Goal: Task Accomplishment & Management: Use online tool/utility

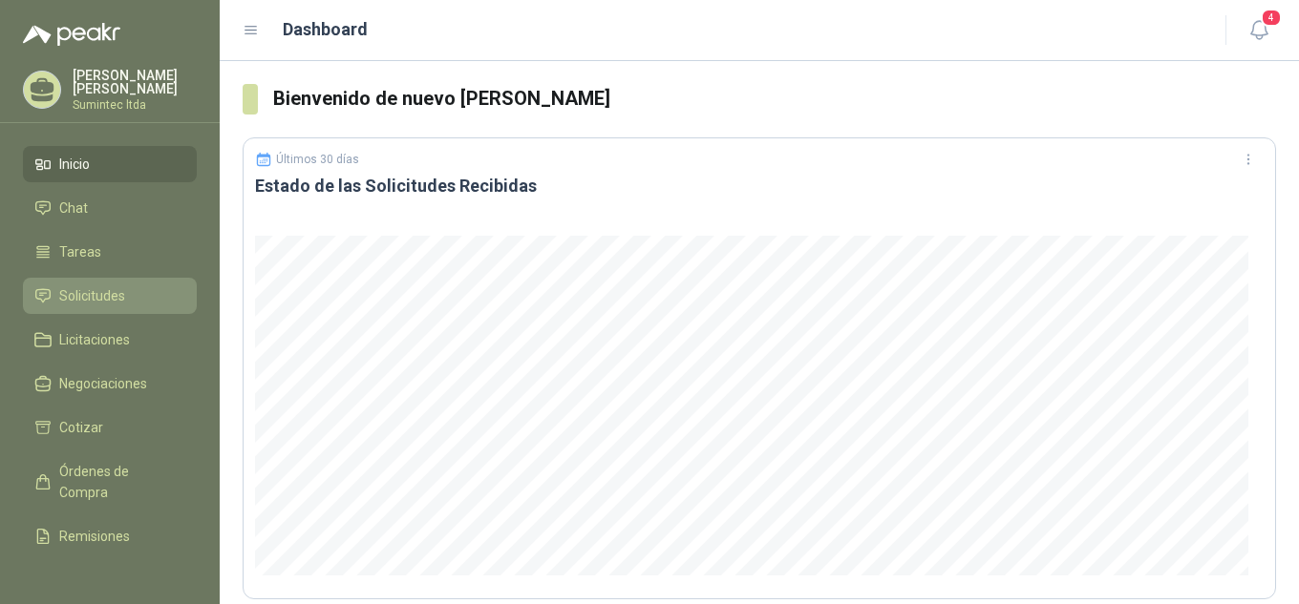
click at [125, 286] on li "Solicitudes" at bounding box center [109, 296] width 151 height 21
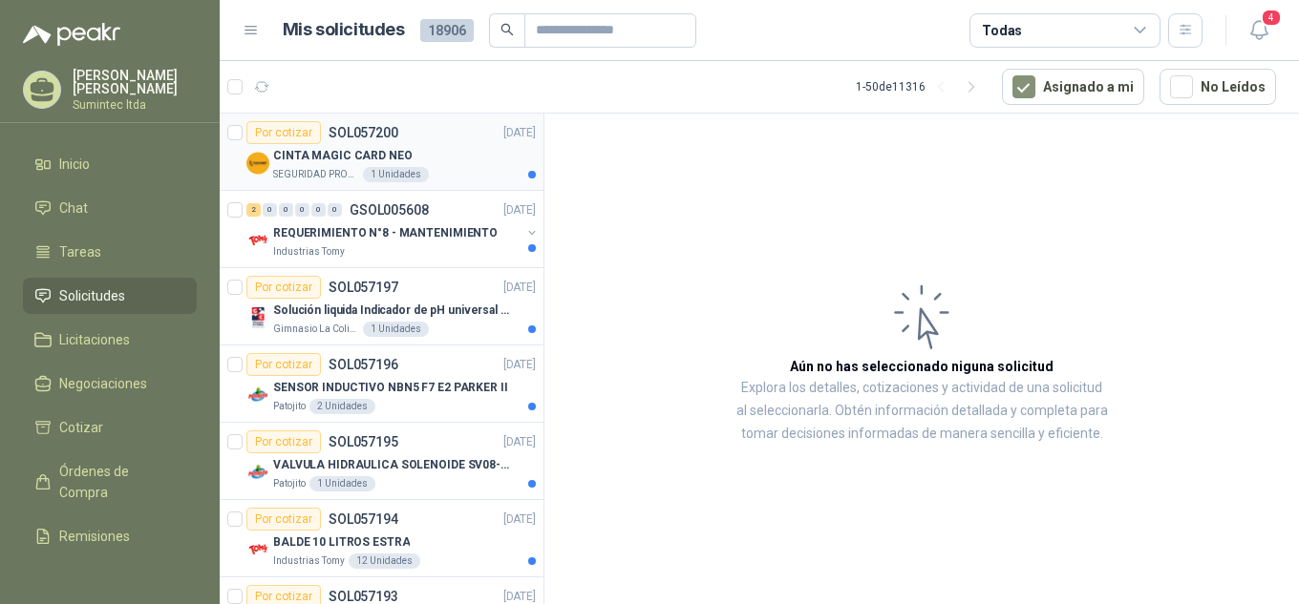
click at [356, 151] on p "CINTA MAGIC CARD NEO" at bounding box center [342, 156] width 139 height 18
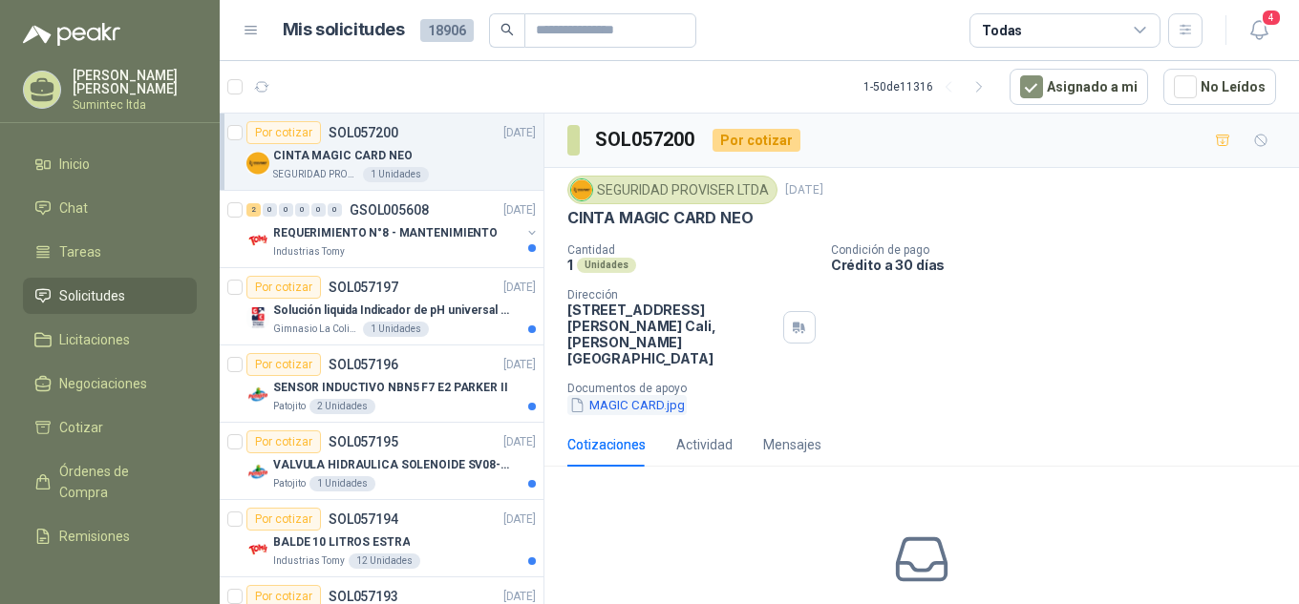
click at [602, 395] on button "MAGIC CARD.jpg" at bounding box center [626, 405] width 119 height 20
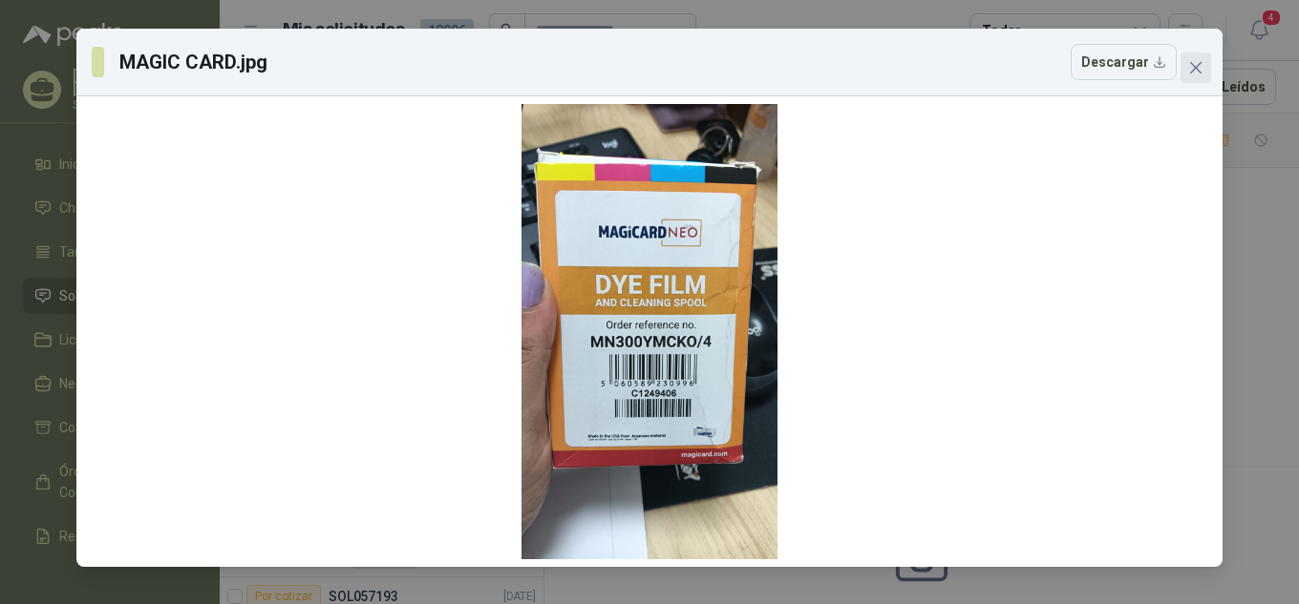
click at [1193, 62] on icon "close" at bounding box center [1195, 67] width 15 height 15
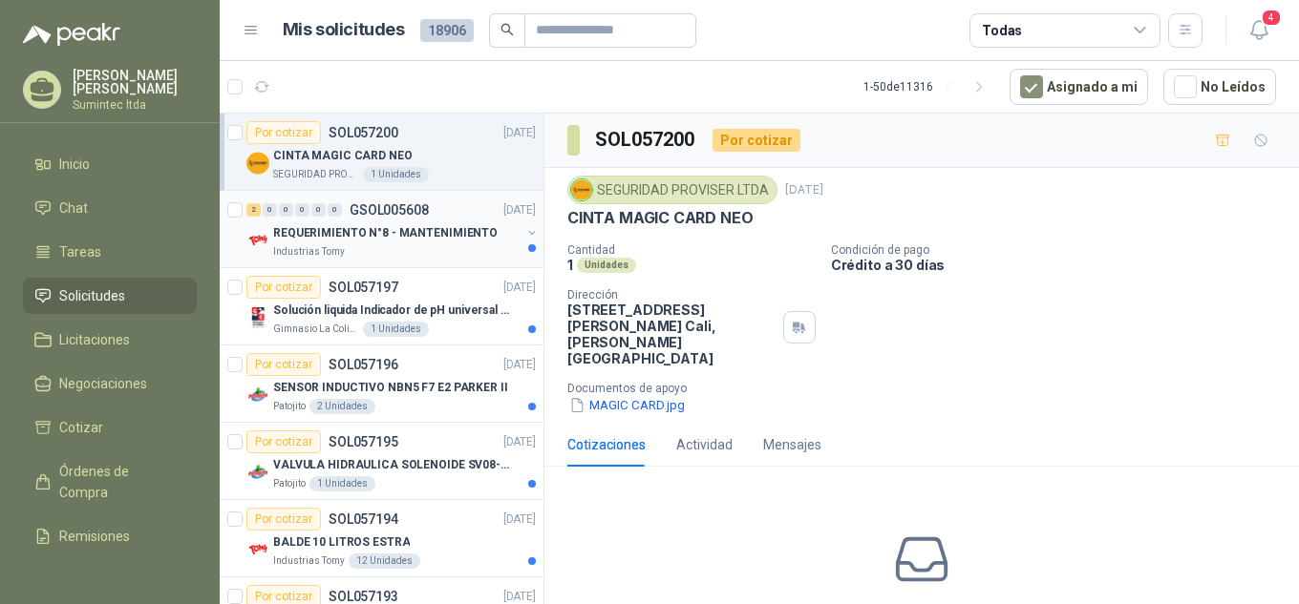
click at [405, 244] on div "Industrias Tomy" at bounding box center [396, 251] width 247 height 15
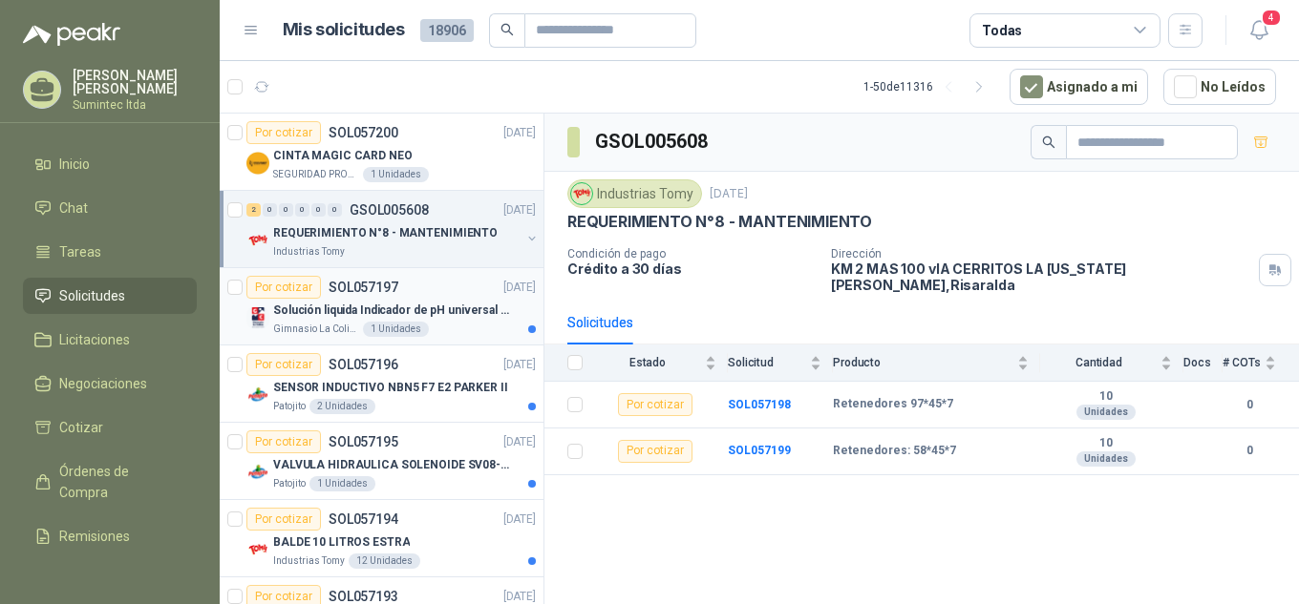
click at [308, 320] on div "Solución liquida Indicador de pH universal de 500ml o 20 de 25ml (no tiras de p…" at bounding box center [404, 310] width 263 height 23
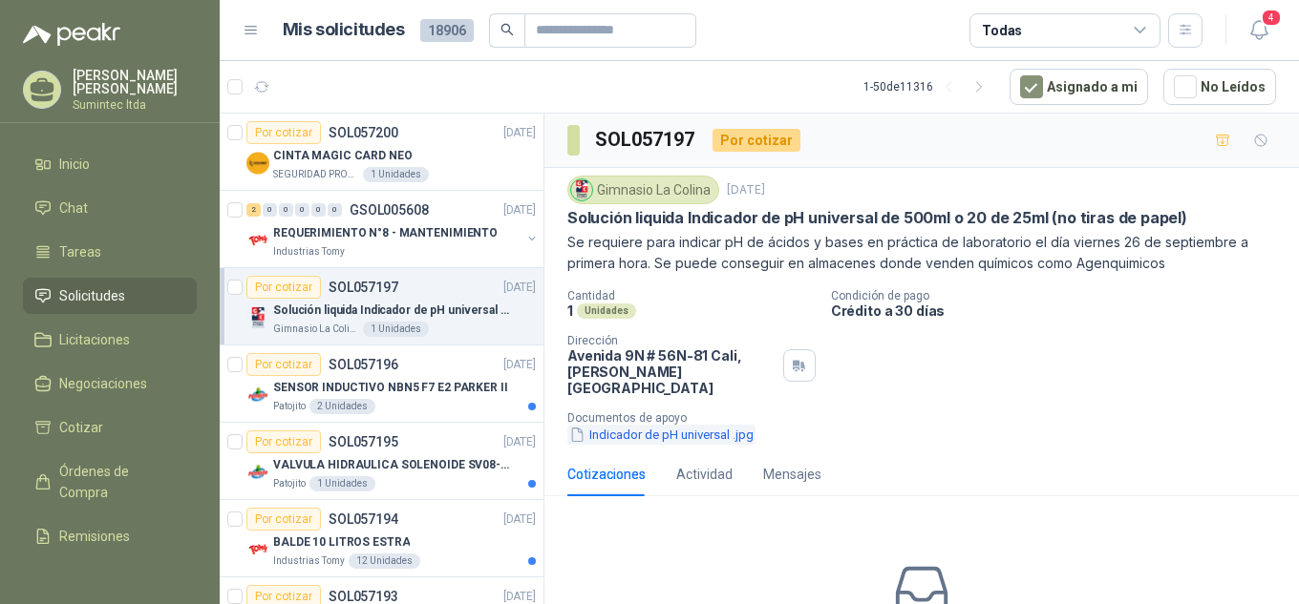
click at [638, 425] on button "Indicador de pH universal .jpg" at bounding box center [661, 435] width 188 height 20
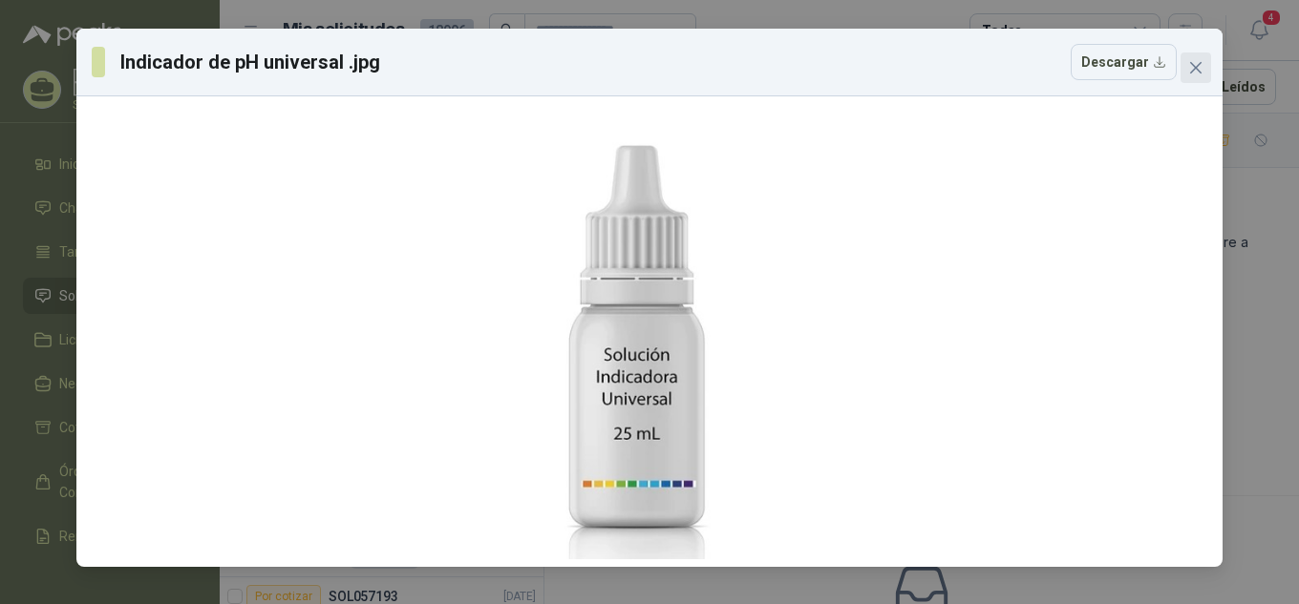
click at [1197, 70] on icon "close" at bounding box center [1195, 67] width 11 height 11
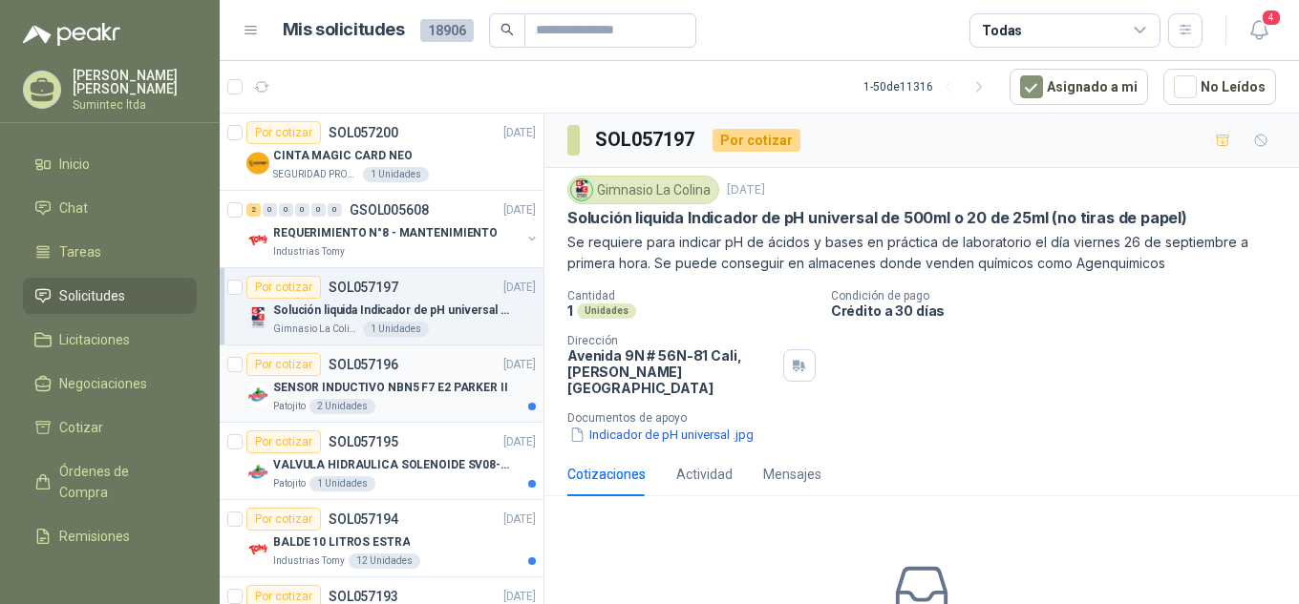
click at [374, 400] on div "Patojito 2 Unidades" at bounding box center [404, 406] width 263 height 15
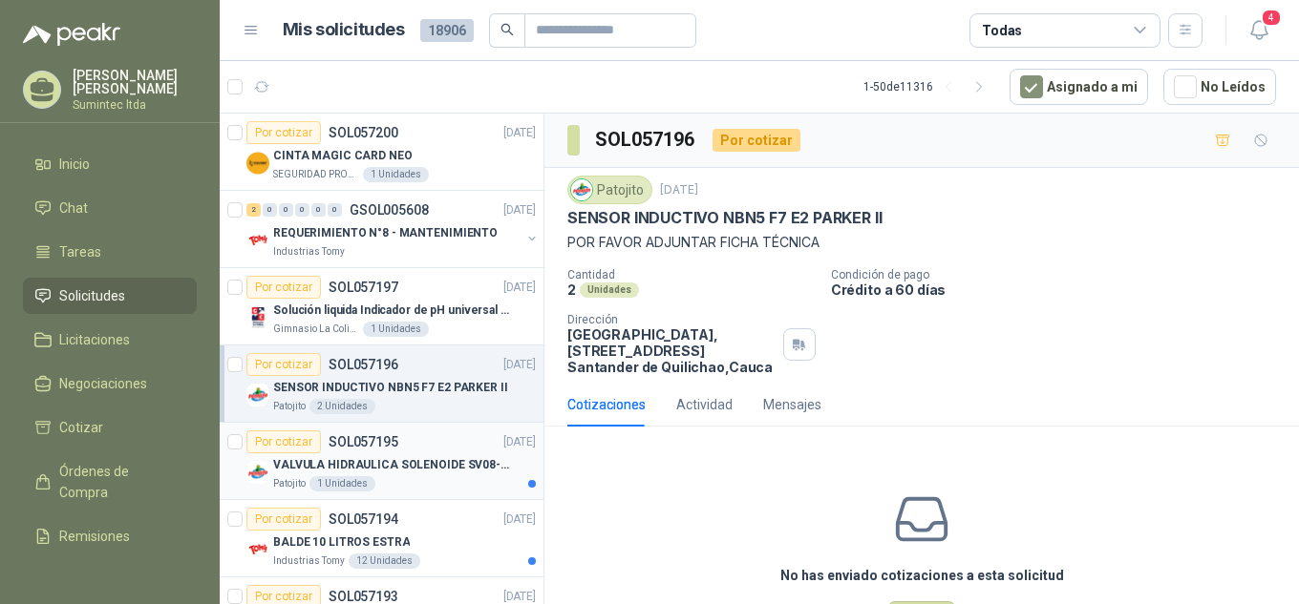
click at [442, 458] on p "VALVULA HIDRAULICA SOLENOIDE SV08-20" at bounding box center [392, 465] width 238 height 18
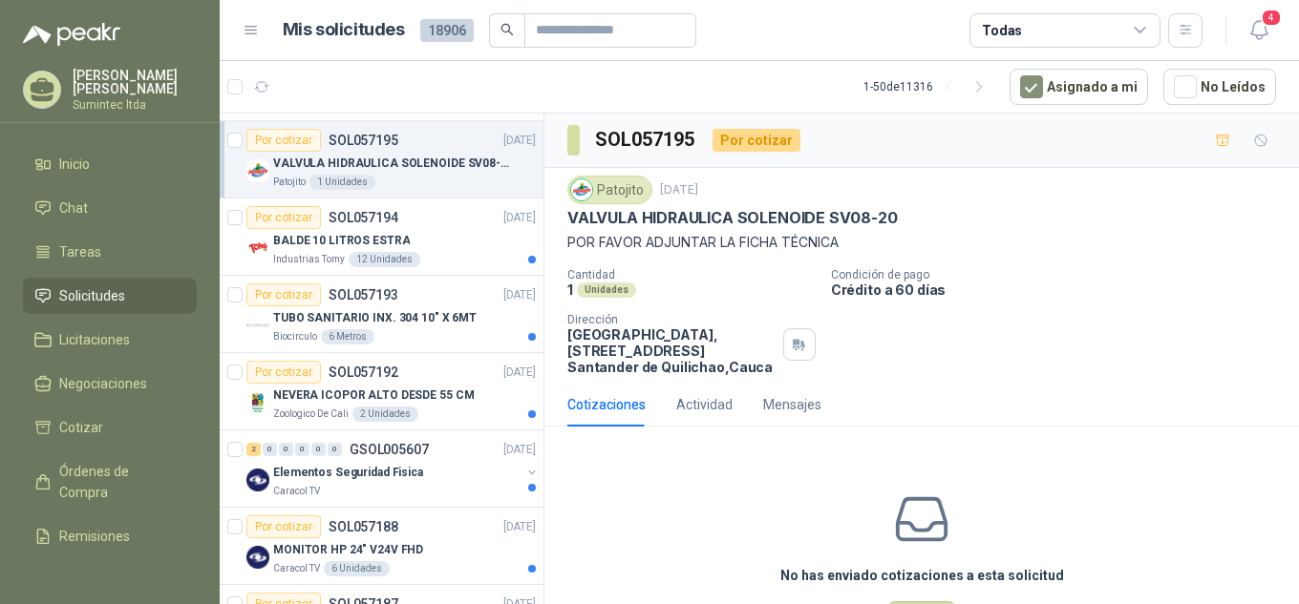
scroll to position [324, 0]
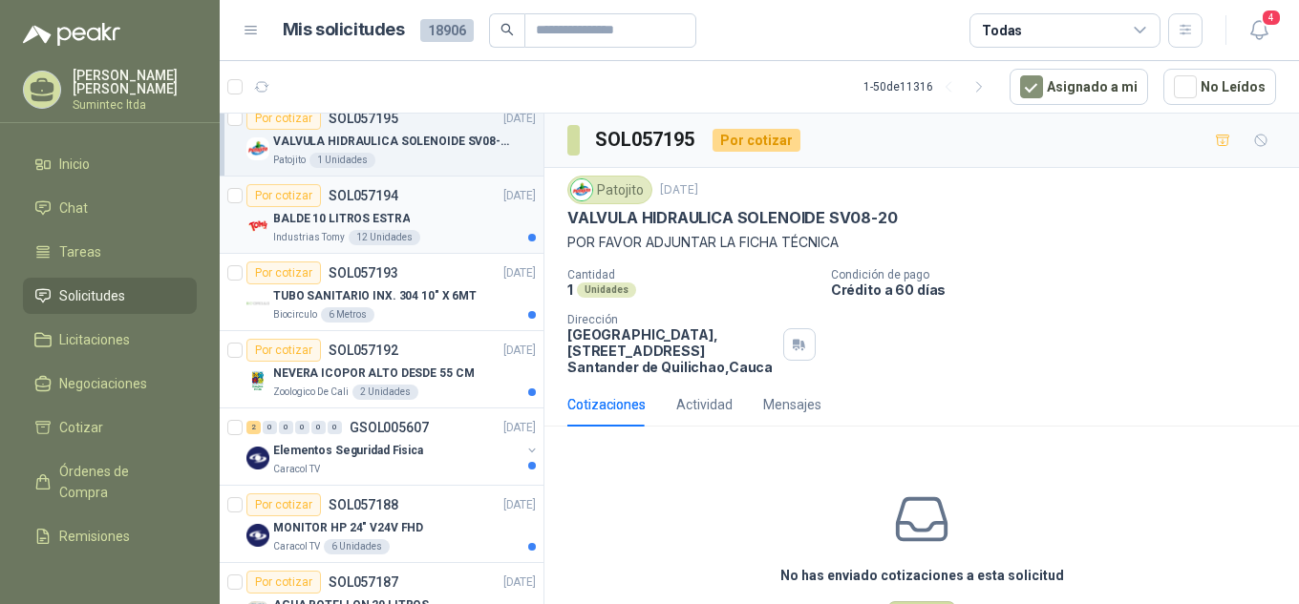
click at [449, 223] on div "BALDE 10 LITROS ESTRA" at bounding box center [404, 218] width 263 height 23
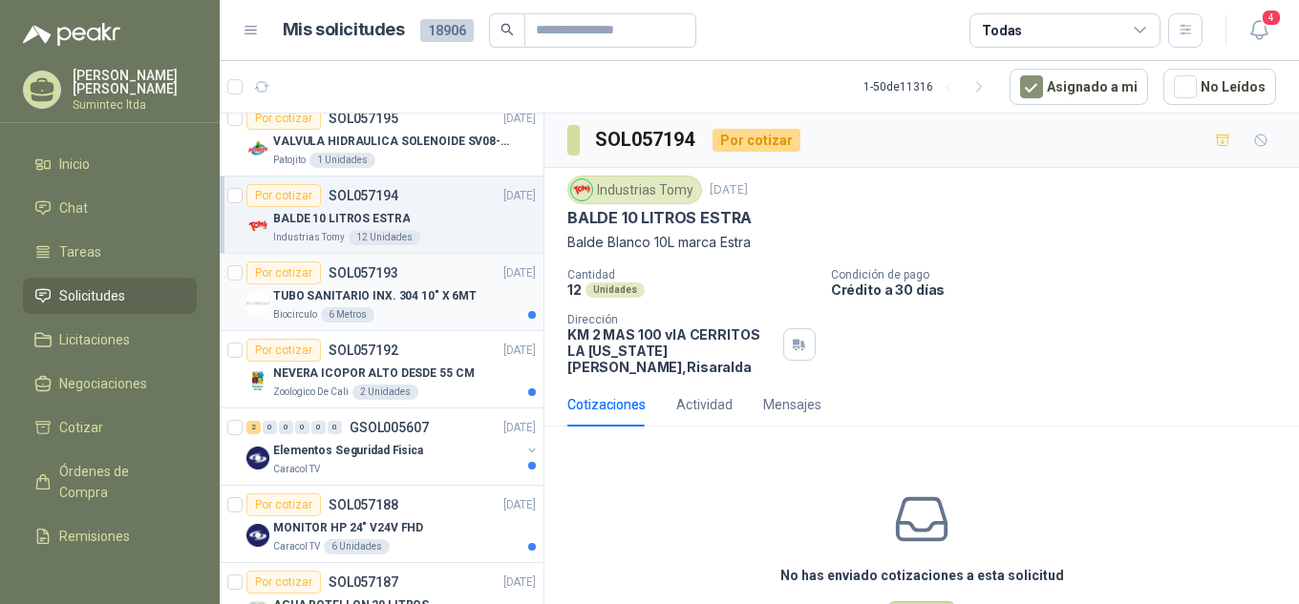
click at [440, 285] on div "TUBO SANITARIO INX. 304 10" X 6MT" at bounding box center [404, 296] width 263 height 23
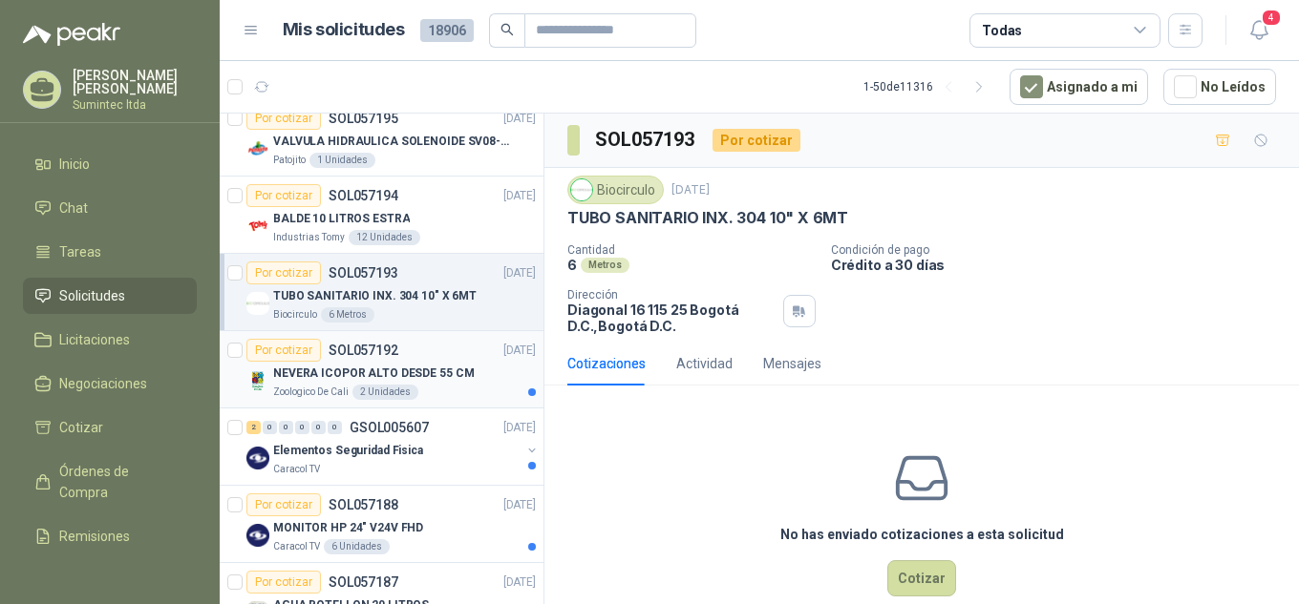
click at [464, 377] on div "NEVERA ICOPOR ALTO DESDE 55 CM" at bounding box center [404, 373] width 263 height 23
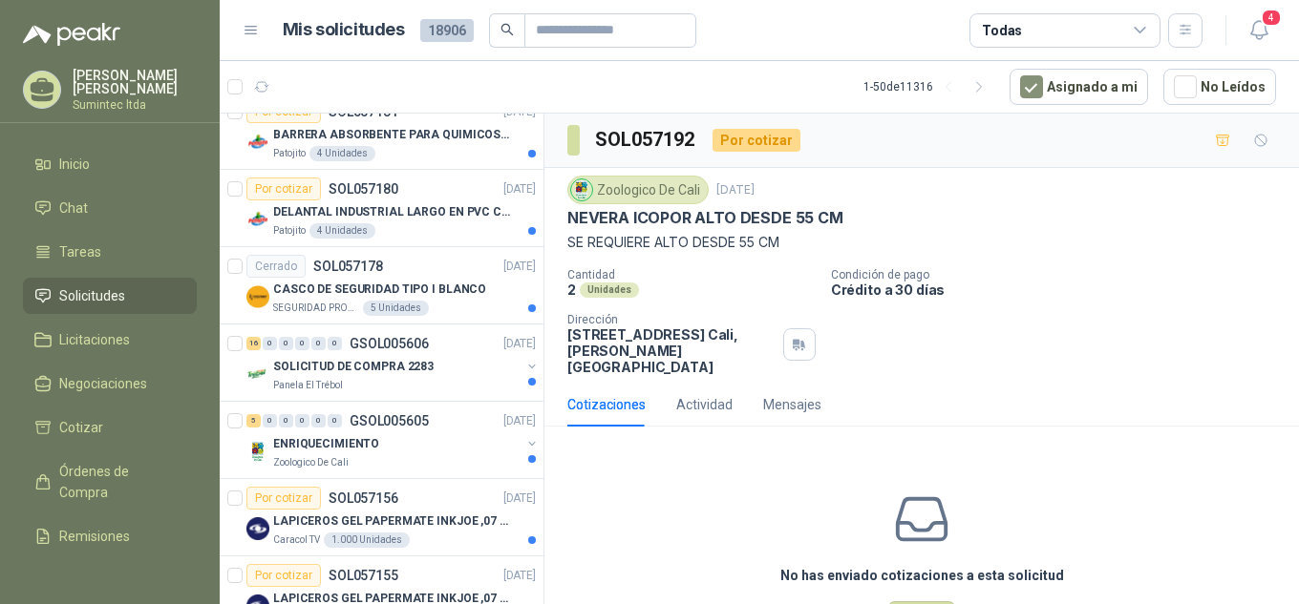
scroll to position [1281, 0]
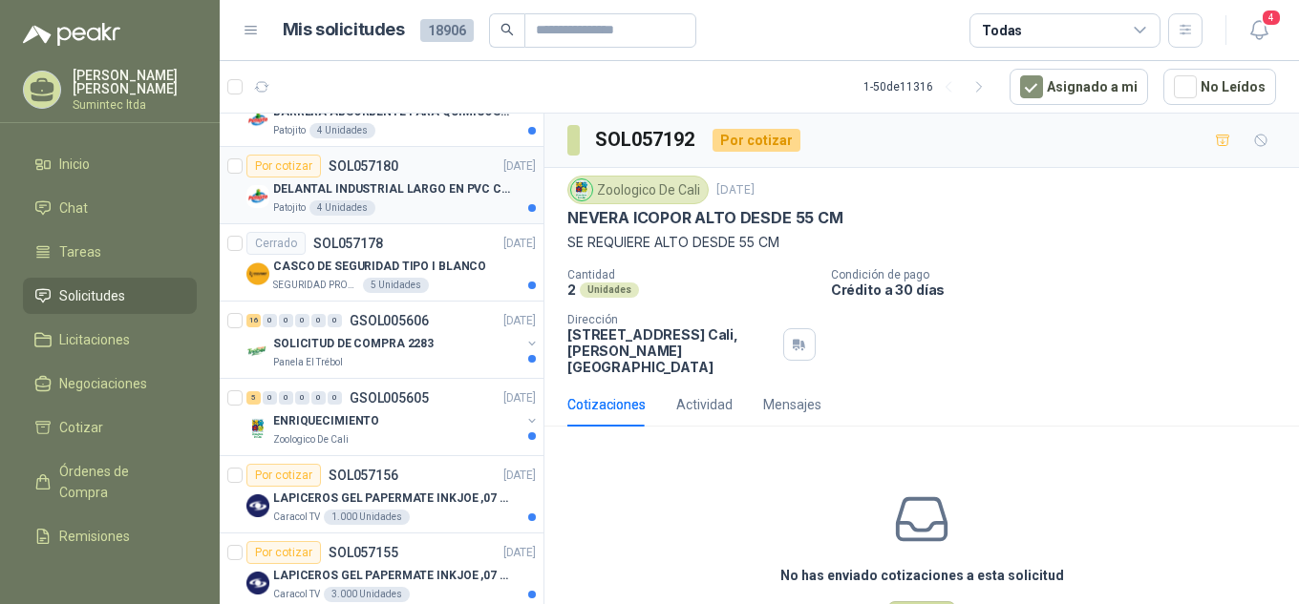
click at [420, 203] on div "Patojito 4 Unidades" at bounding box center [404, 208] width 263 height 15
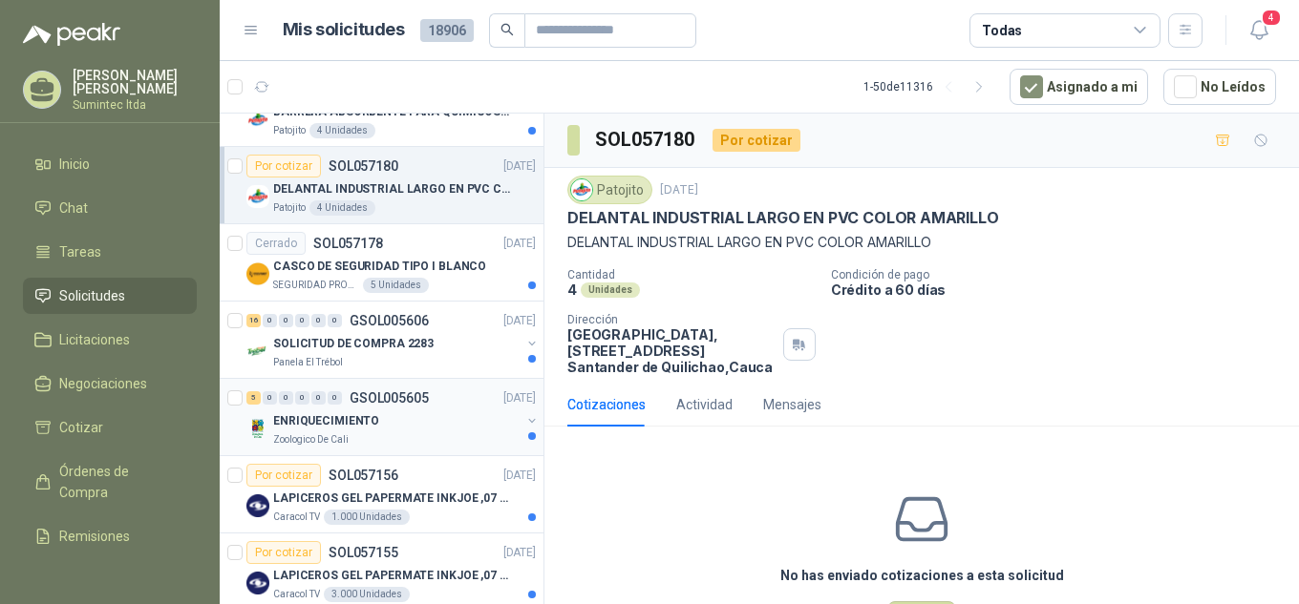
click at [422, 423] on div "ENRIQUECIMIENTO" at bounding box center [396, 421] width 247 height 23
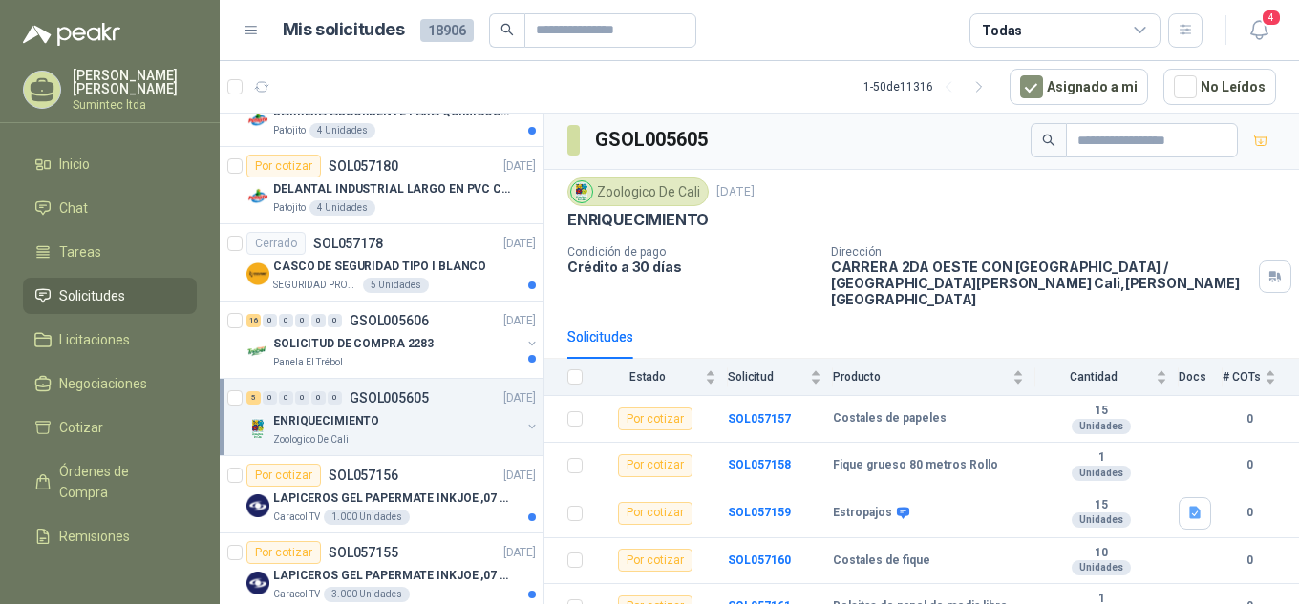
scroll to position [6, 0]
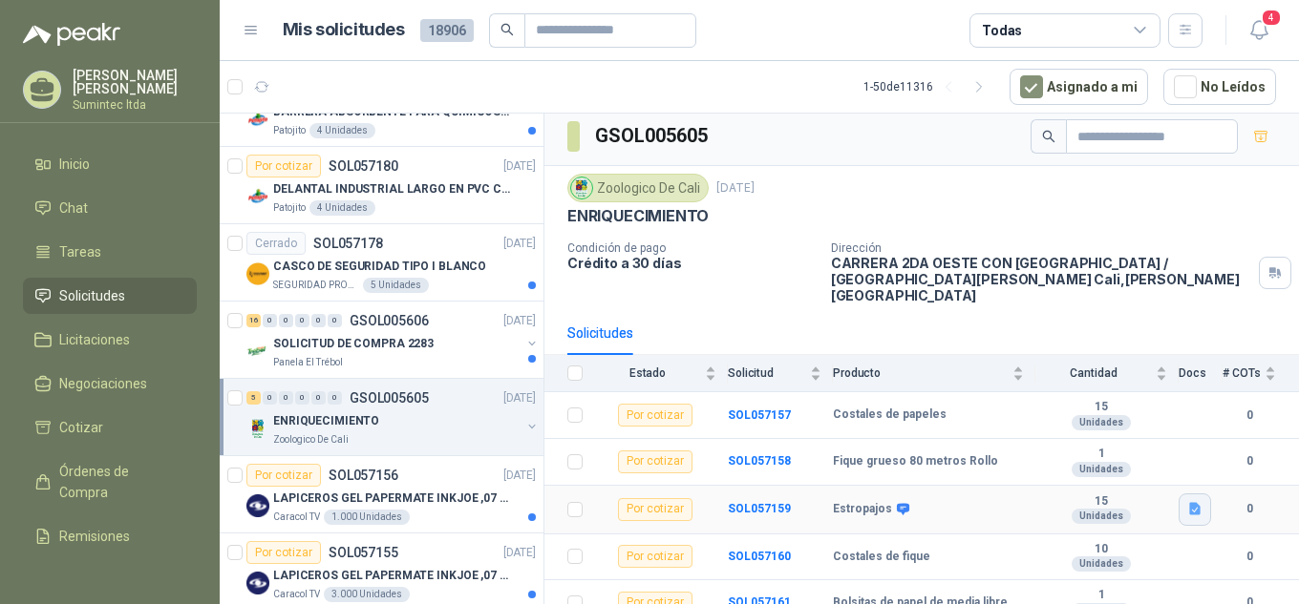
click at [1189, 503] on icon "button" at bounding box center [1194, 509] width 11 height 12
click at [1133, 443] on button "Estropajo.jpeg" at bounding box center [1130, 451] width 106 height 20
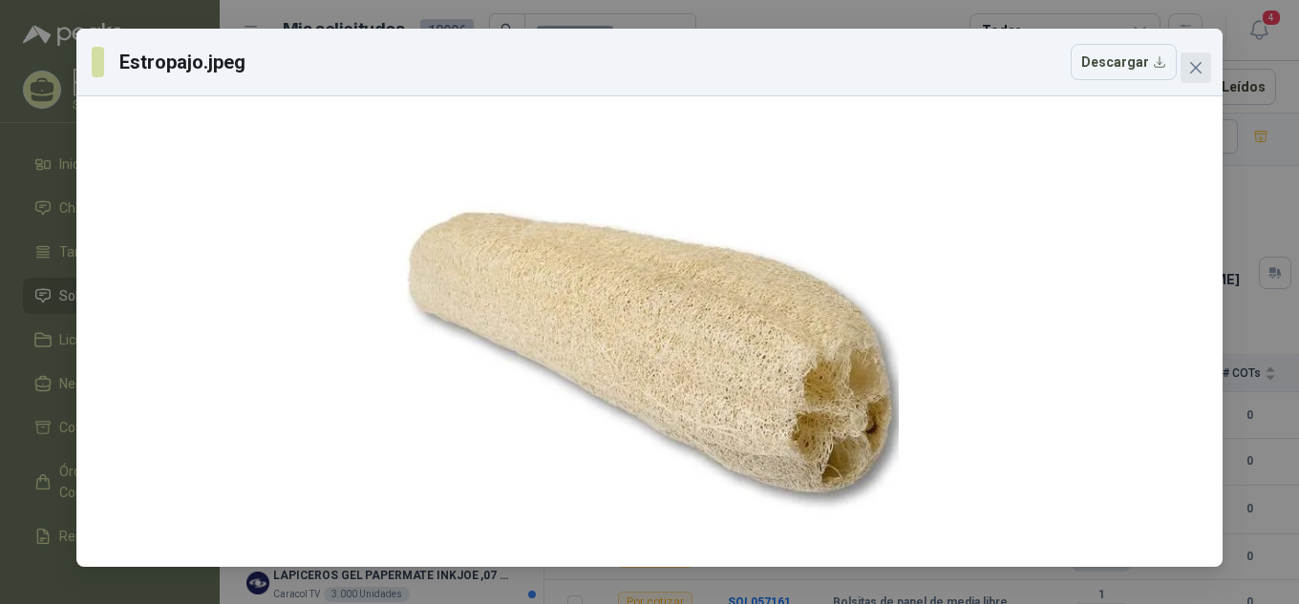
click at [1194, 61] on icon "close" at bounding box center [1195, 67] width 15 height 15
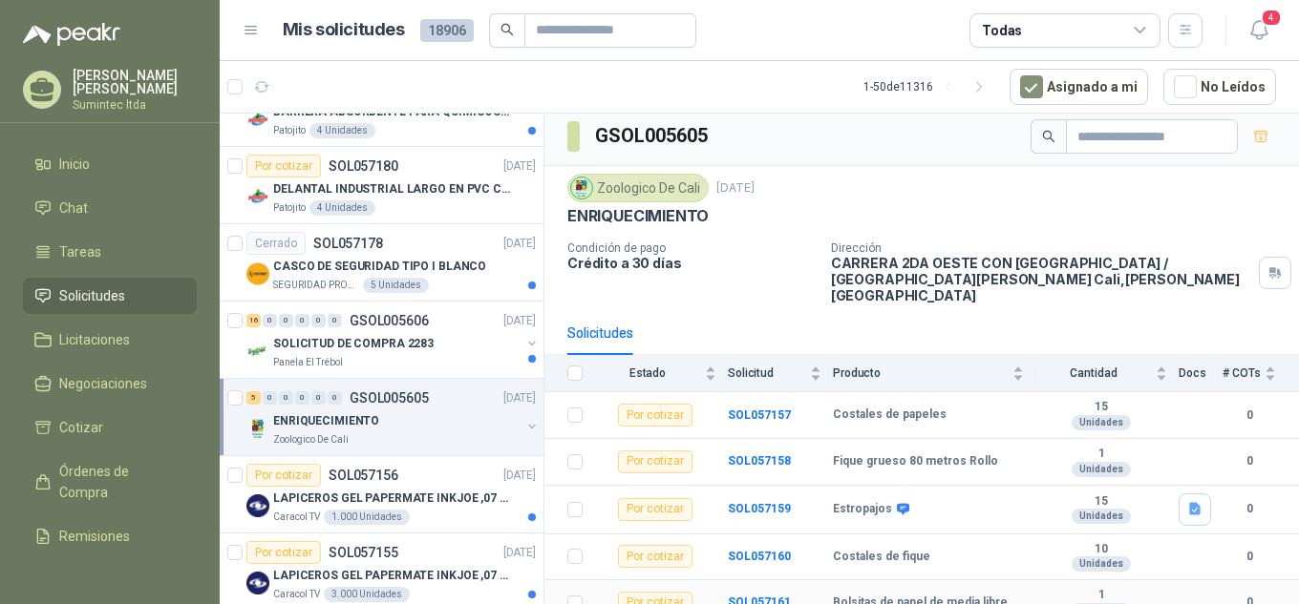
click at [882, 596] on b "Bolsitas de papel de media libre" at bounding box center [920, 603] width 175 height 15
click at [770, 596] on b "SOL057161" at bounding box center [759, 602] width 63 height 13
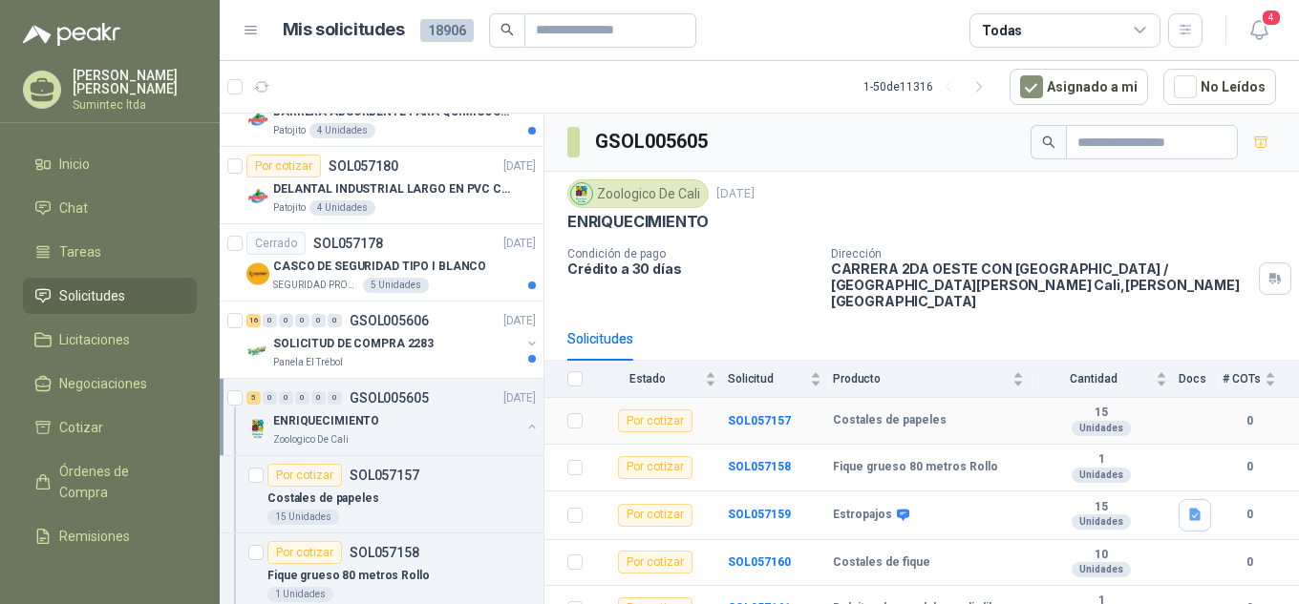
click at [874, 413] on b "Costales de papeles" at bounding box center [890, 420] width 114 height 15
click at [771, 414] on b "SOL057157" at bounding box center [759, 420] width 63 height 13
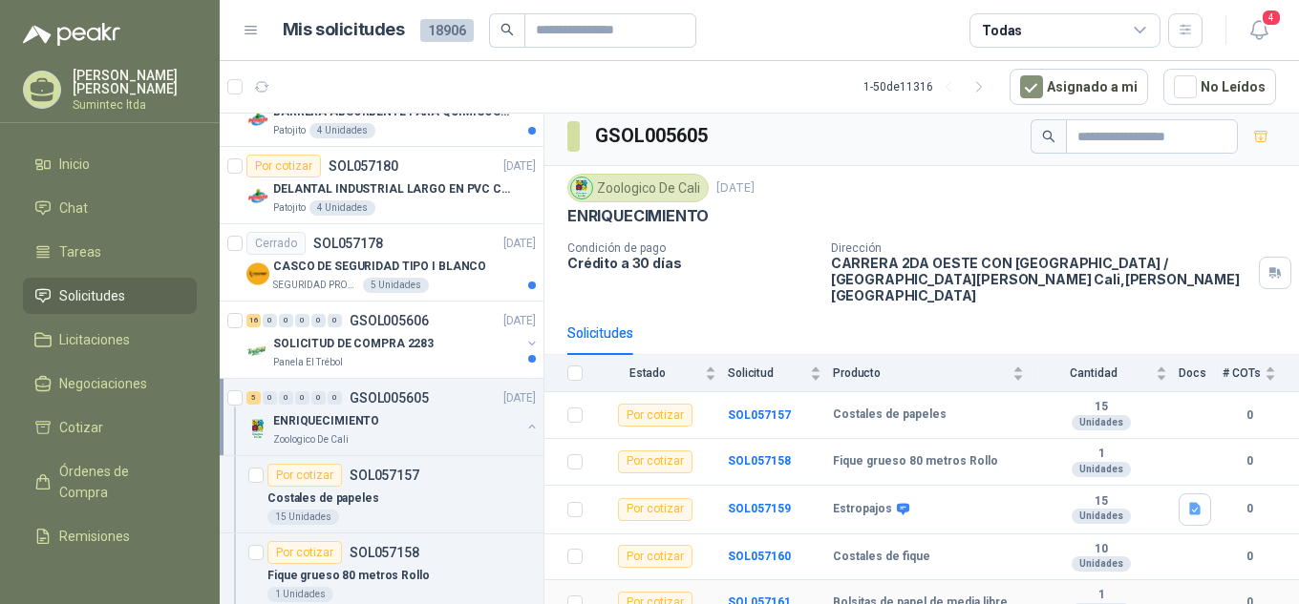
click at [740, 581] on td "SOL057161" at bounding box center [780, 604] width 105 height 47
click at [748, 596] on b "SOL057161" at bounding box center [759, 602] width 63 height 13
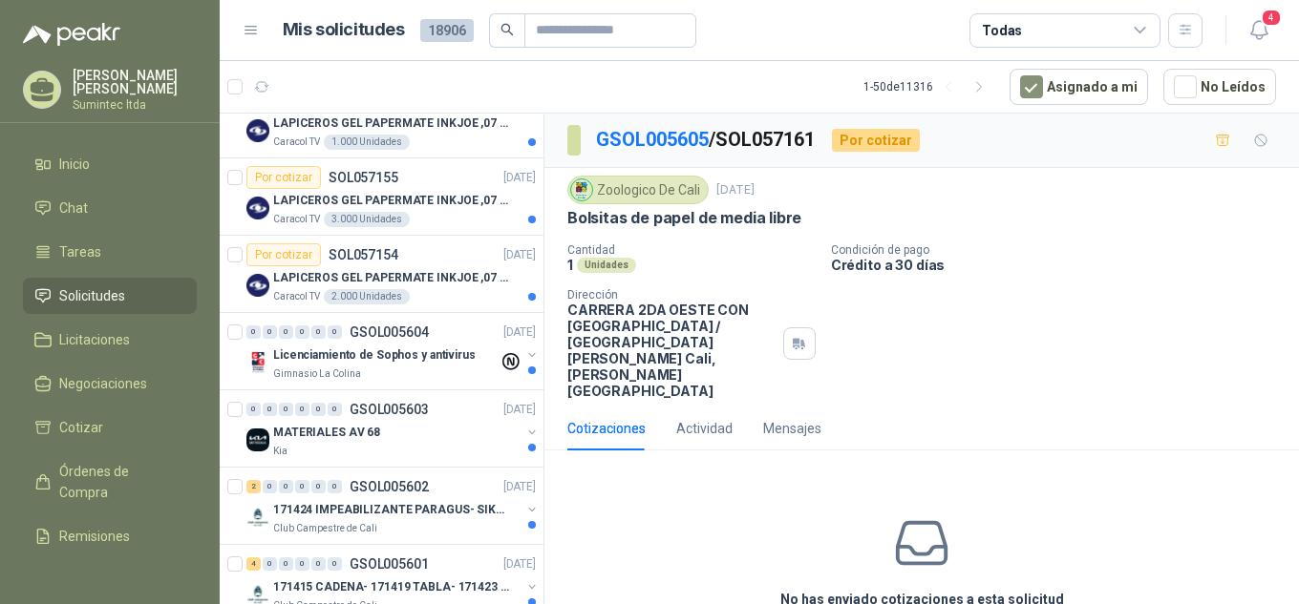
scroll to position [2068, 0]
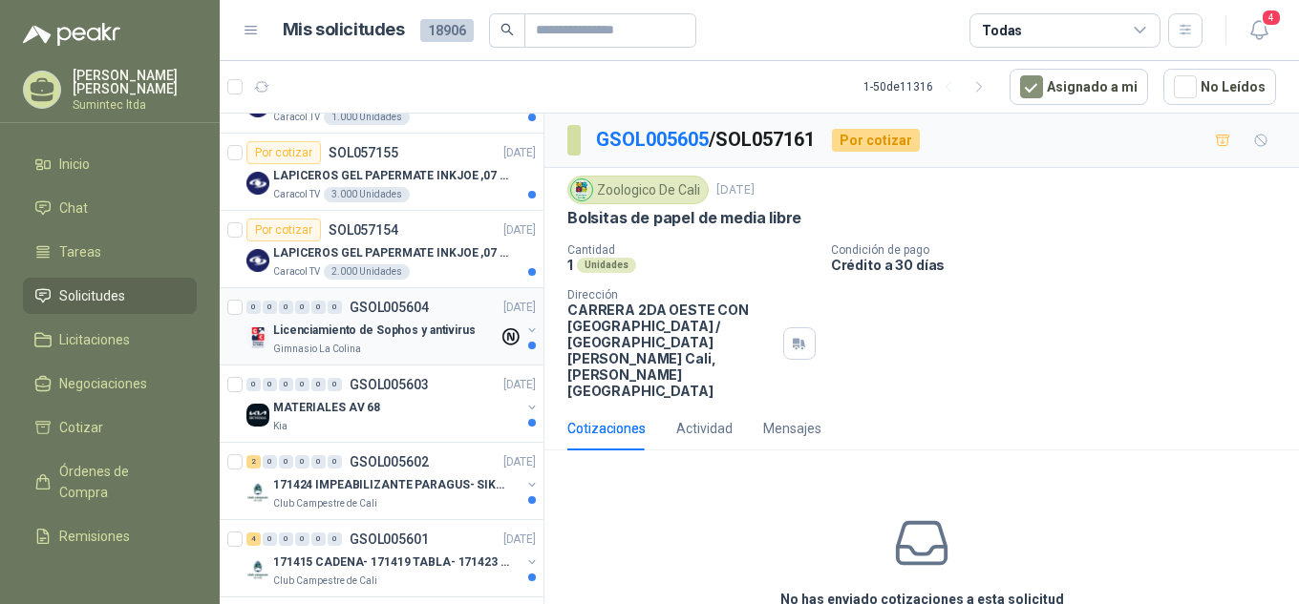
click at [390, 327] on p "Licenciamiento de Sophos y antivirus" at bounding box center [374, 331] width 202 height 18
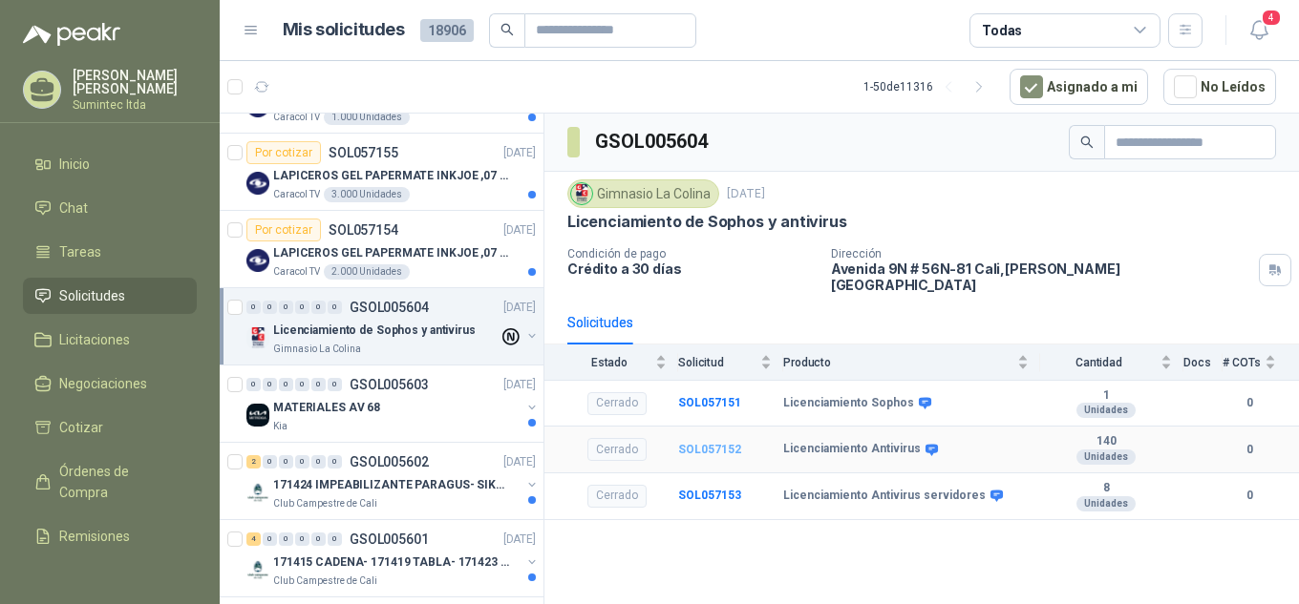
click at [710, 443] on b "SOL057152" at bounding box center [709, 449] width 63 height 13
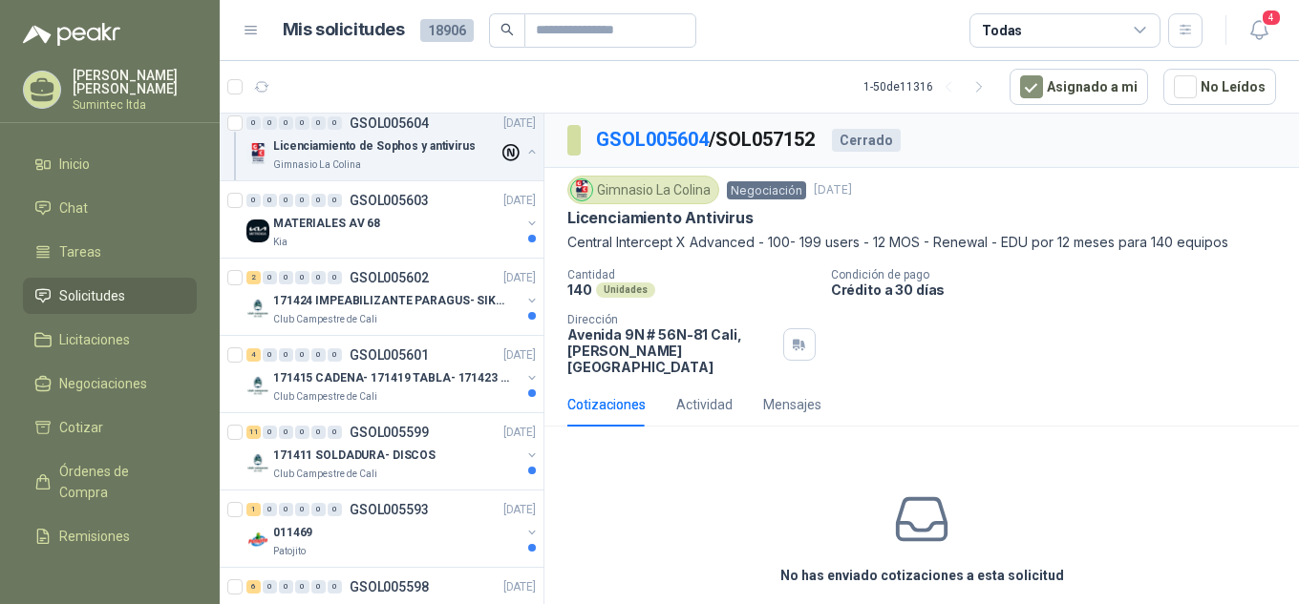
scroll to position [2511, 0]
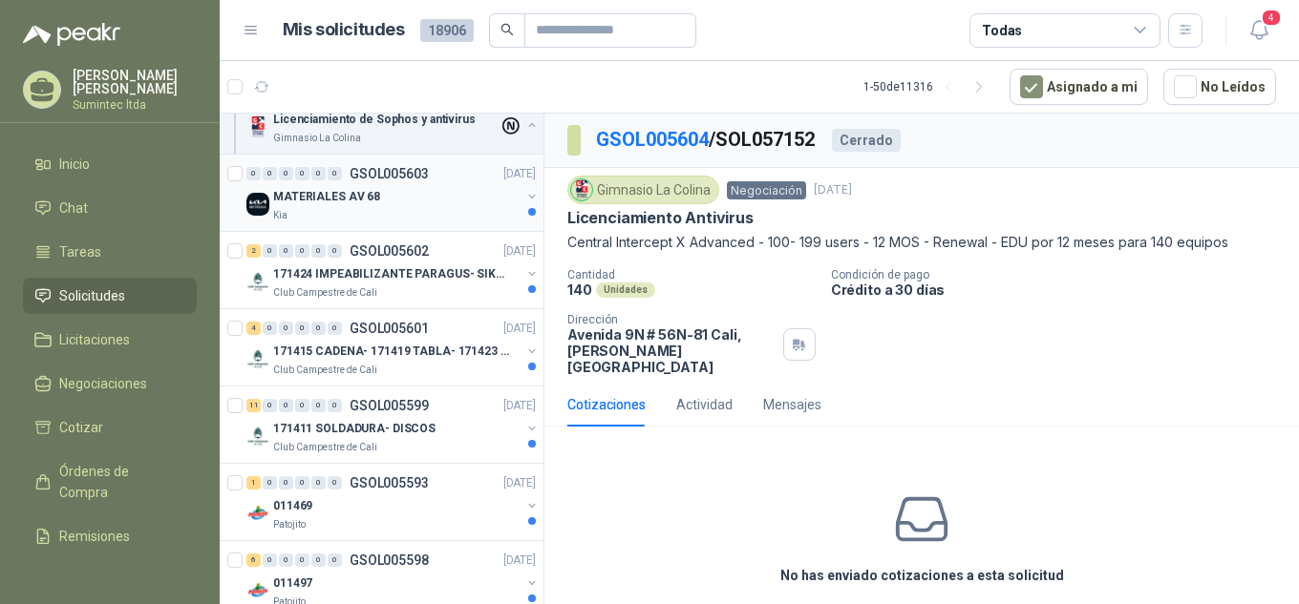
click at [430, 219] on div "Kia" at bounding box center [396, 215] width 247 height 15
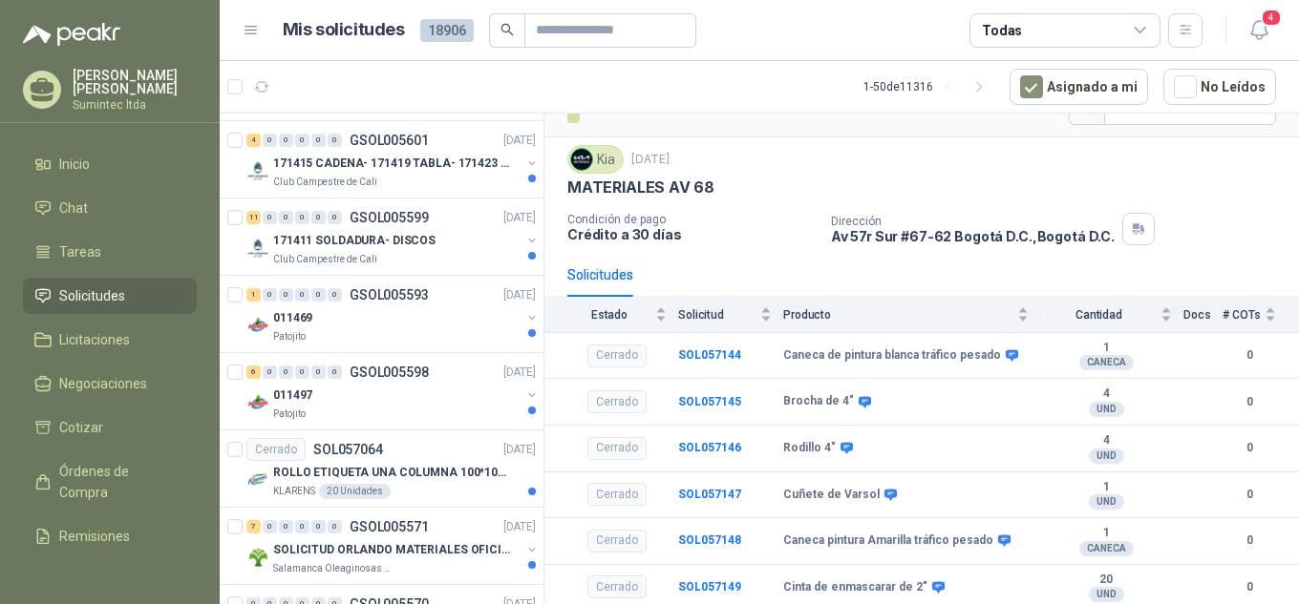
scroll to position [2770, 0]
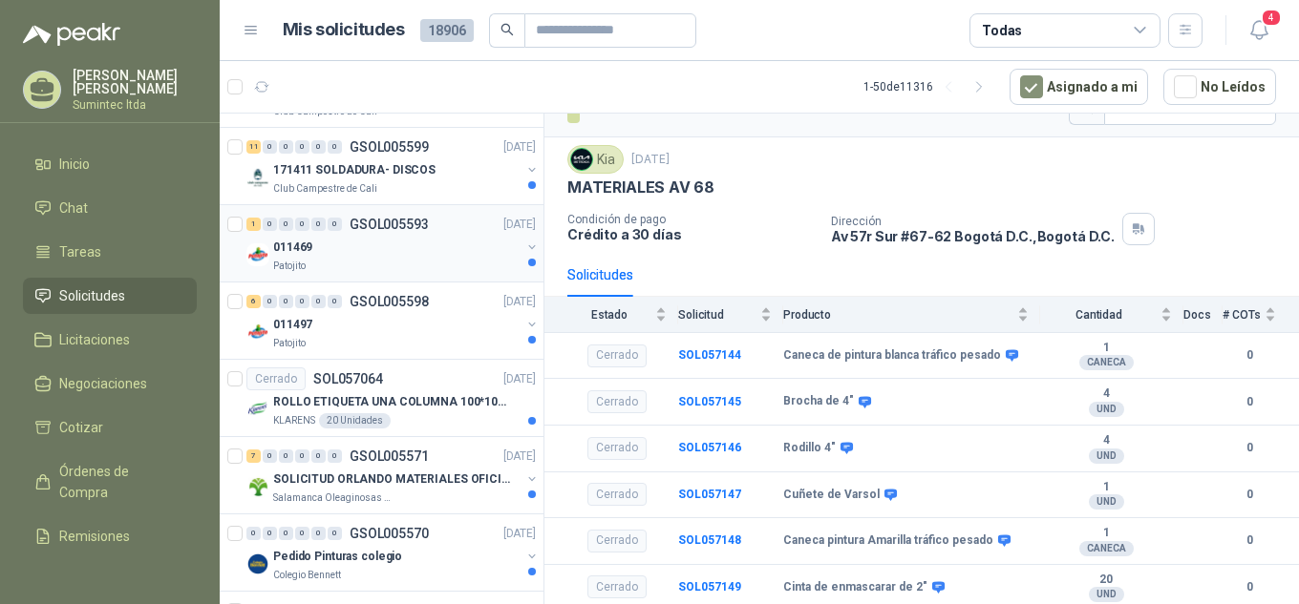
click at [404, 245] on div "011469" at bounding box center [396, 247] width 247 height 23
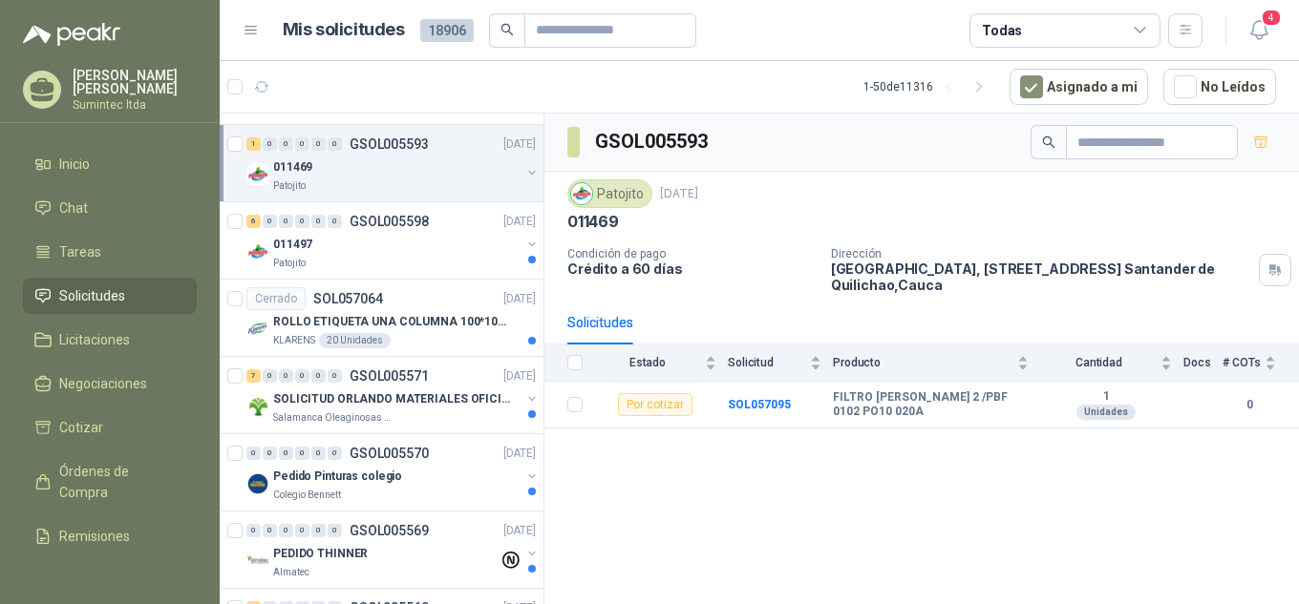
scroll to position [2869, 0]
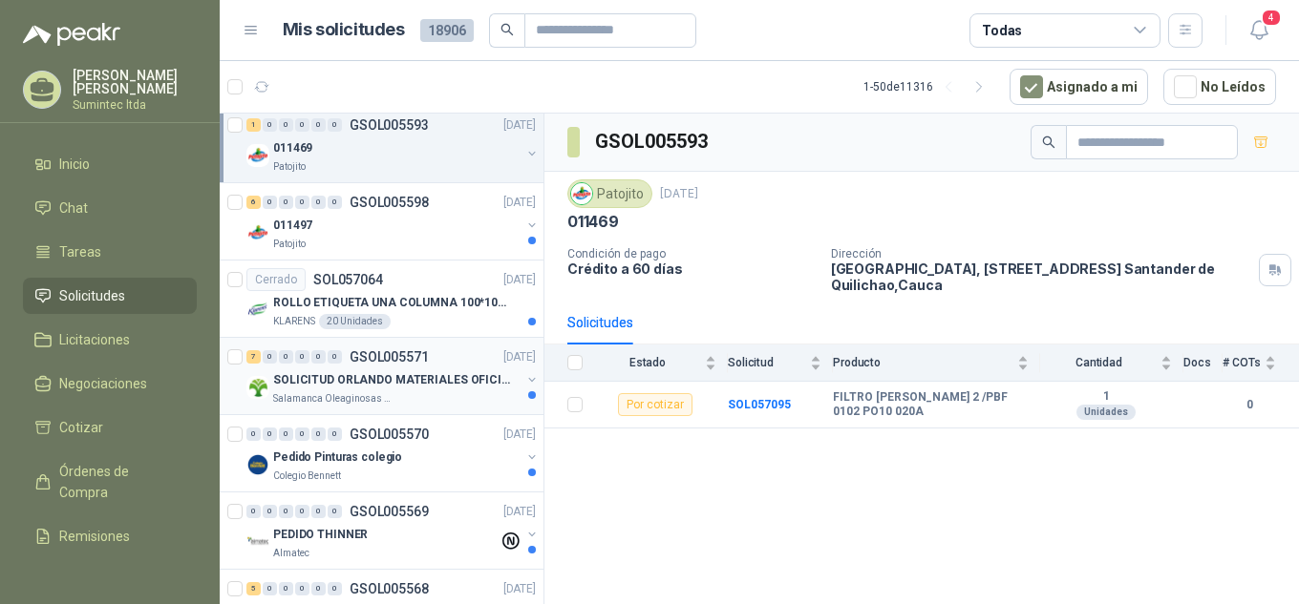
click at [351, 388] on p "SOLICITUD ORLANDO MATERIALES OFICINA - CALI" at bounding box center [392, 380] width 238 height 18
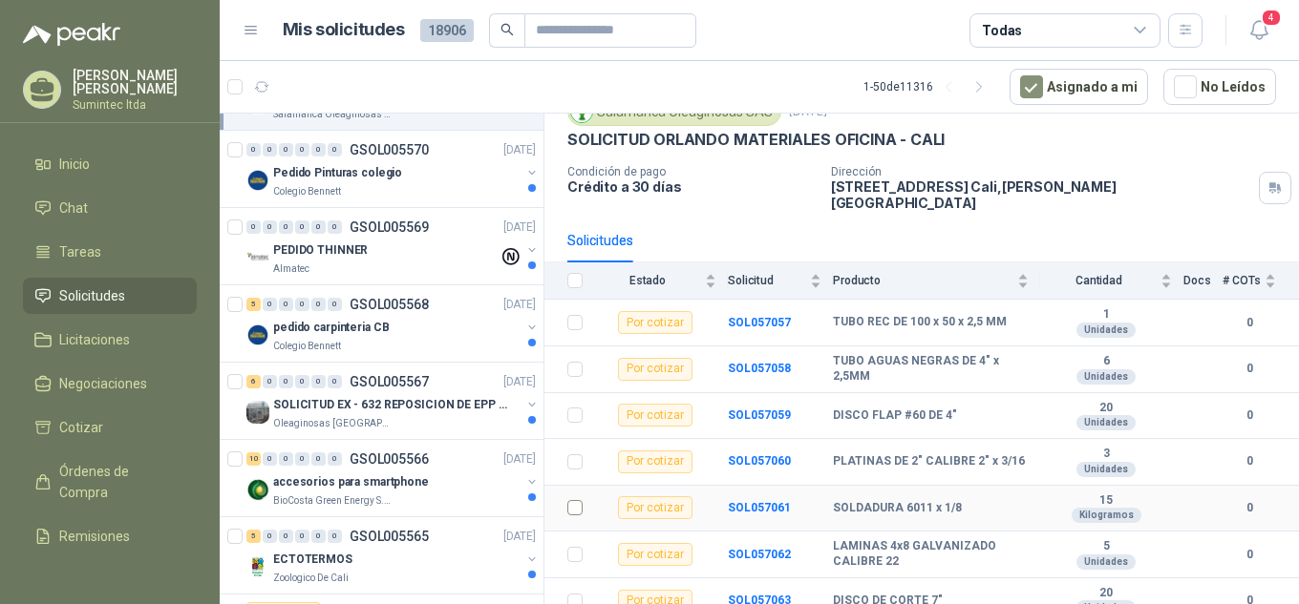
scroll to position [3165, 0]
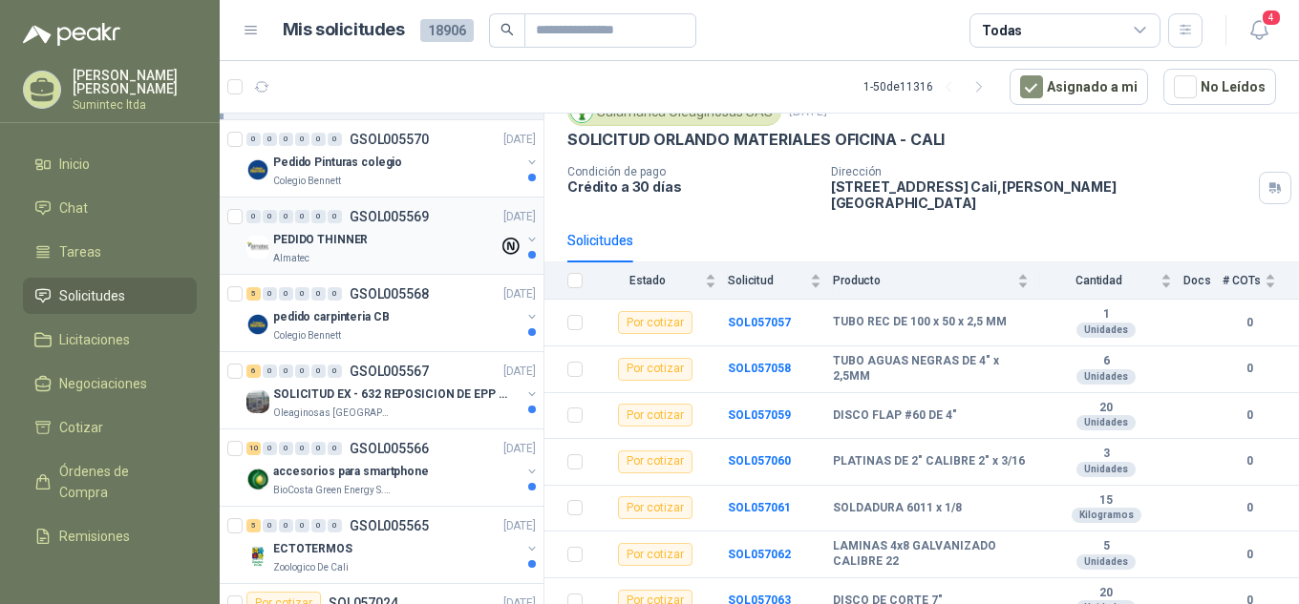
click at [387, 238] on div "PEDIDO THINNER" at bounding box center [385, 239] width 225 height 23
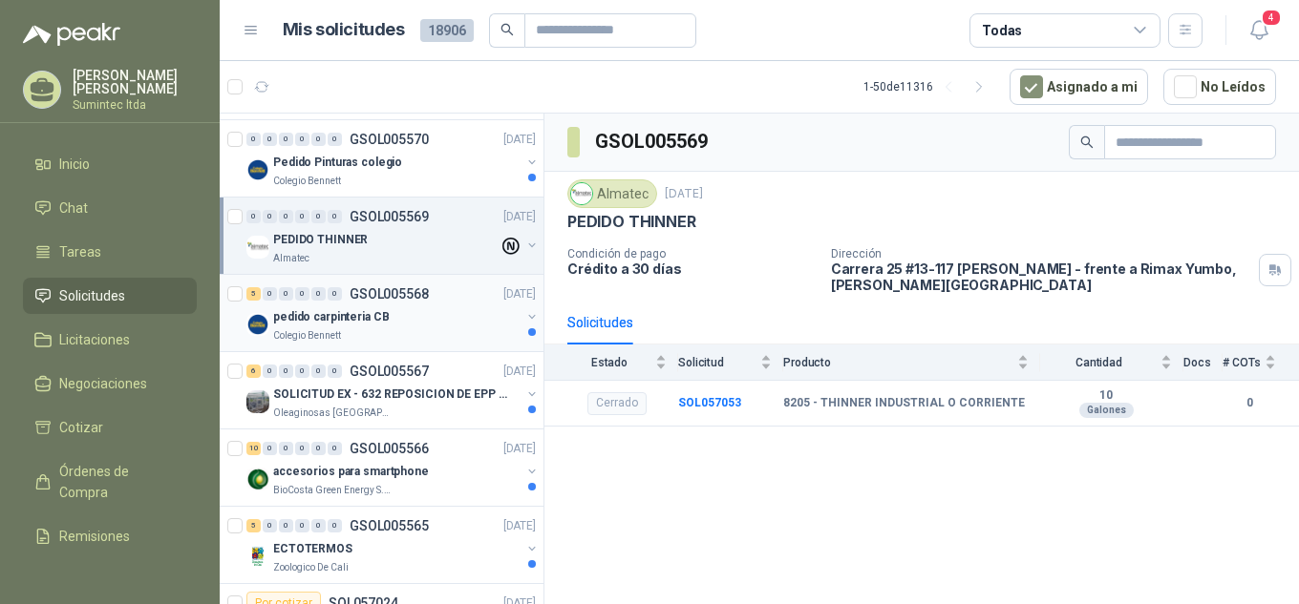
click at [365, 332] on div "Colegio Bennett" at bounding box center [396, 335] width 247 height 15
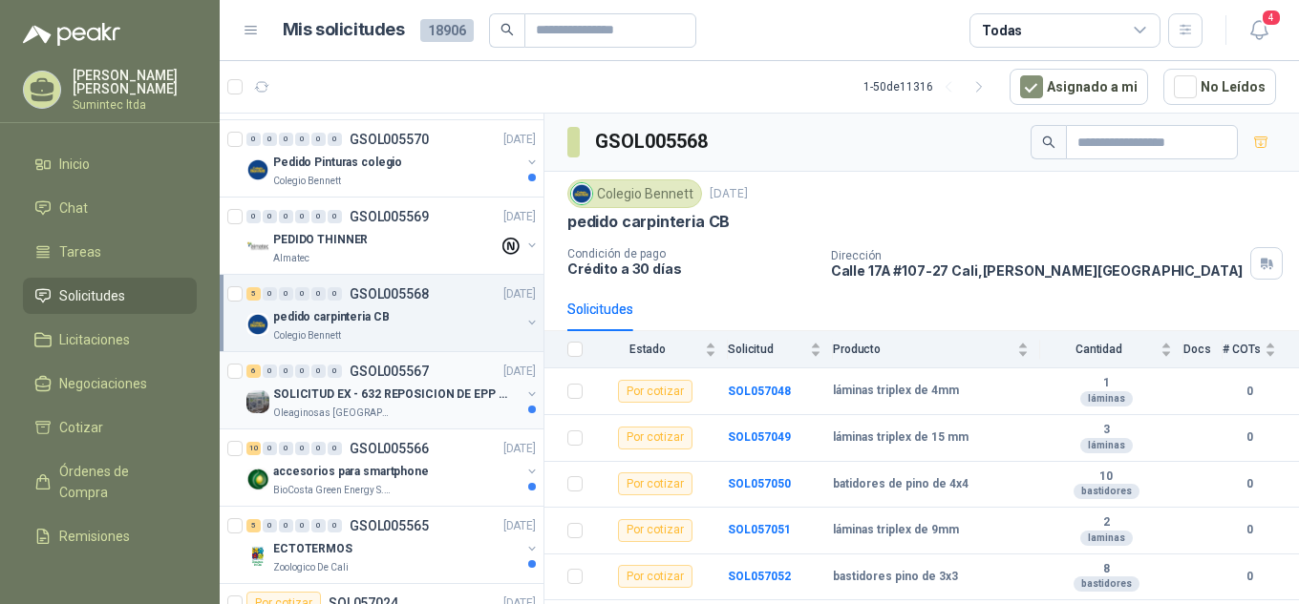
click at [341, 392] on p "SOLICITUD EX - 632 REPOSICION DE EPP #2" at bounding box center [392, 395] width 238 height 18
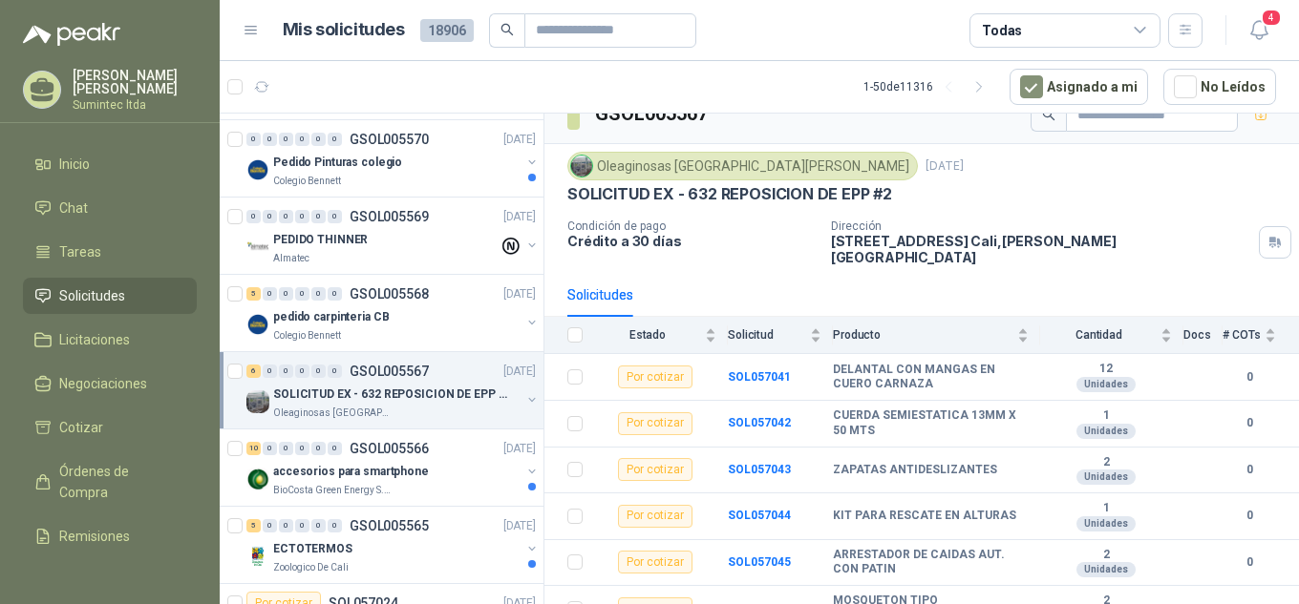
scroll to position [36, 0]
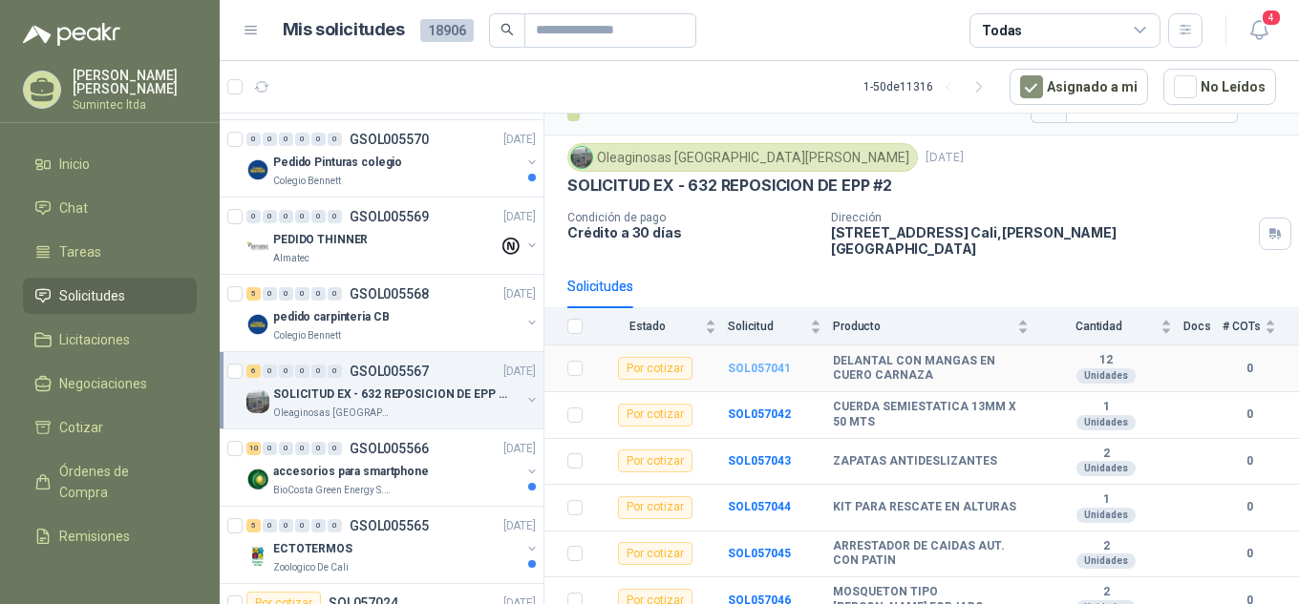
click at [765, 362] on b "SOL057041" at bounding box center [759, 368] width 63 height 13
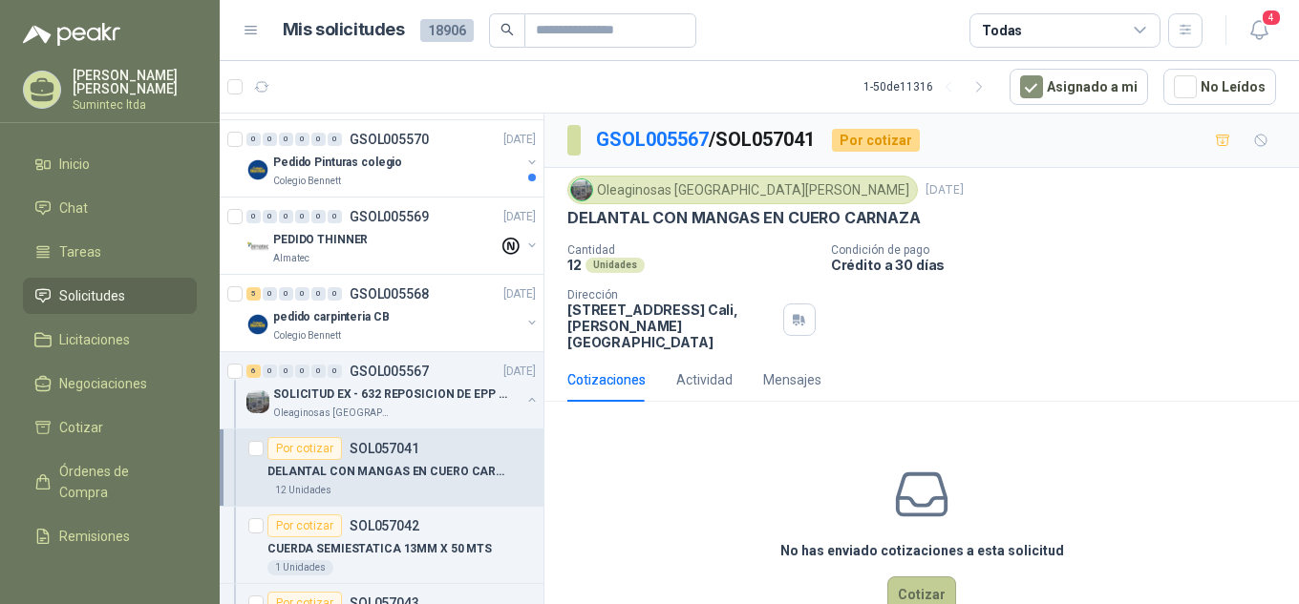
click at [917, 577] on button "Cotizar" at bounding box center [921, 595] width 69 height 36
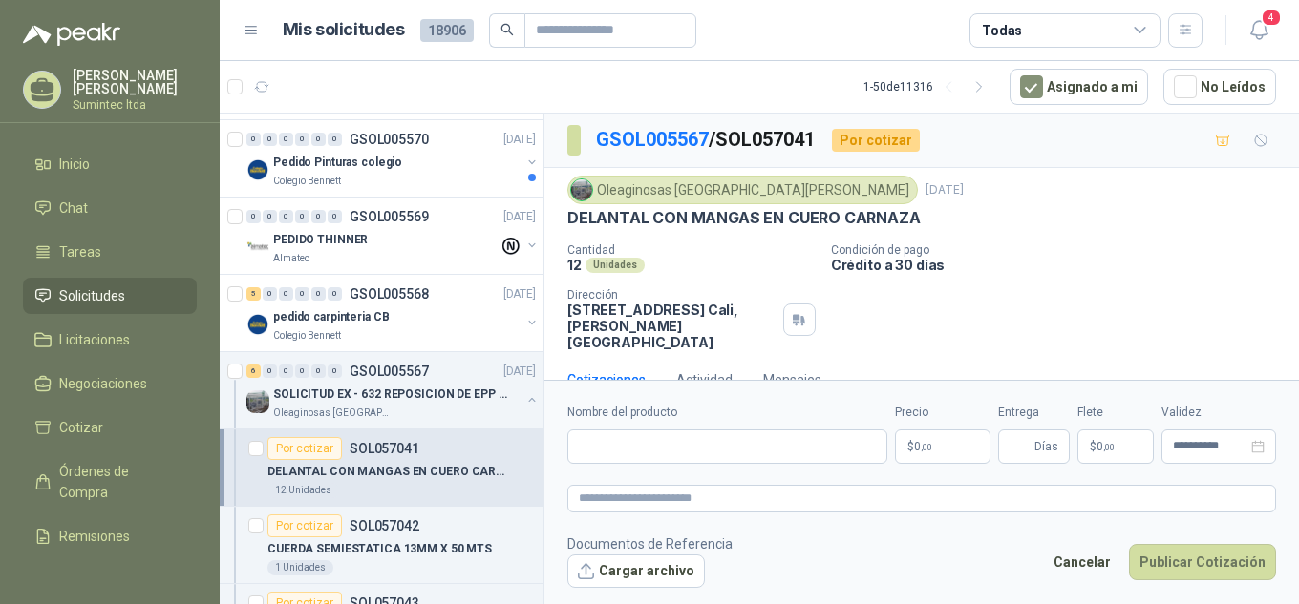
click at [735, 224] on p "DELANTAL CON MANGAS EN CUERO CARNAZA" at bounding box center [743, 218] width 353 height 20
click at [765, 460] on input "Nombre del producto" at bounding box center [727, 447] width 320 height 34
type input "*"
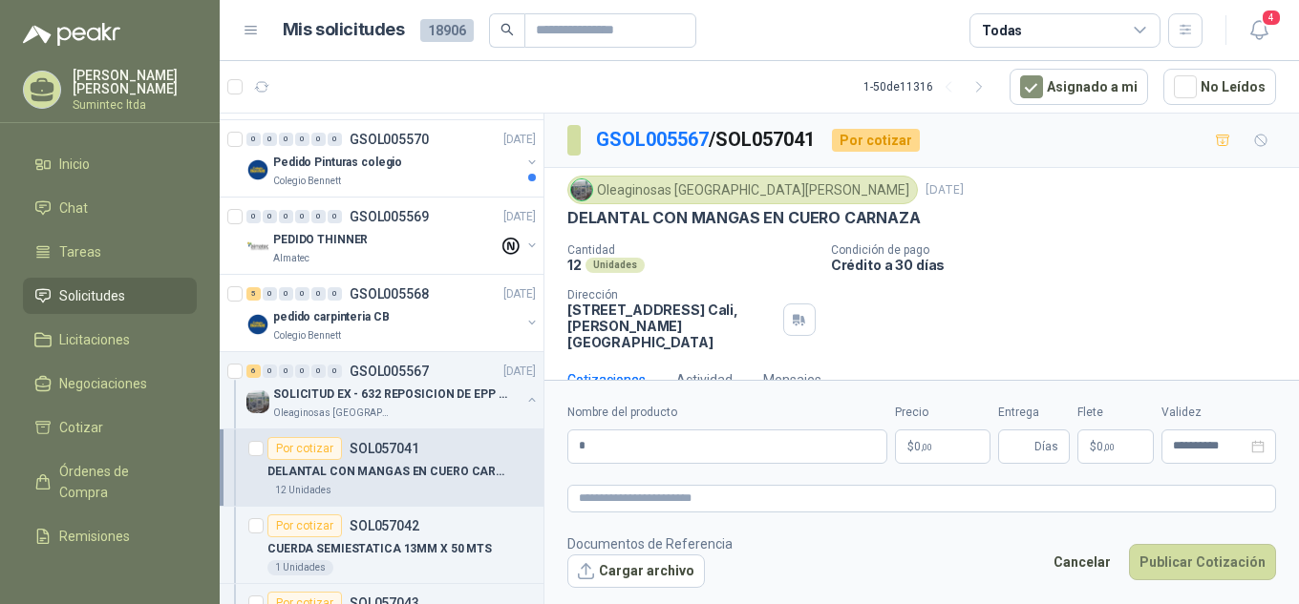
click at [703, 391] on form "**********" at bounding box center [921, 495] width 754 height 231
drag, startPoint x: 590, startPoint y: 449, endPoint x: 511, endPoint y: 436, distance: 80.2
click at [516, 437] on div "Por cotizar SOL057200 [DATE] CINTA MAGIC CARD NEO SEGURIDAD PROVISER LTDA 1 Uni…" at bounding box center [759, 362] width 1079 height 498
type input "*"
click at [743, 207] on div "Oleaginosas San [PERSON_NAME] [DATE] DELANTAL CON MANGAS EN CUERO CARNAZA" at bounding box center [921, 202] width 709 height 53
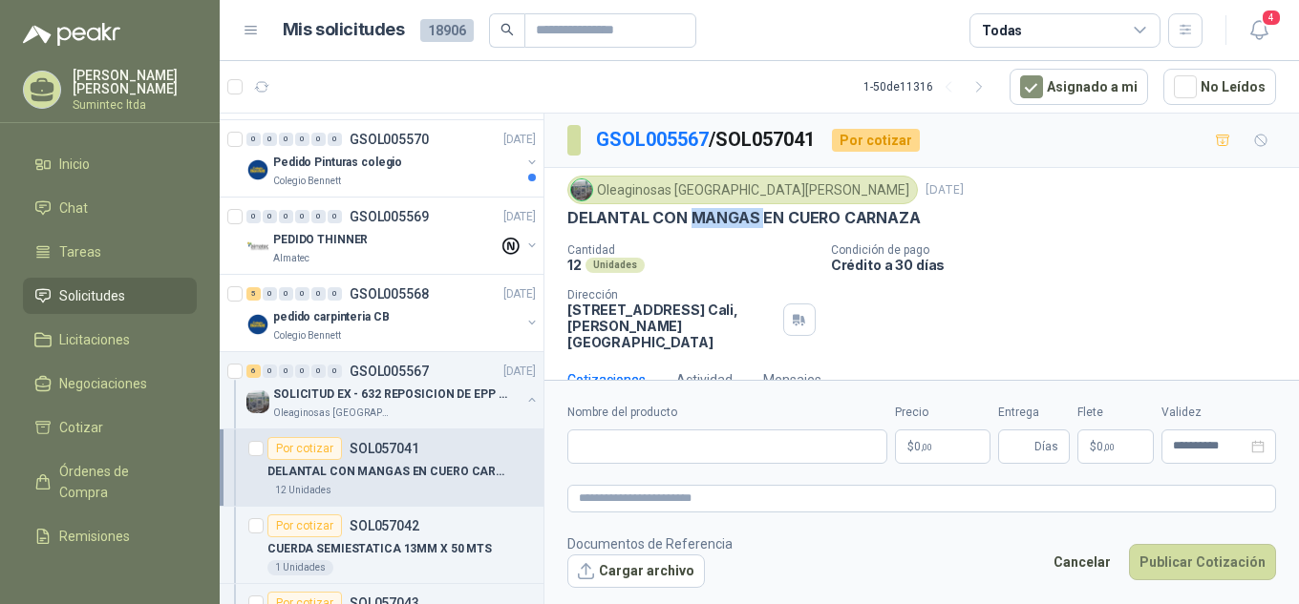
click at [743, 207] on div "Oleaginosas San [PERSON_NAME] [DATE] DELANTAL CON MANGAS EN CUERO CARNAZA" at bounding box center [921, 202] width 709 height 53
click at [744, 215] on p "DELANTAL CON MANGAS EN CUERO CARNAZA" at bounding box center [743, 218] width 353 height 20
click at [761, 451] on input "Nombre del producto" at bounding box center [727, 447] width 320 height 34
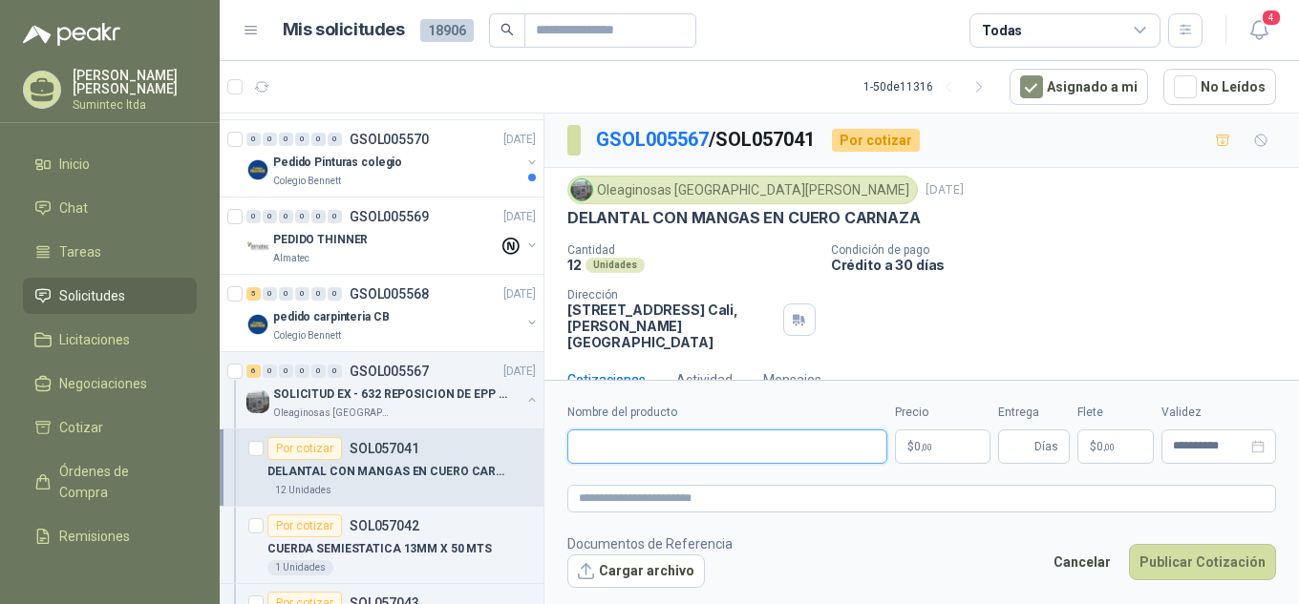
paste input "**********"
type input "**********"
click at [773, 494] on textarea at bounding box center [921, 499] width 709 height 28
paste textarea "**********"
type textarea "**********"
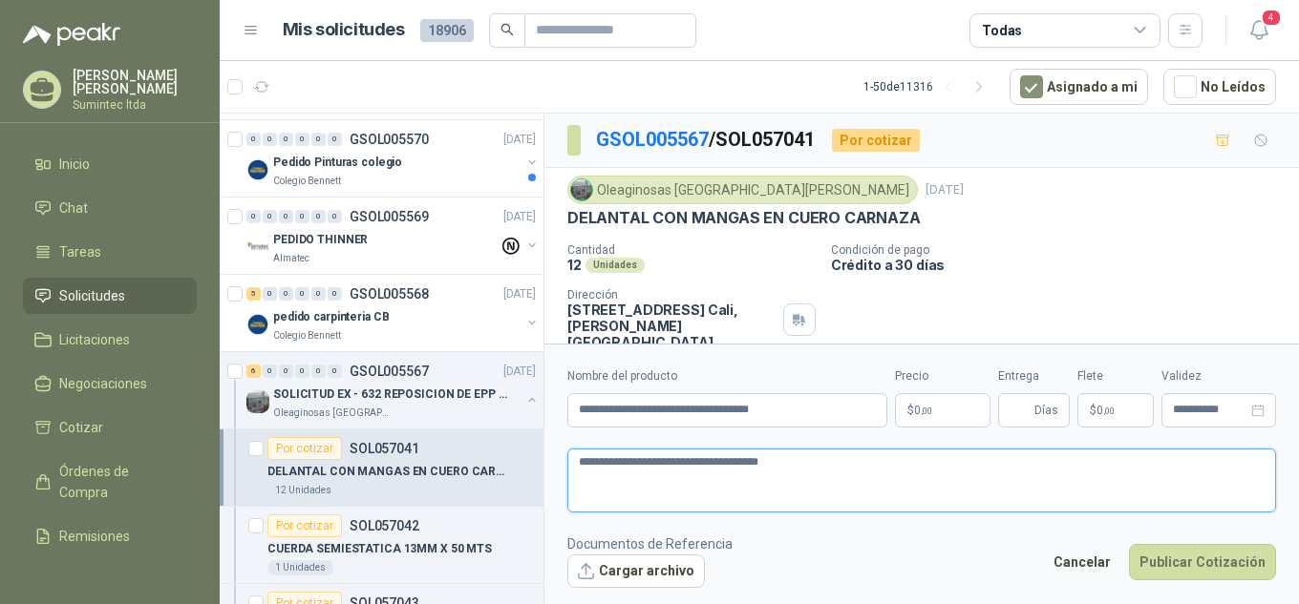
click at [872, 475] on textarea "**********" at bounding box center [921, 481] width 709 height 64
type textarea "**********"
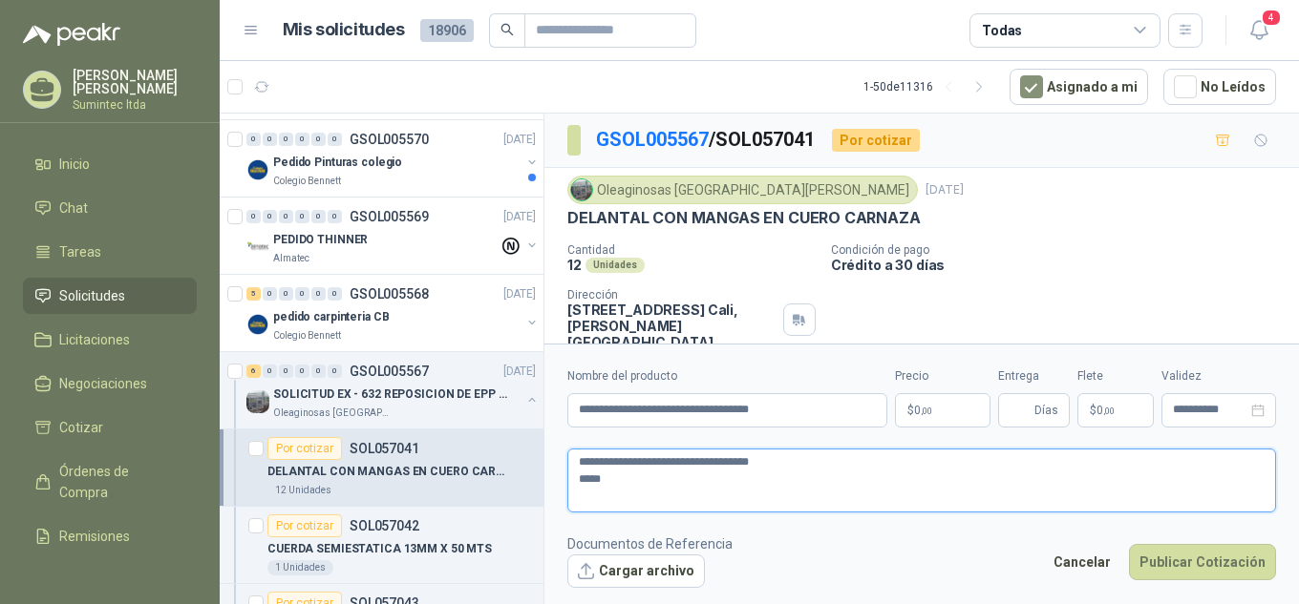
type textarea "**********"
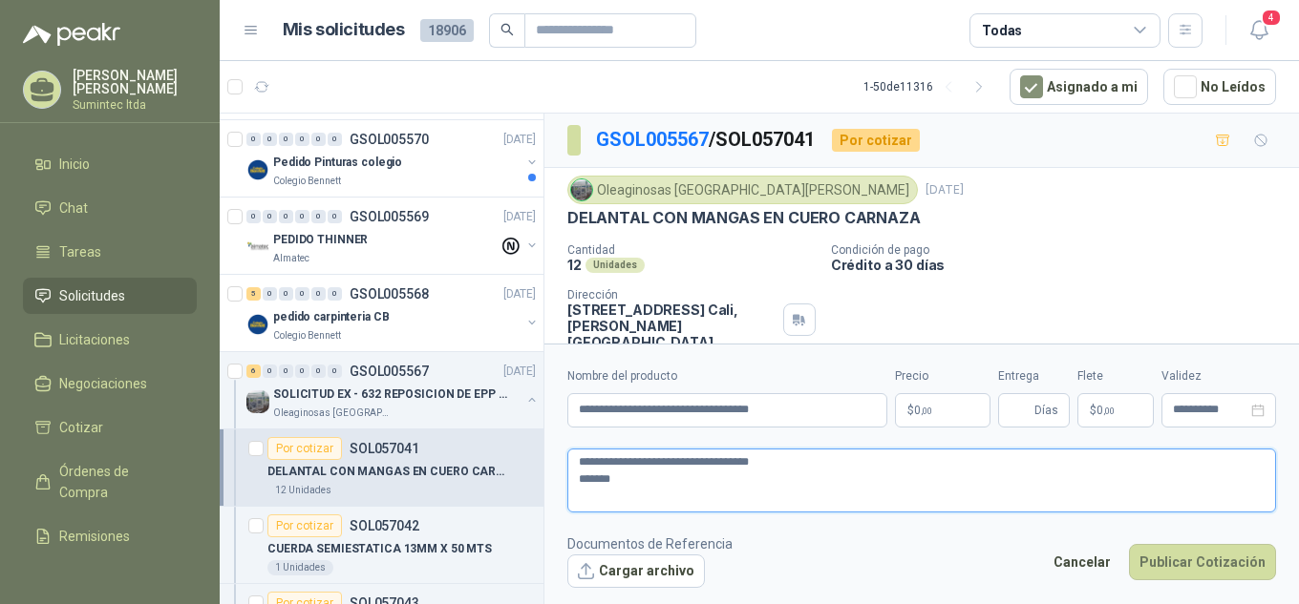
type textarea "**********"
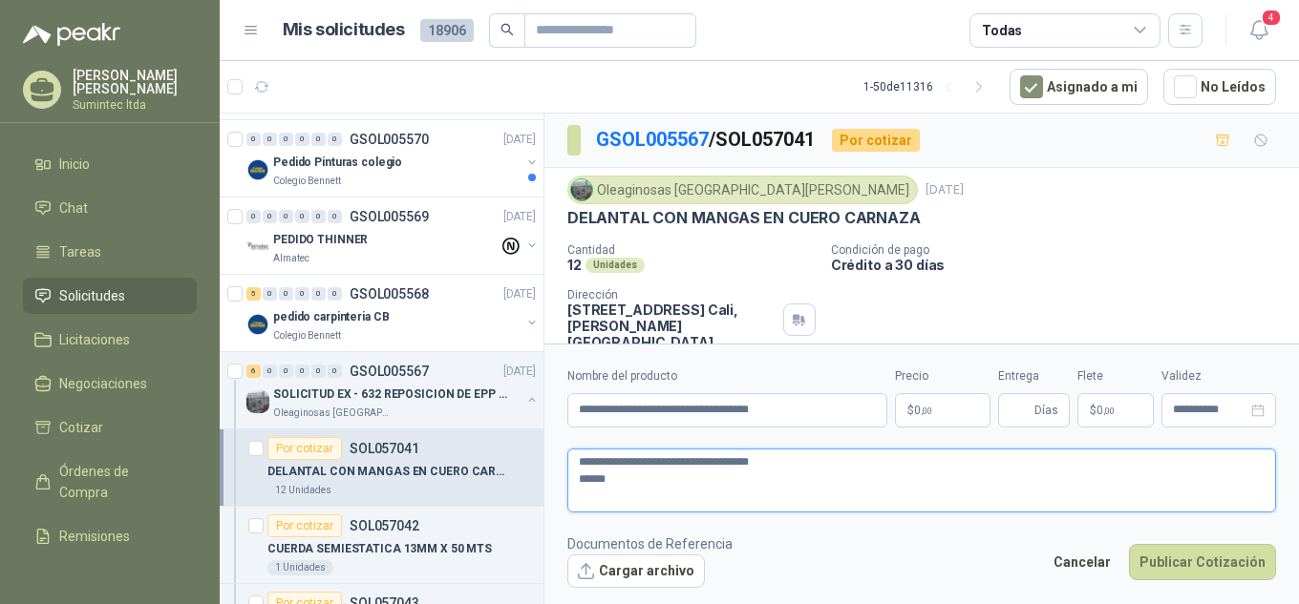
type textarea "**********"
click at [930, 402] on p "$ 0 ,00" at bounding box center [942, 410] width 95 height 34
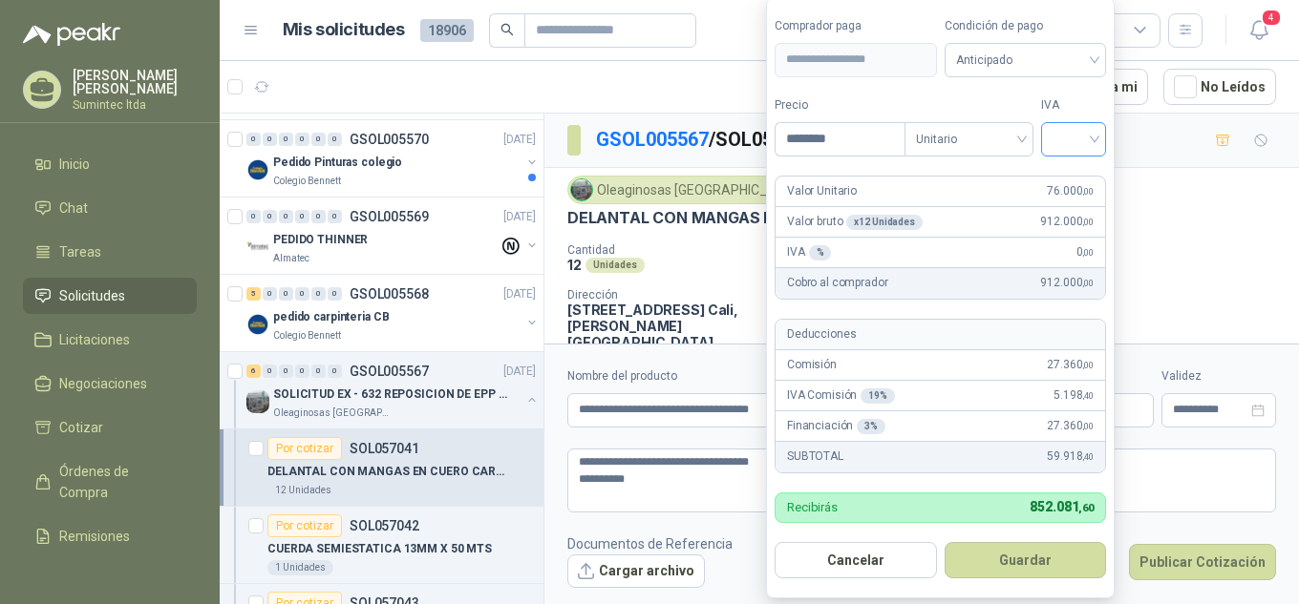
click at [1105, 137] on div at bounding box center [1073, 139] width 65 height 34
type input "********"
click at [1091, 181] on div "19%" at bounding box center [1077, 178] width 35 height 21
click at [977, 53] on span "Anticipado" at bounding box center [1028, 60] width 141 height 29
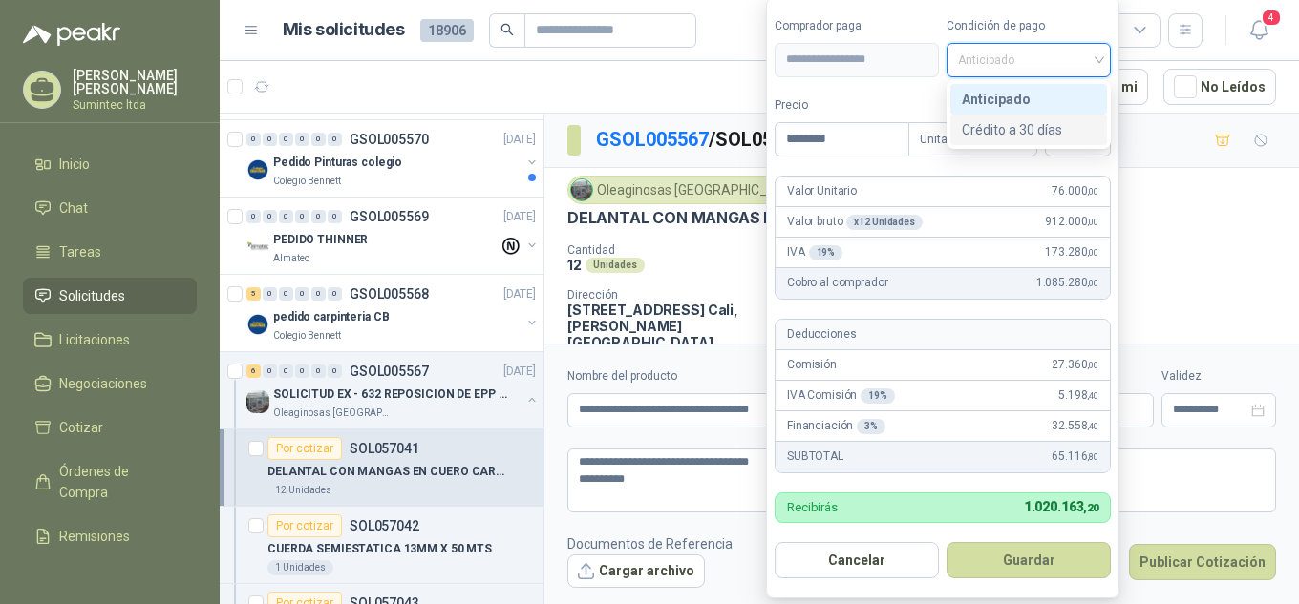
click at [1001, 128] on div "Crédito a 30 días" at bounding box center [1029, 129] width 134 height 21
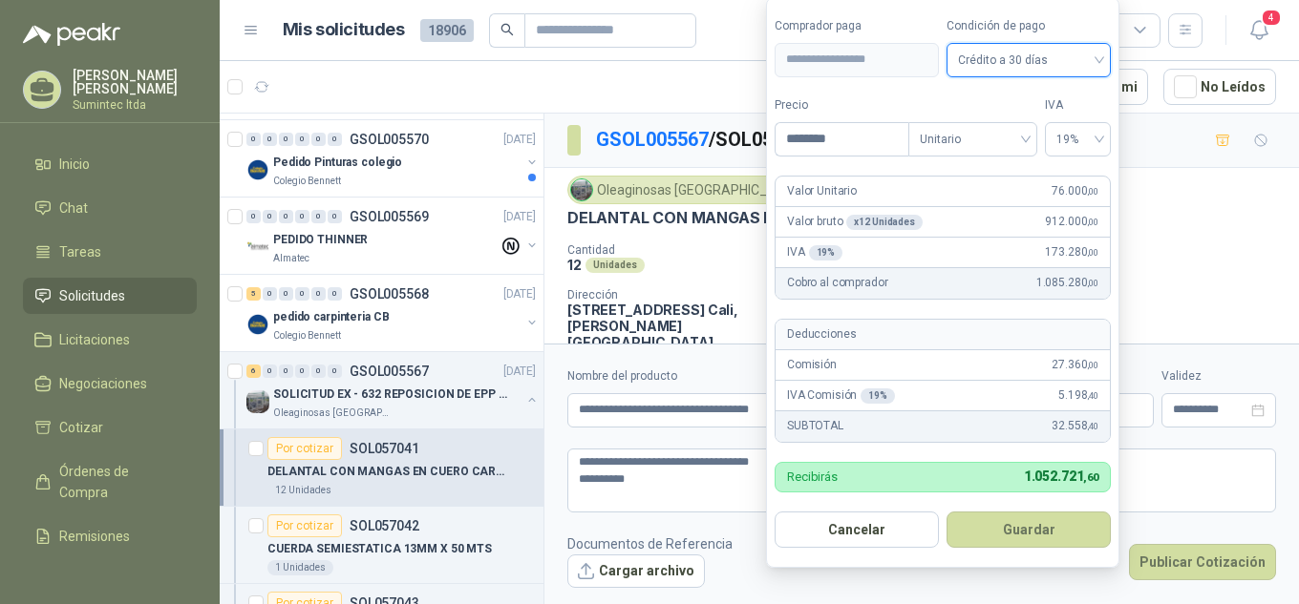
click at [921, 83] on form "**********" at bounding box center [942, 282] width 353 height 571
click at [1030, 538] on button "Guardar" at bounding box center [1028, 530] width 164 height 36
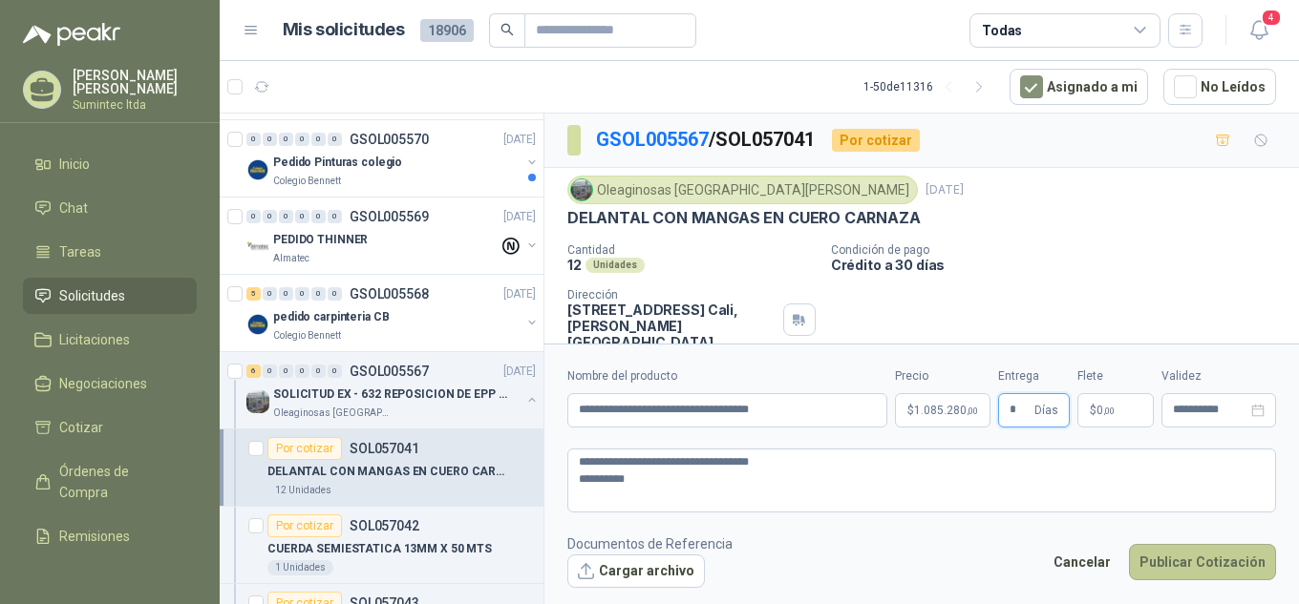
type input "*"
click at [1224, 567] on button "Publicar Cotización" at bounding box center [1202, 562] width 147 height 36
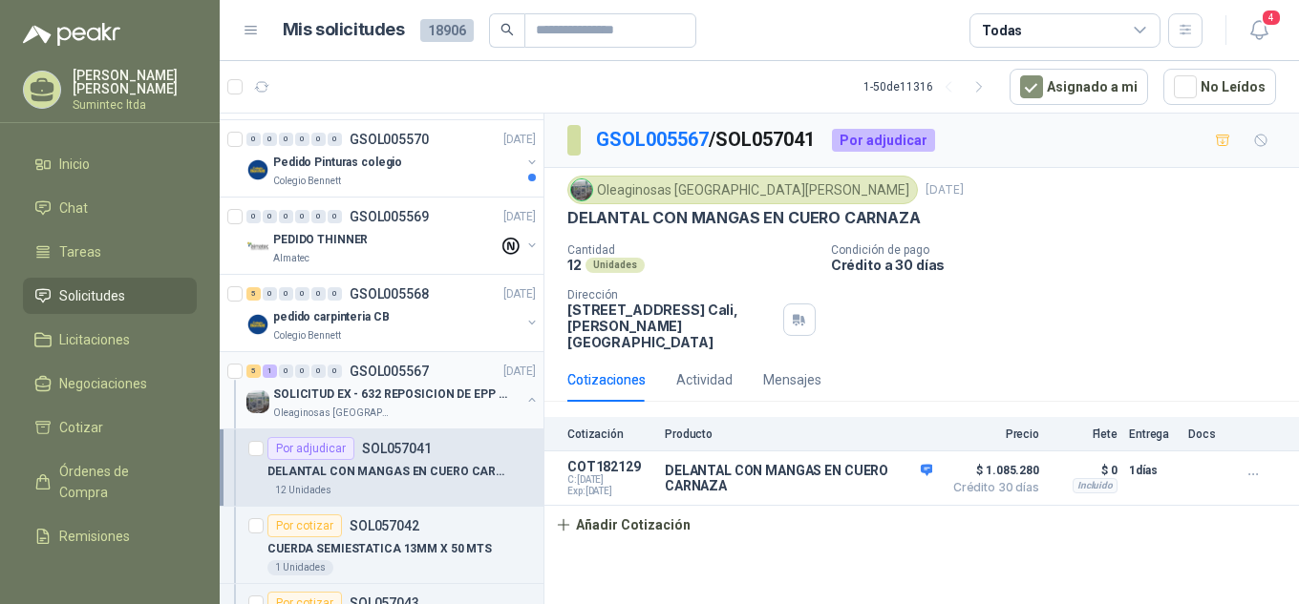
click at [428, 397] on p "SOLICITUD EX - 632 REPOSICION DE EPP #2" at bounding box center [392, 395] width 238 height 18
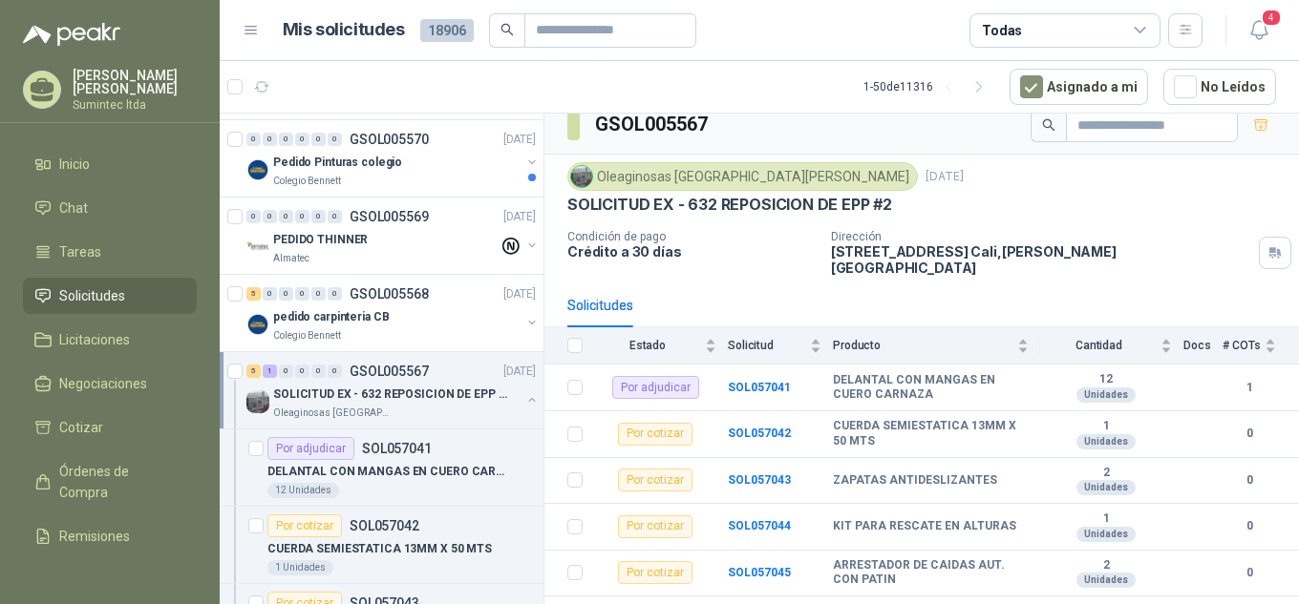
scroll to position [36, 0]
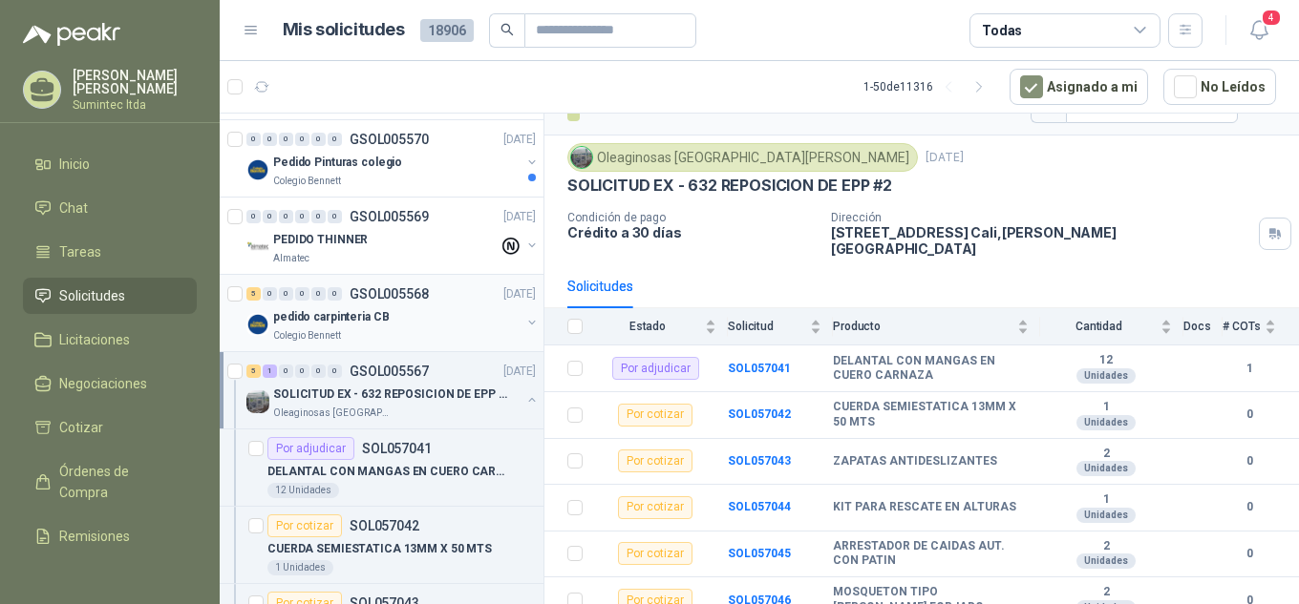
click at [328, 317] on p "pedido carpinteria CB" at bounding box center [331, 317] width 116 height 18
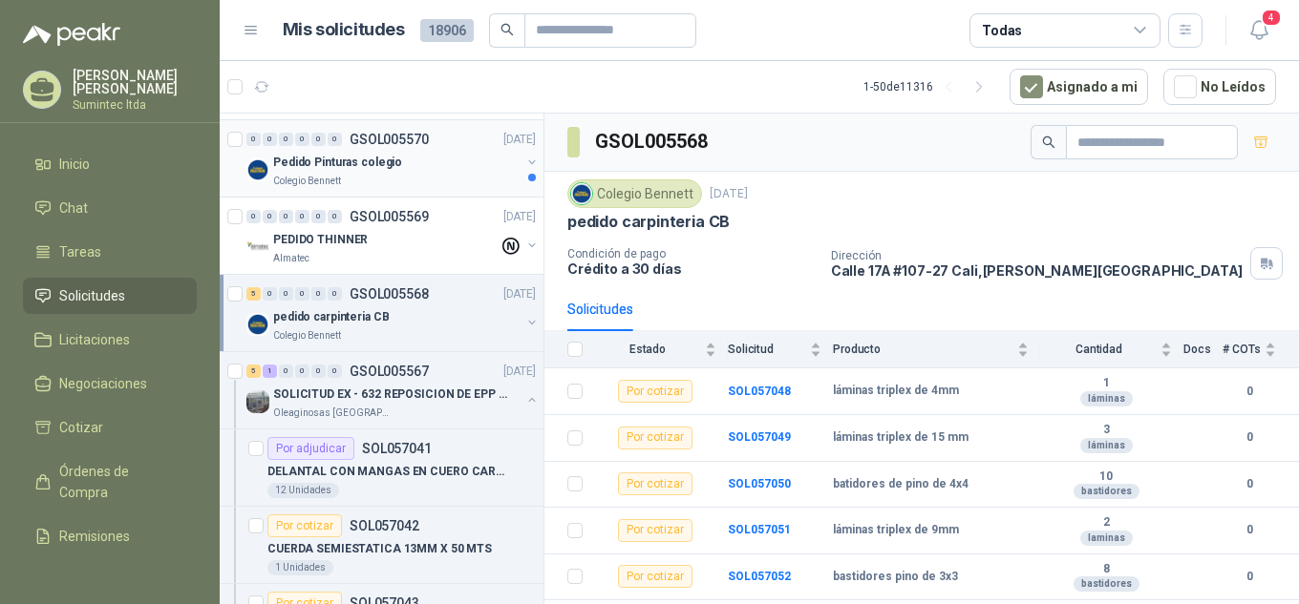
click at [360, 159] on p "Pedido Pinturas colegio" at bounding box center [337, 163] width 129 height 18
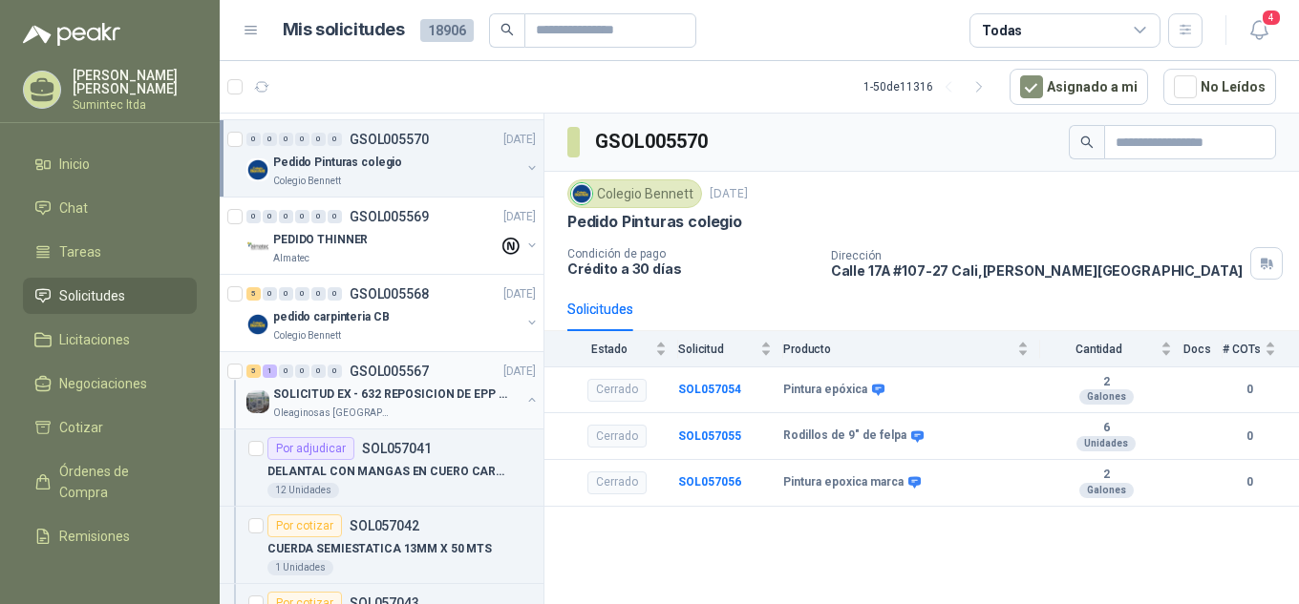
click at [428, 402] on p "SOLICITUD EX - 632 REPOSICION DE EPP #2" at bounding box center [392, 395] width 238 height 18
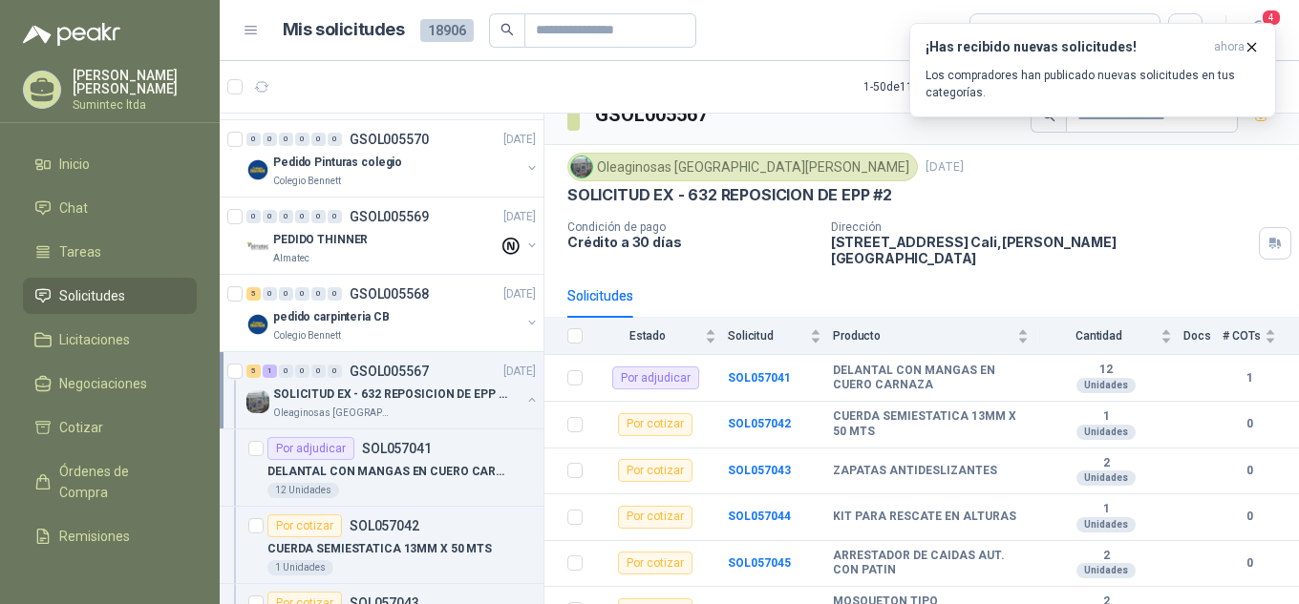
scroll to position [36, 0]
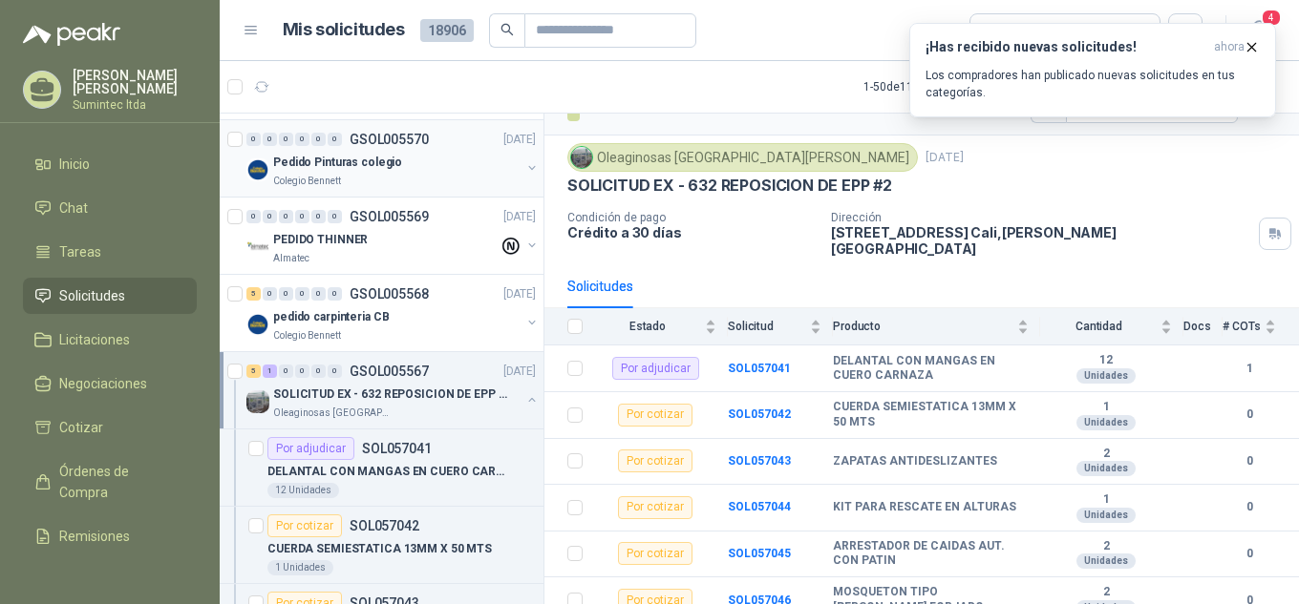
click at [423, 165] on div "Pedido Pinturas colegio" at bounding box center [396, 162] width 247 height 23
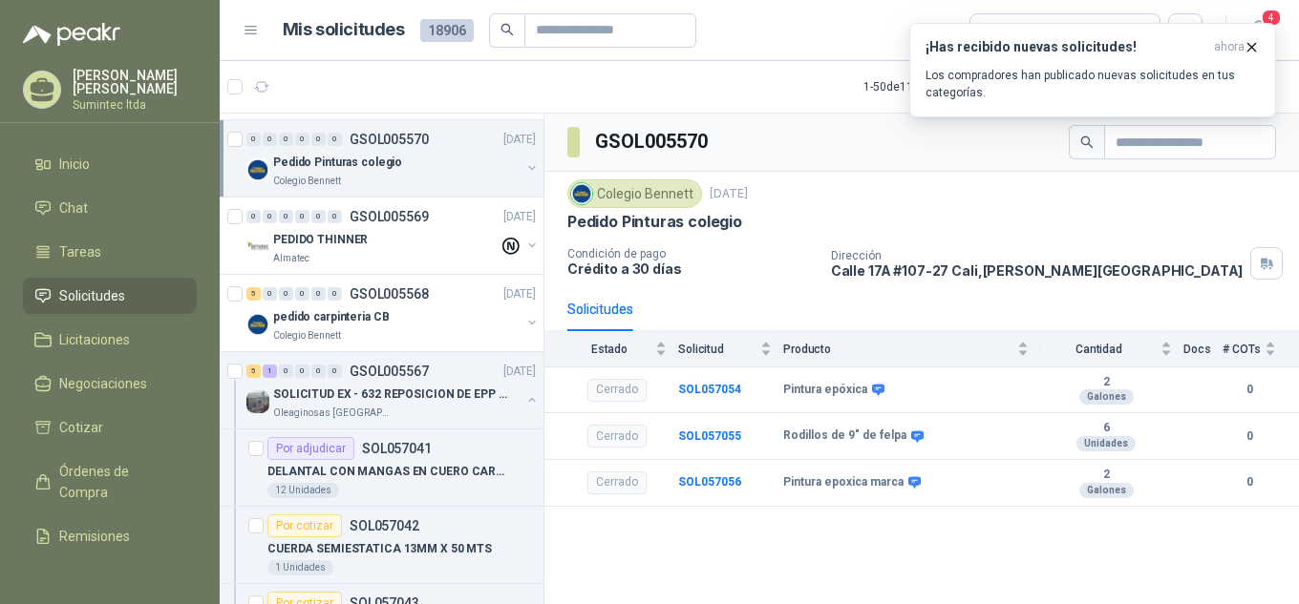
scroll to position [3085, 0]
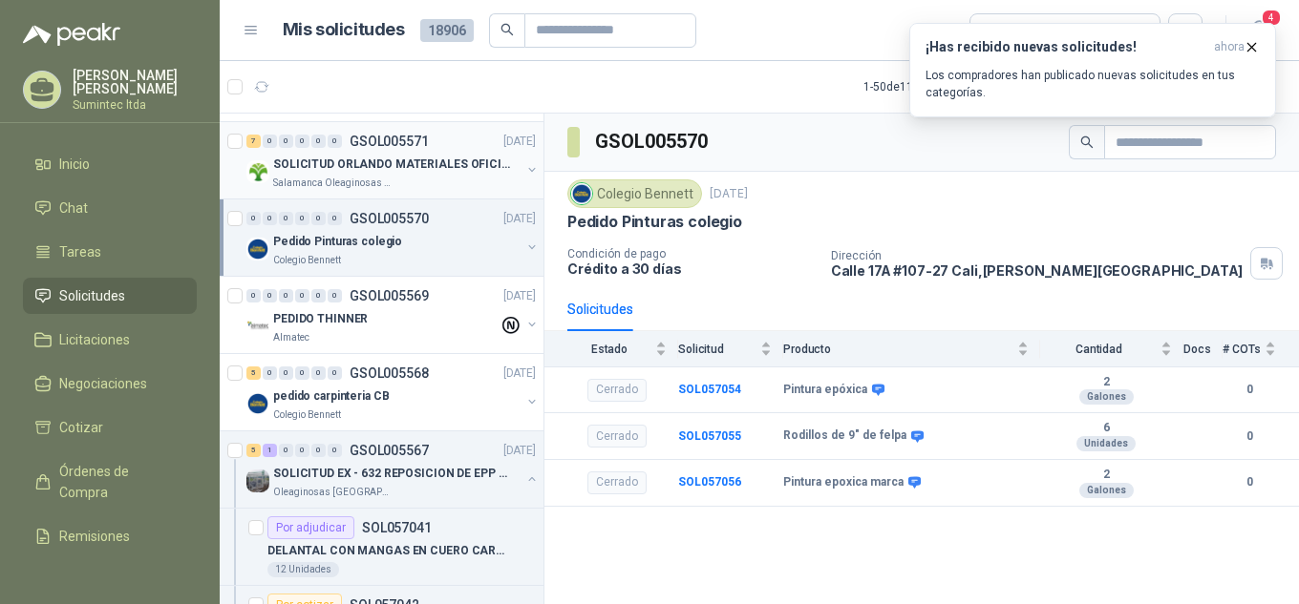
click at [496, 174] on div "SOLICITUD ORLANDO MATERIALES OFICINA - CALI" at bounding box center [396, 164] width 247 height 23
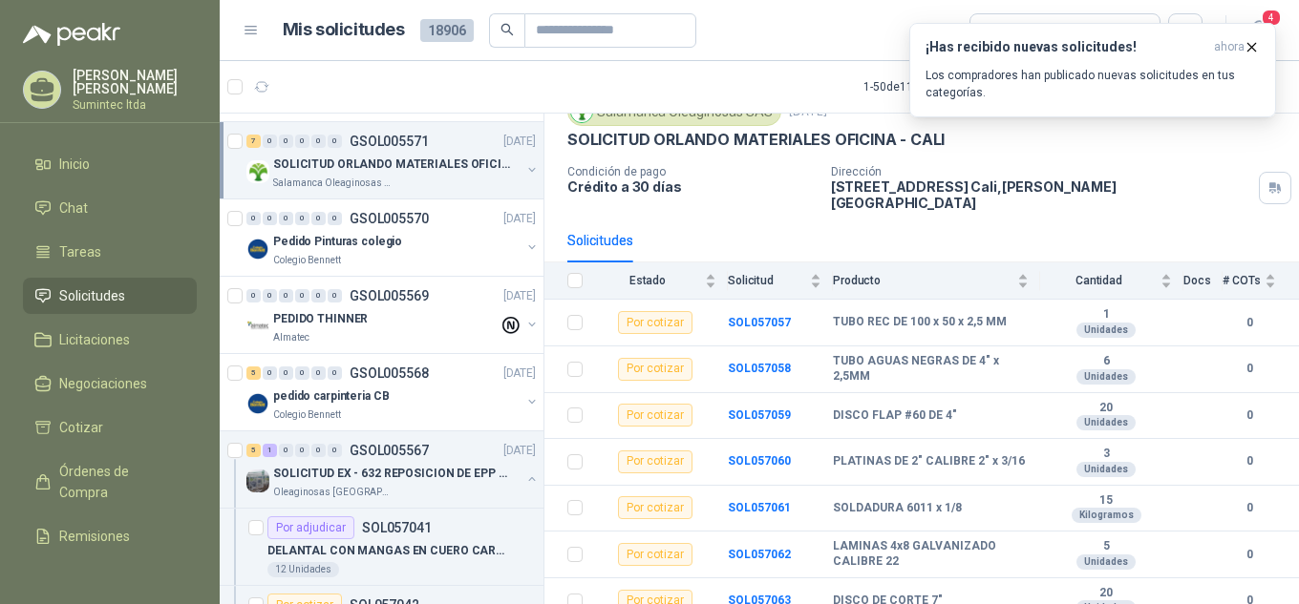
scroll to position [3007, 0]
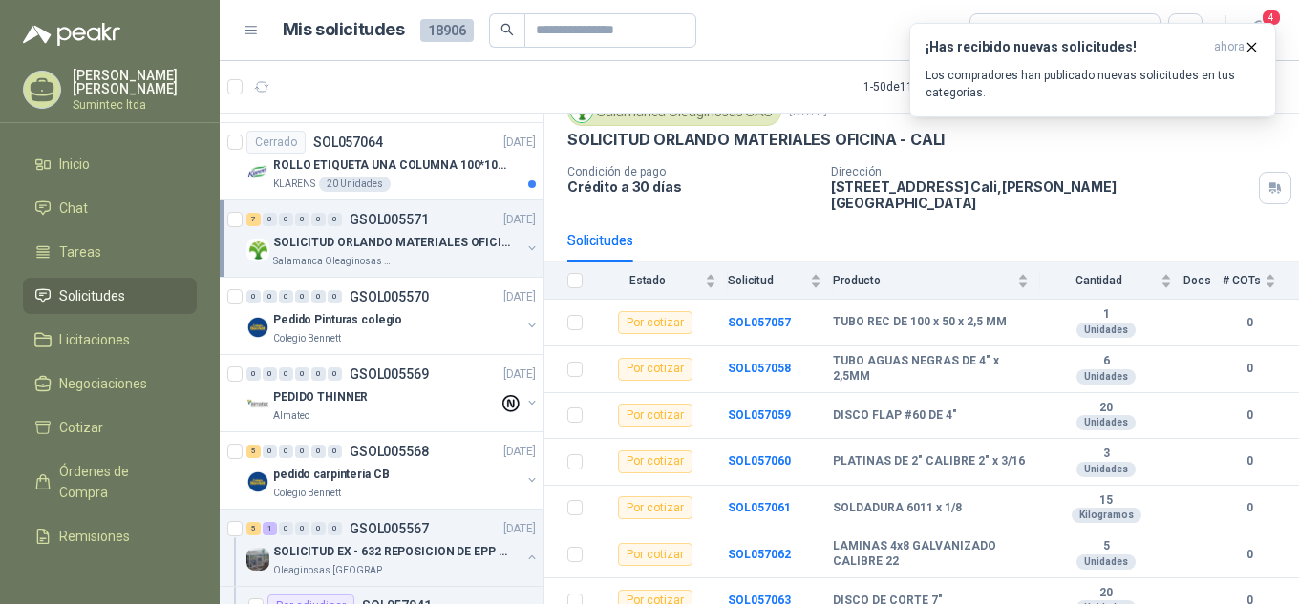
drag, startPoint x: 527, startPoint y: 424, endPoint x: 533, endPoint y: 435, distance: 12.8
click at [533, 435] on div "Por cotizar SOL057200 [DATE] CINTA MAGIC CARD NEO SEGURIDAD PROVISER LTDA 1 Uni…" at bounding box center [382, 363] width 325 height 498
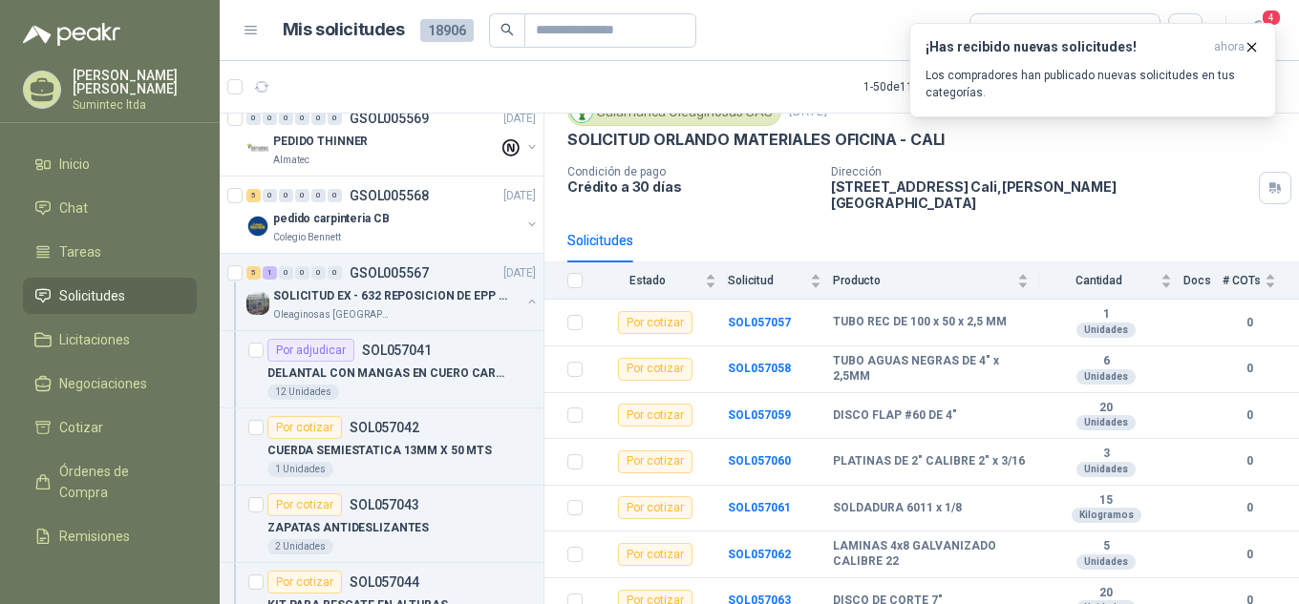
scroll to position [3293, 2]
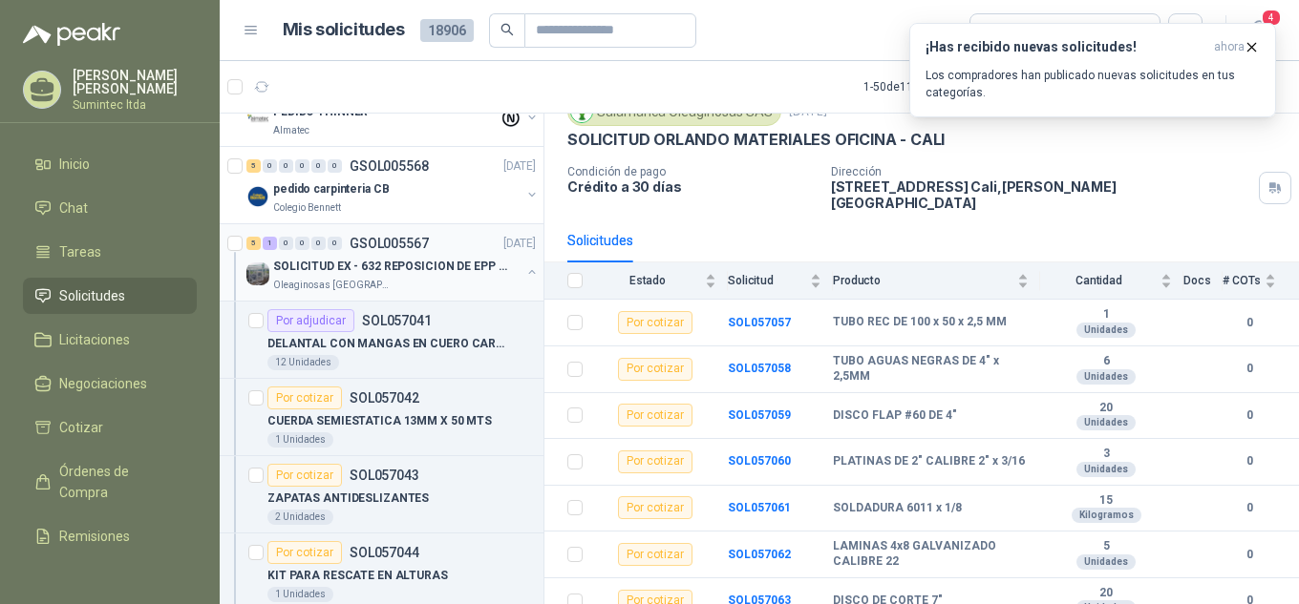
click at [432, 262] on p "SOLICITUD EX - 632 REPOSICION DE EPP #2" at bounding box center [392, 267] width 238 height 18
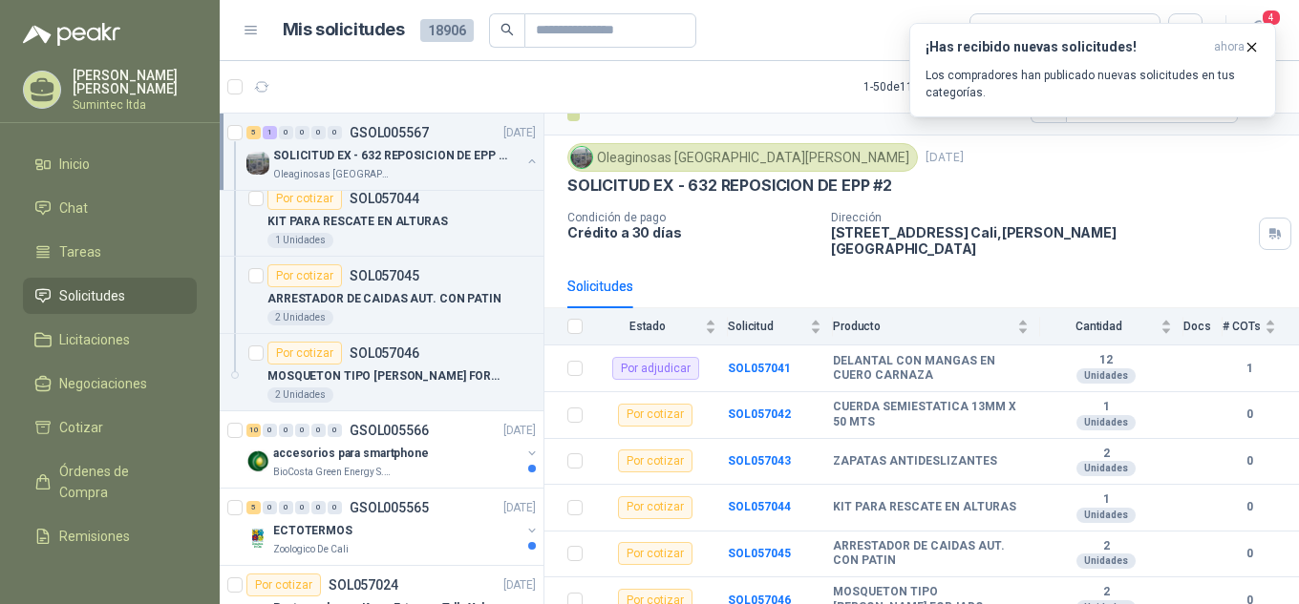
scroll to position [3696, 2]
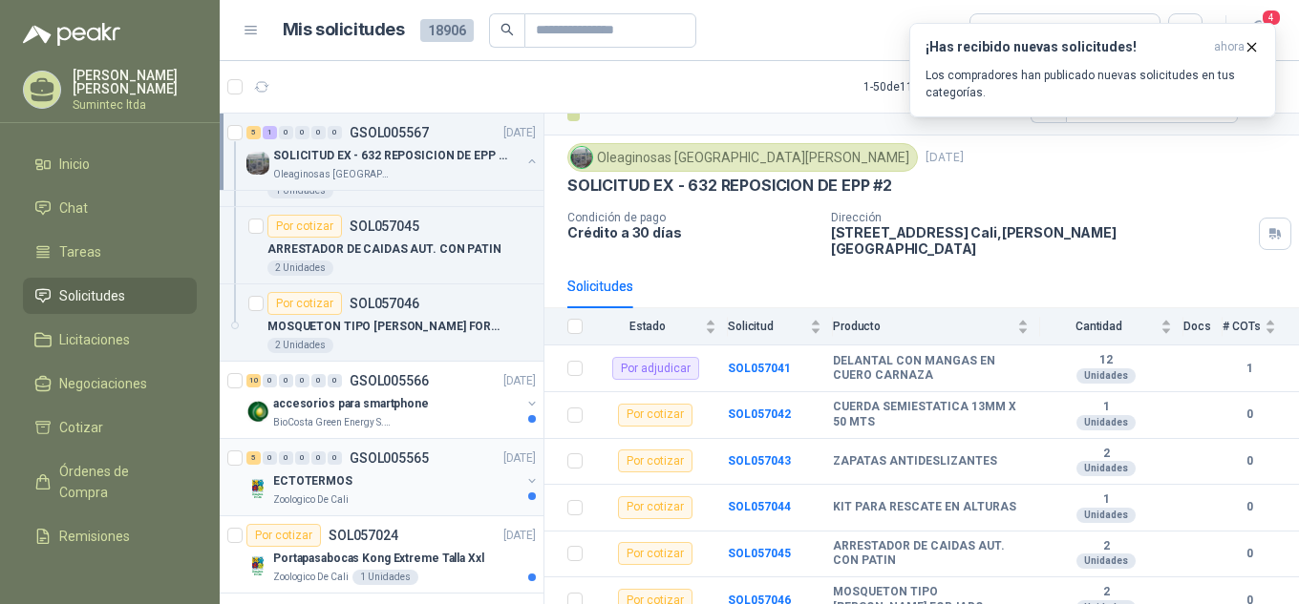
click at [457, 498] on div "Zoologico De Cali" at bounding box center [396, 500] width 247 height 15
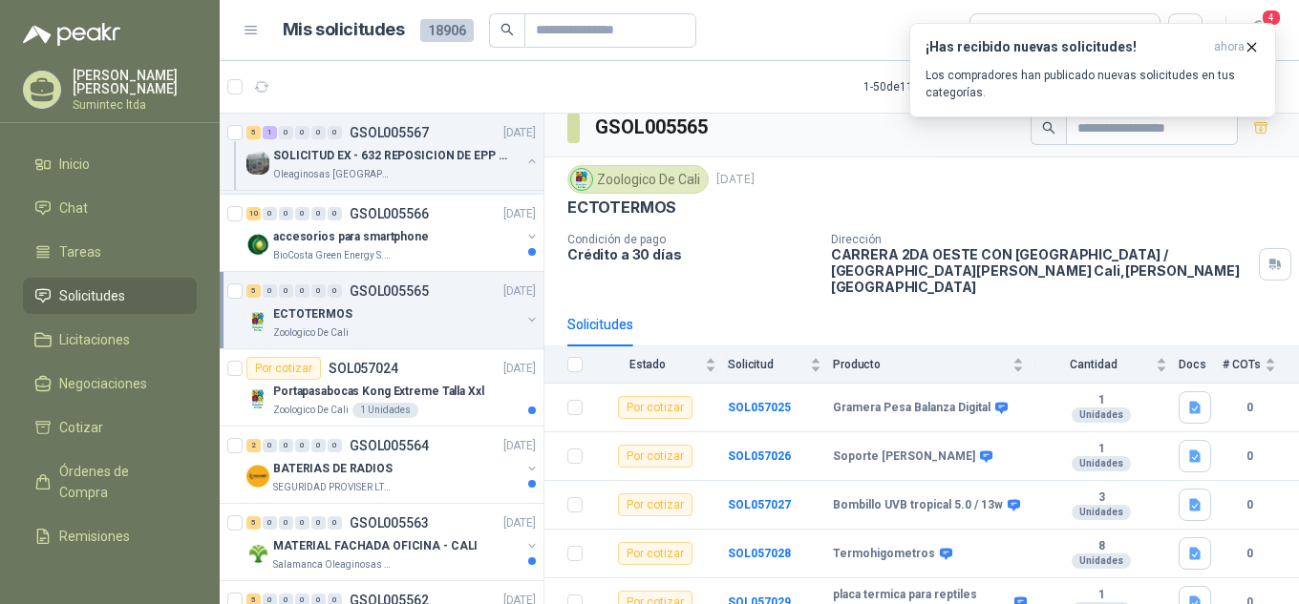
scroll to position [3874, 2]
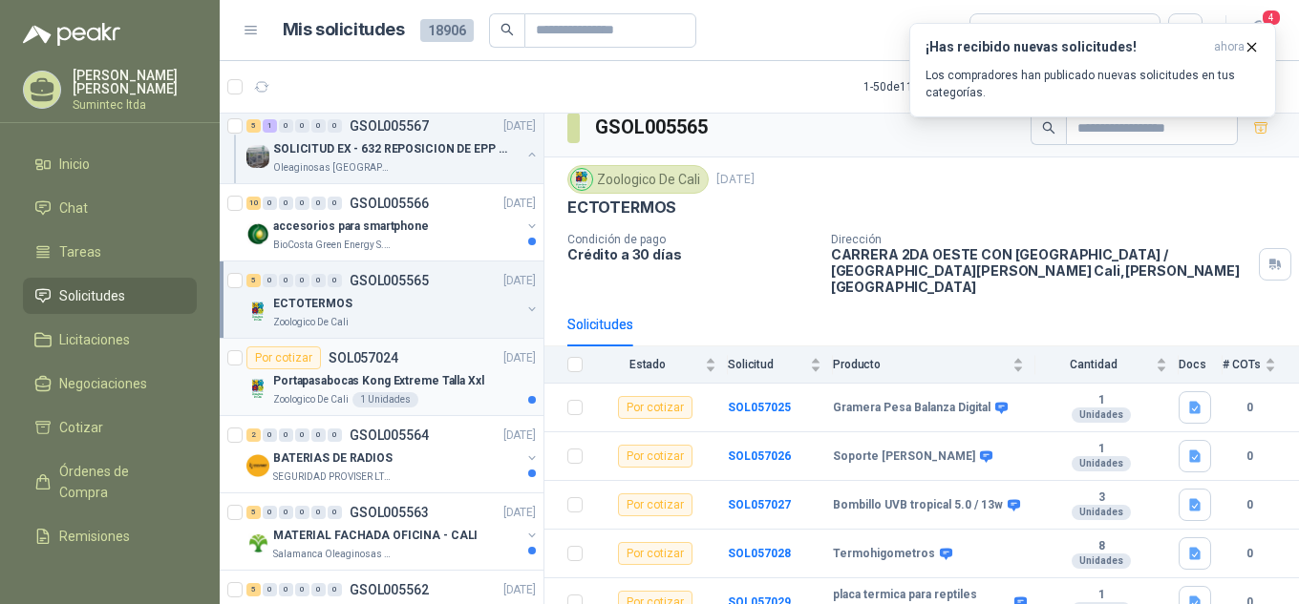
click at [416, 380] on p "Portapasabocas Kong Extreme Talla Xxl" at bounding box center [378, 381] width 211 height 18
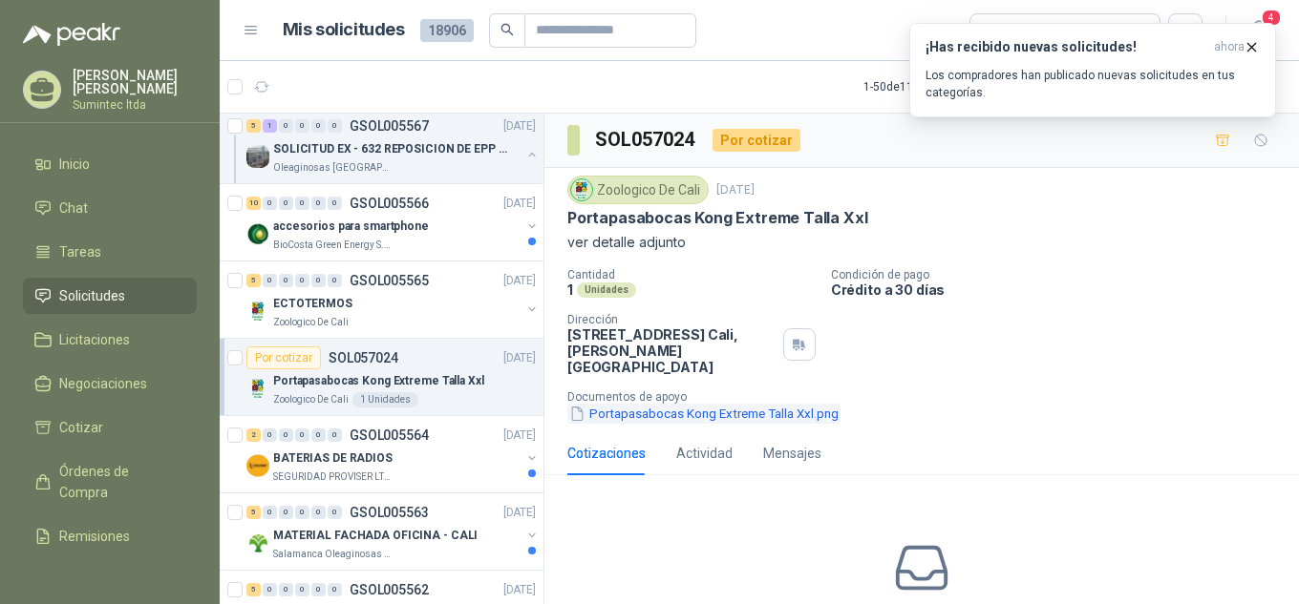
click at [698, 404] on button "Portapasabocas Kong Extreme Talla Xxl.png" at bounding box center [703, 414] width 273 height 20
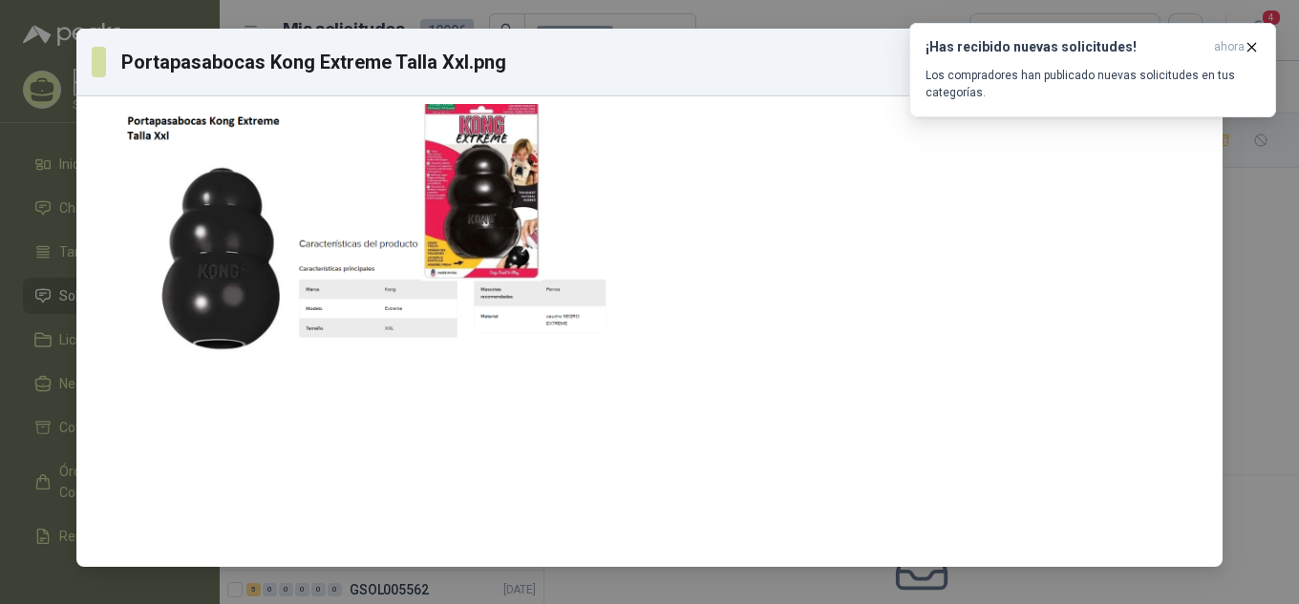
click at [1254, 246] on div "Portapasabocas Kong Extreme Talla Xxl.png Descargar" at bounding box center [649, 302] width 1299 height 604
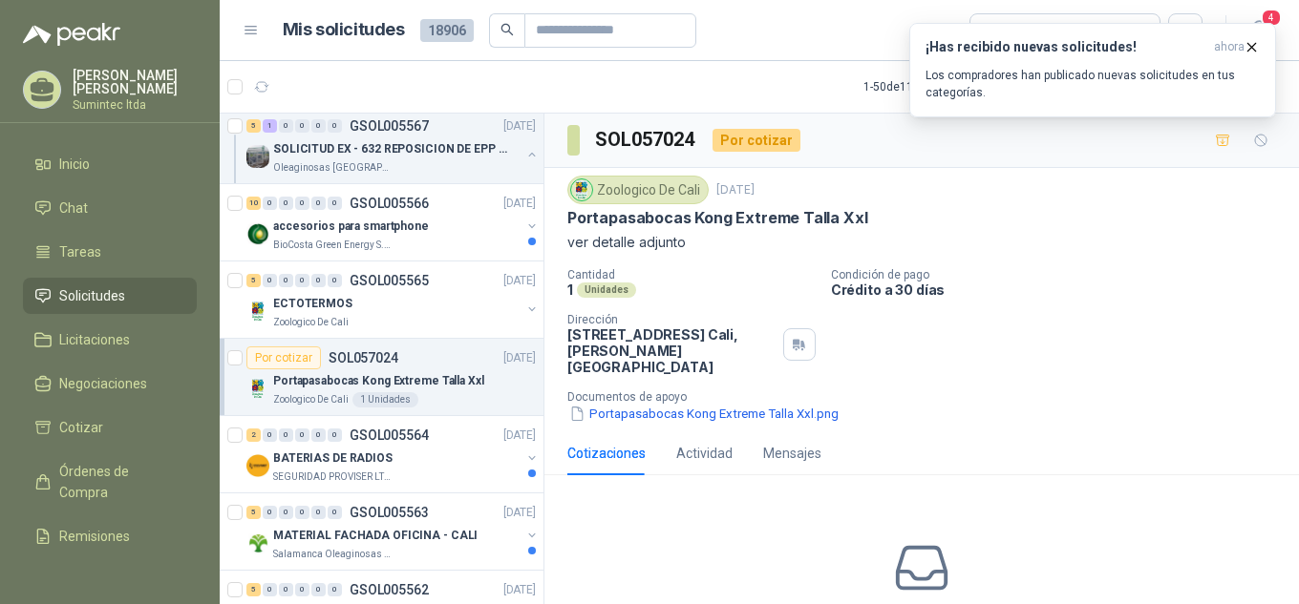
drag, startPoint x: 526, startPoint y: 508, endPoint x: 536, endPoint y: 526, distance: 20.5
click at [536, 526] on div "Por cotizar SOL057200 [DATE] CINTA MAGIC CARD NEO SEGURIDAD PROVISER LTDA 1 Uni…" at bounding box center [382, 363] width 325 height 498
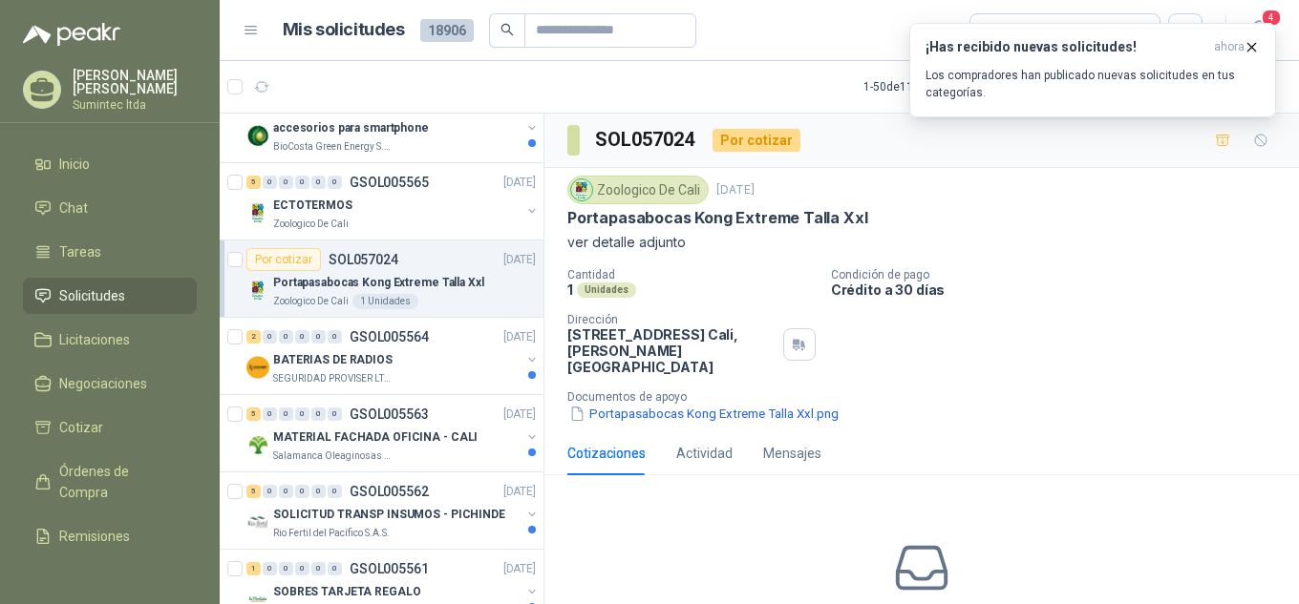
scroll to position [4081, 2]
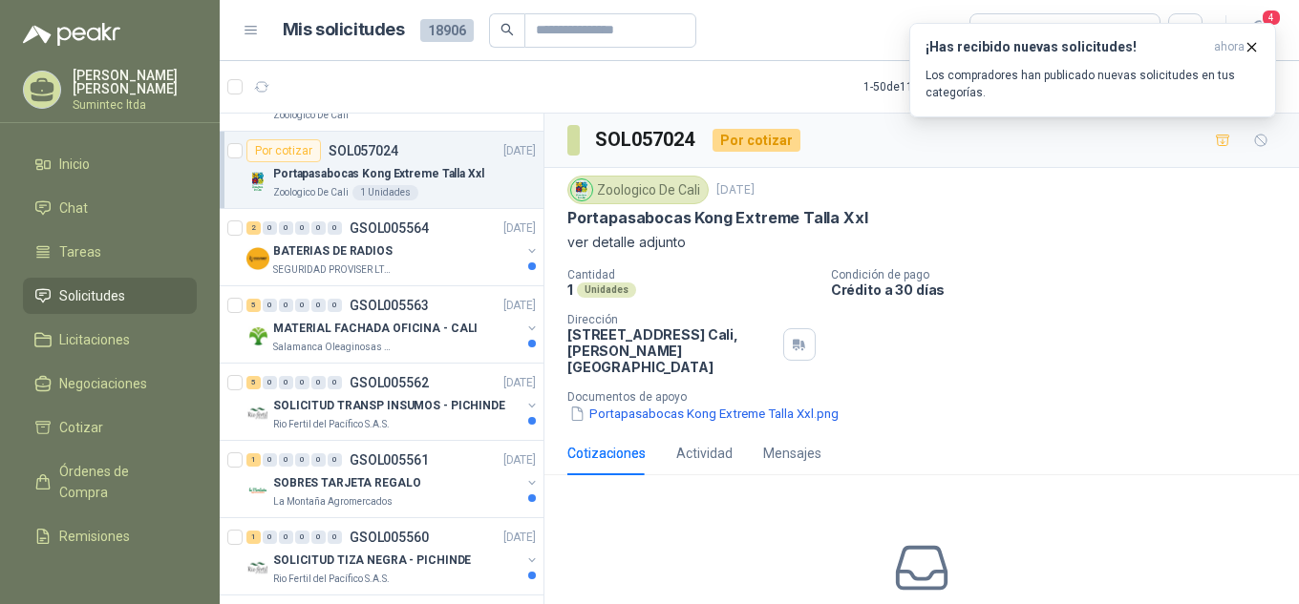
click at [621, 548] on div "No has enviado cotizaciones a esta solicitud Cotizar" at bounding box center [921, 613] width 754 height 244
click at [333, 323] on p "MATERIAL FACHADA OFICINA - CALI" at bounding box center [375, 329] width 204 height 18
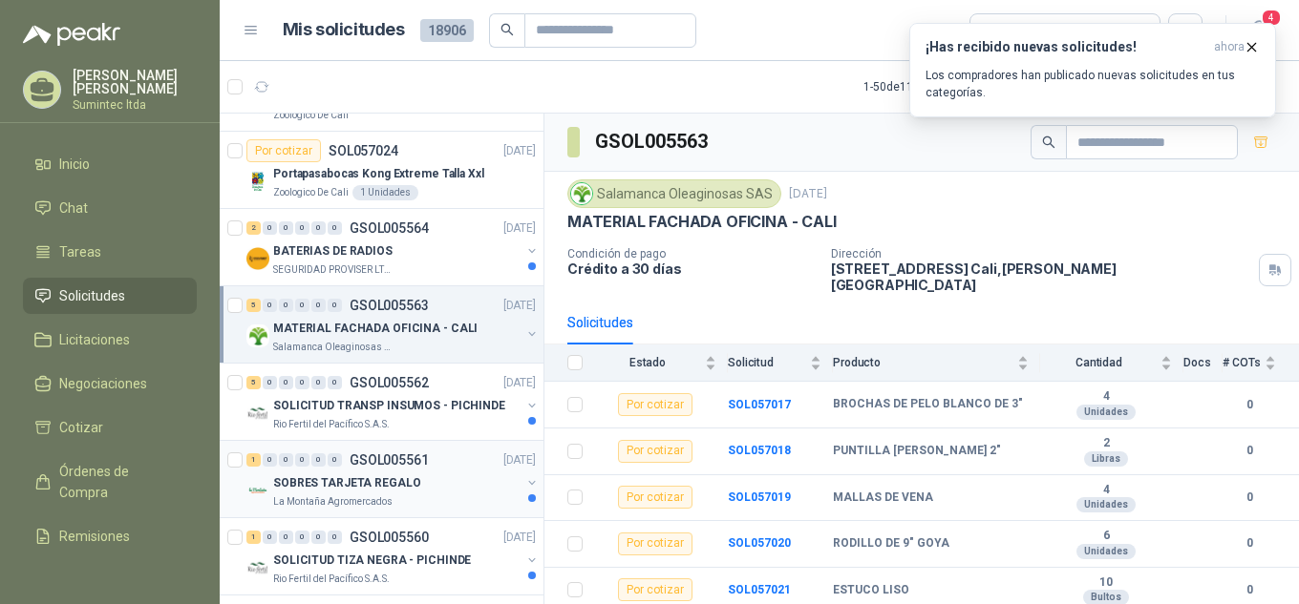
click at [450, 483] on div "SOBRES TARJETA REGALO" at bounding box center [396, 483] width 247 height 23
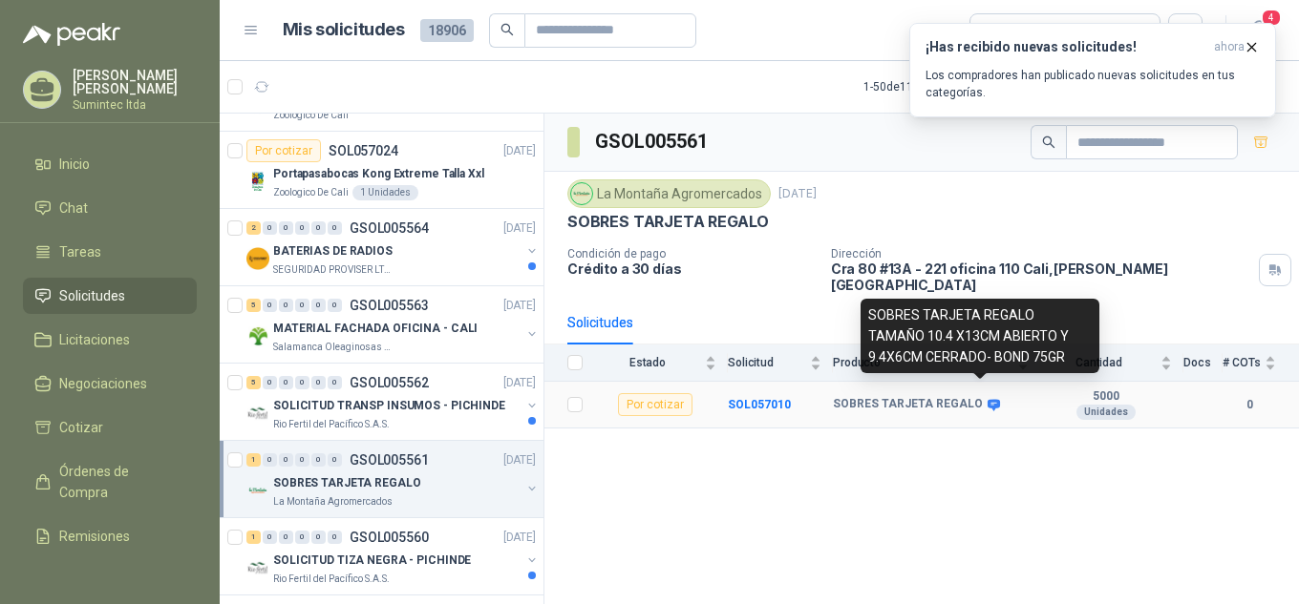
click at [987, 399] on icon at bounding box center [993, 404] width 12 height 11
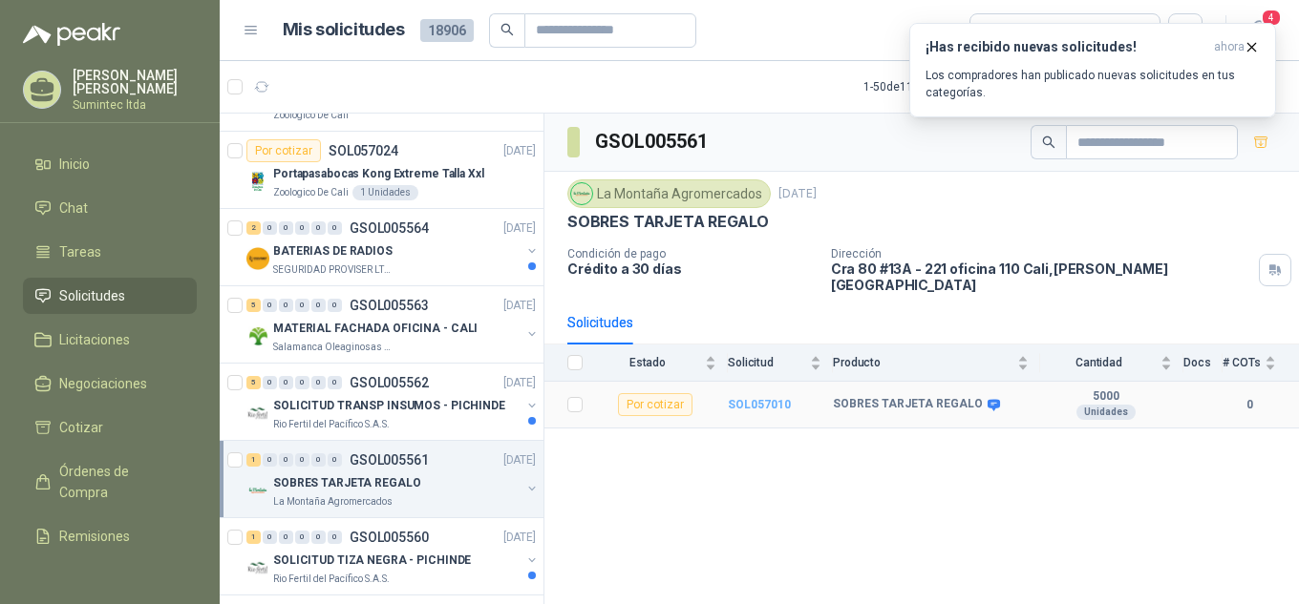
click at [754, 398] on b "SOL057010" at bounding box center [759, 404] width 63 height 13
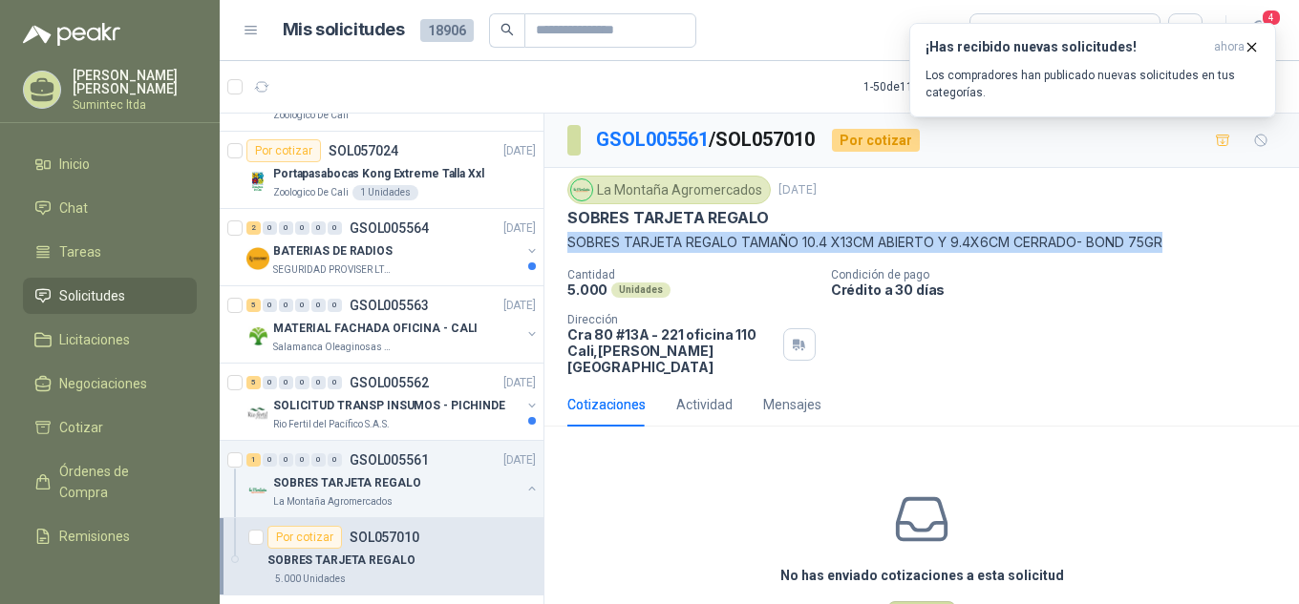
drag, startPoint x: 1208, startPoint y: 244, endPoint x: 566, endPoint y: 242, distance: 641.7
click at [566, 242] on div "La Montaña Agromercados [DATE] SOBRES TARJETA REGALO SOBRES TARJETA REGALO TAMA…" at bounding box center [921, 275] width 754 height 215
copy p "SOBRES TARJETA REGALO TAMAÑO 10.4 X13CM ABIERTO Y 9.4X6CM CERRADO- BOND 75GR"
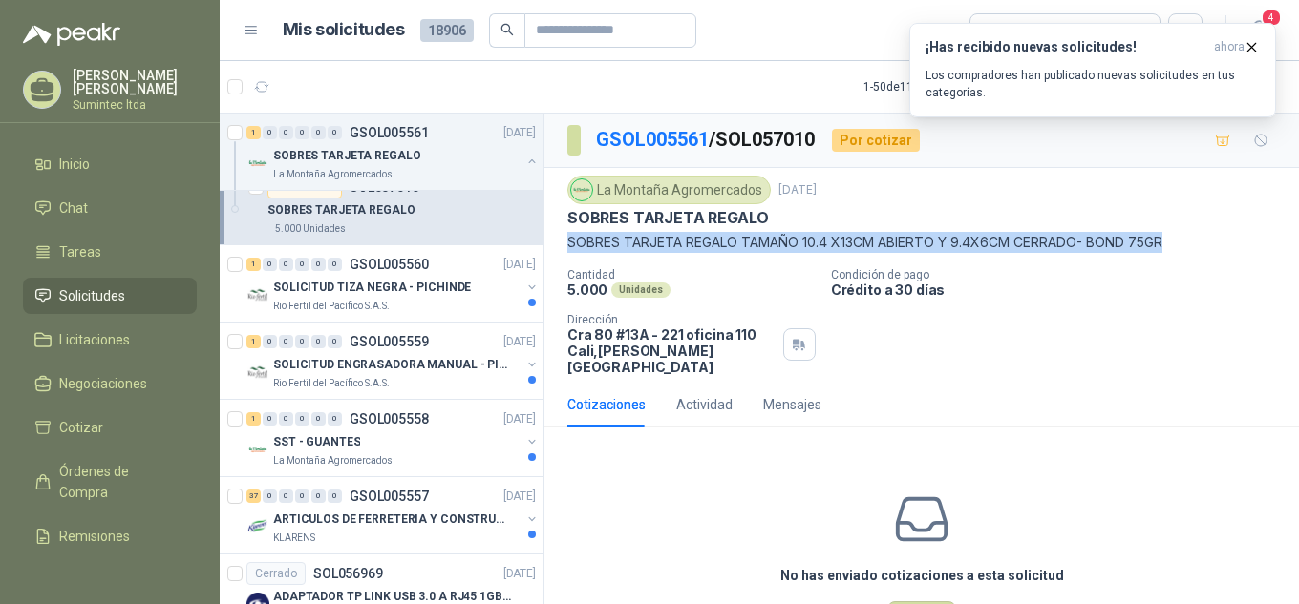
scroll to position [4542, 2]
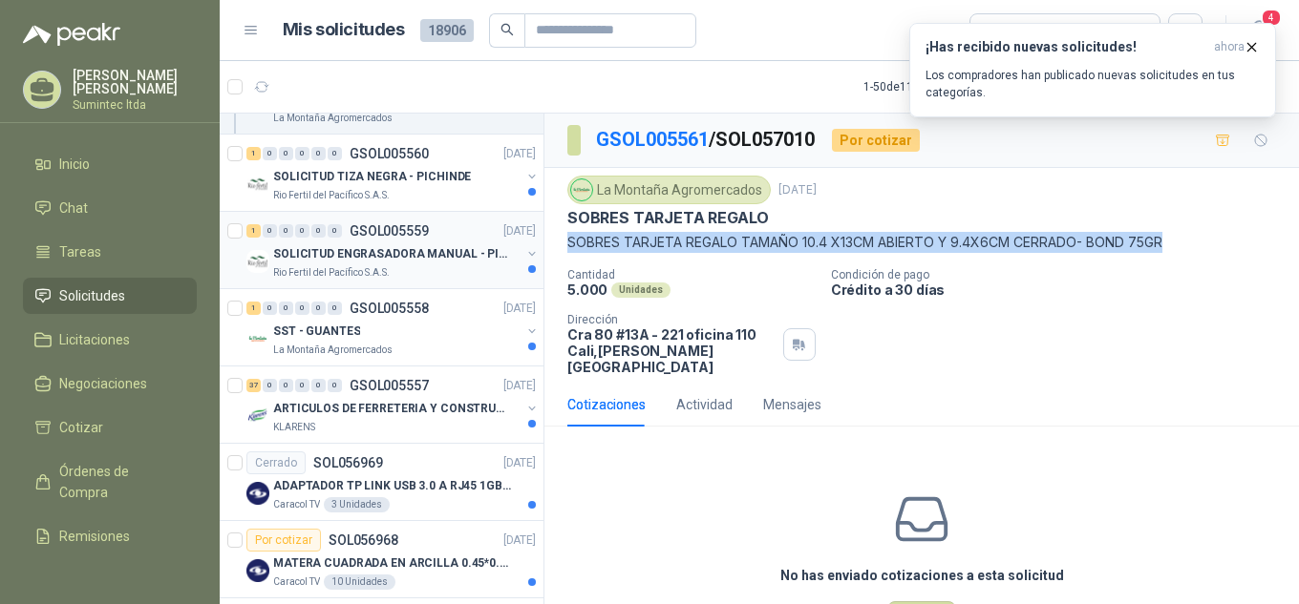
click at [379, 258] on p "SOLICITUD ENGRASADORA MANUAL - PICHINDE" at bounding box center [392, 254] width 238 height 18
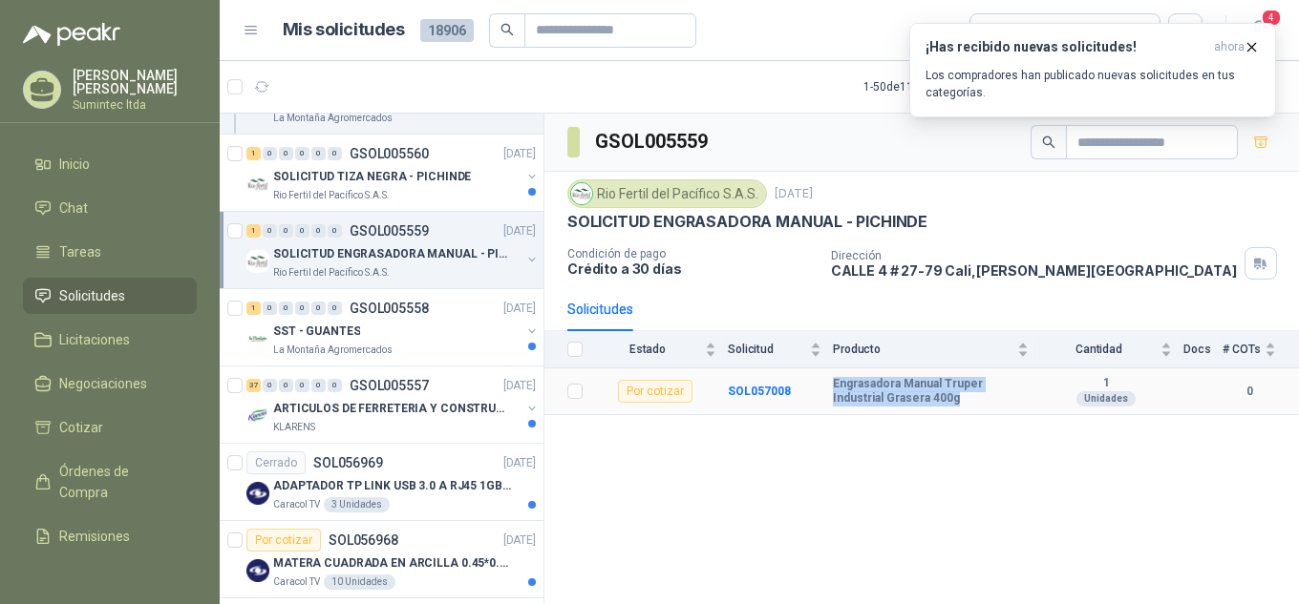
drag, startPoint x: 921, startPoint y: 406, endPoint x: 828, endPoint y: 385, distance: 95.0
click at [828, 385] on tr "Por cotizar SOL057008 Engrasadora Manual Truper Industrial Grasera 400g 1 Unida…" at bounding box center [921, 392] width 754 height 47
copy tr "Engrasadora Manual Truper Industrial Grasera 400g"
click at [414, 336] on div "SST - GUANTES" at bounding box center [396, 331] width 247 height 23
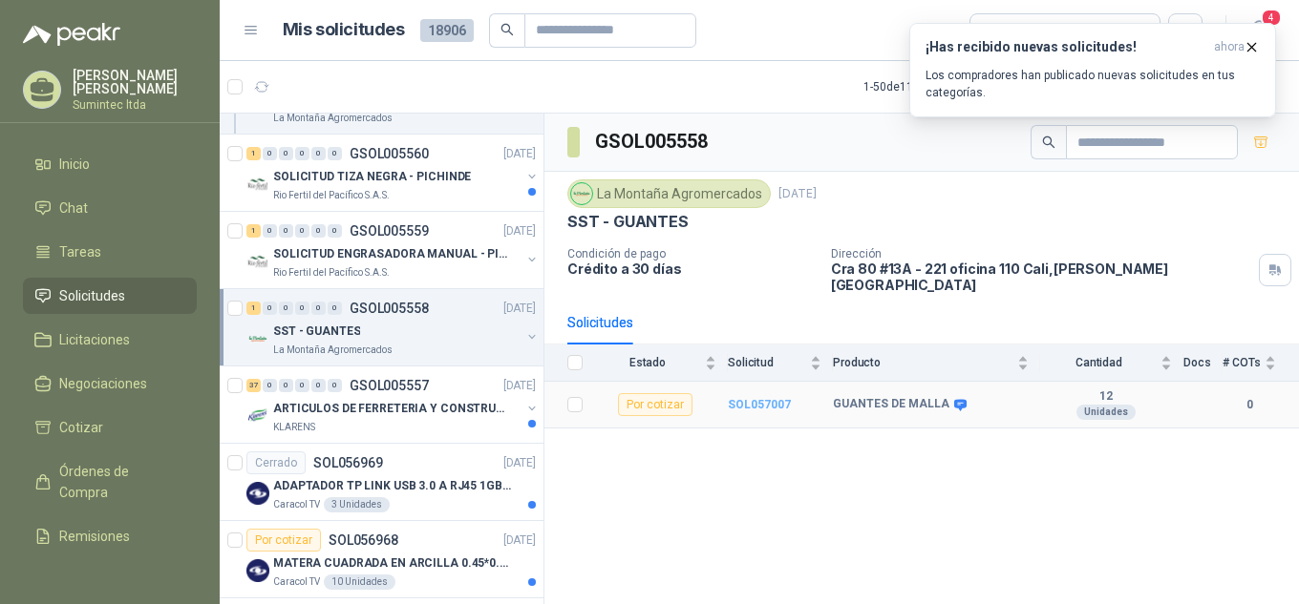
click at [763, 398] on b "SOL057007" at bounding box center [759, 404] width 63 height 13
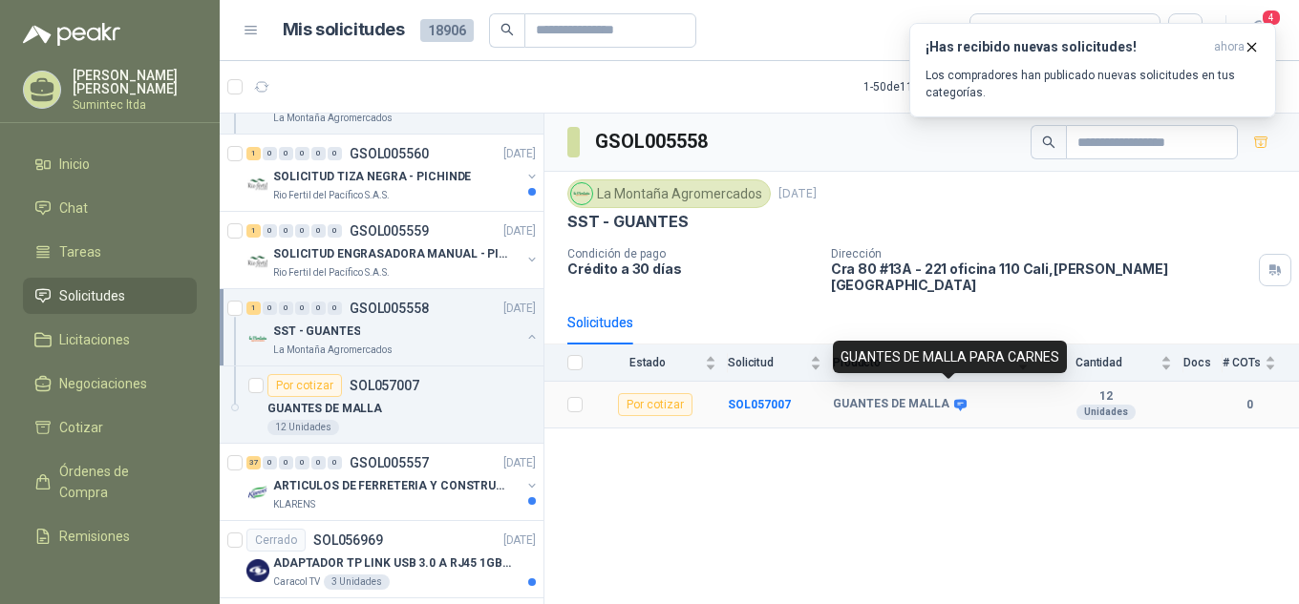
click at [953, 398] on icon at bounding box center [960, 405] width 14 height 14
click at [956, 399] on icon at bounding box center [960, 404] width 12 height 11
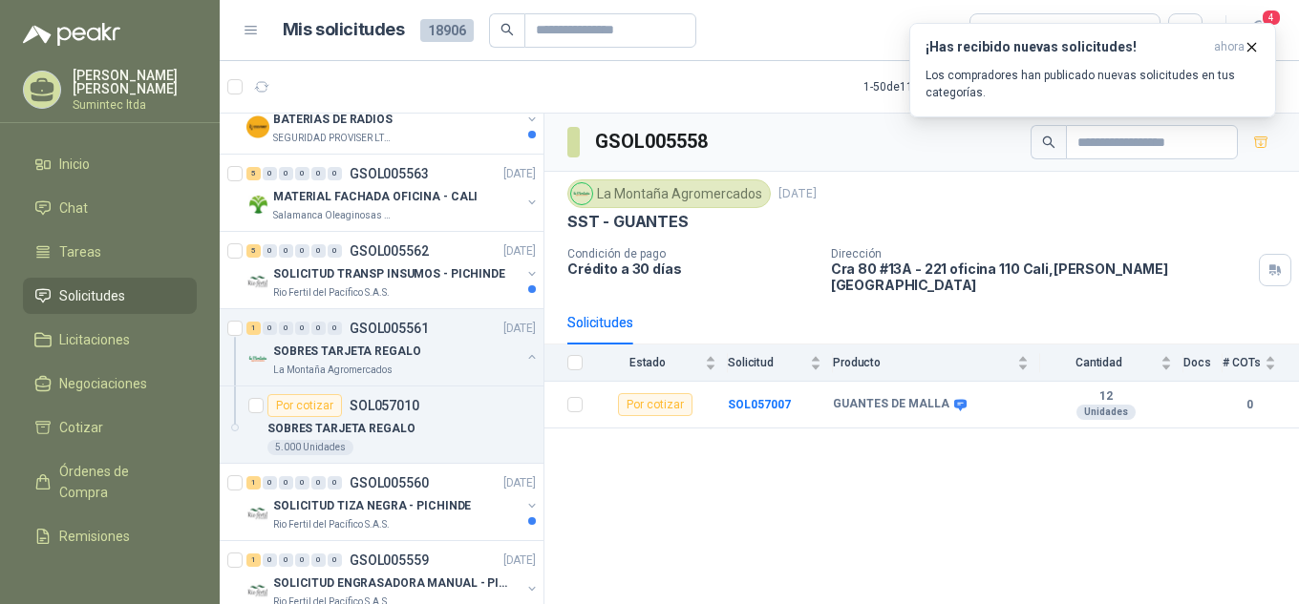
scroll to position [4192, 2]
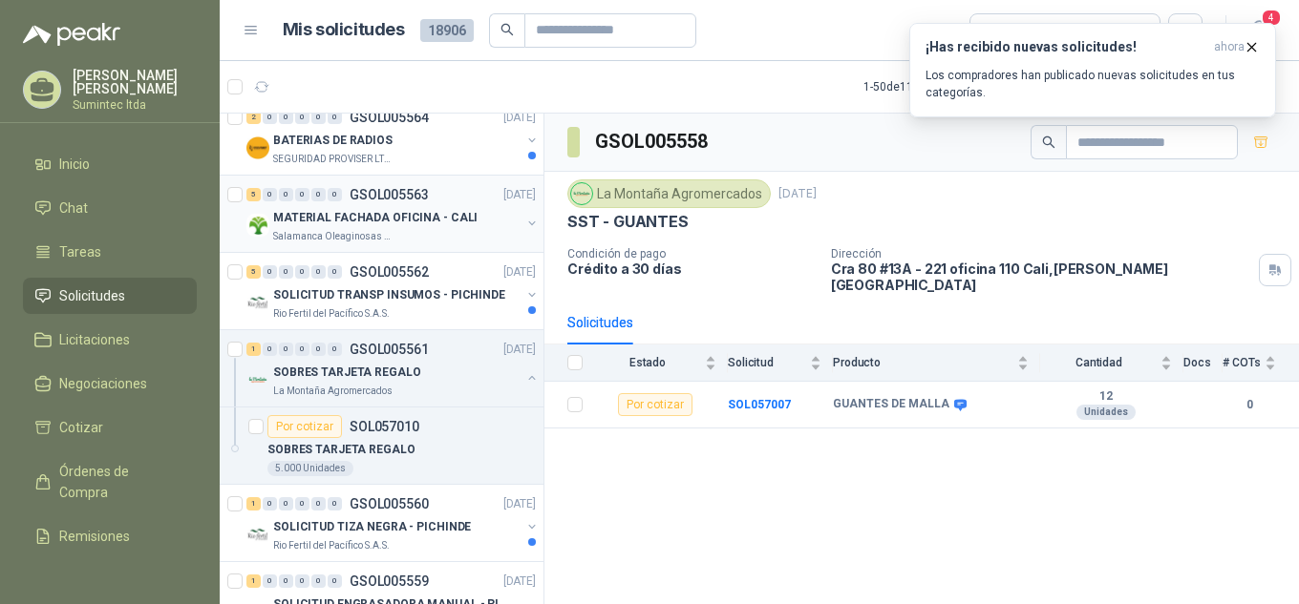
click at [345, 206] on div "MATERIAL FACHADA OFICINA - CALI" at bounding box center [396, 217] width 247 height 23
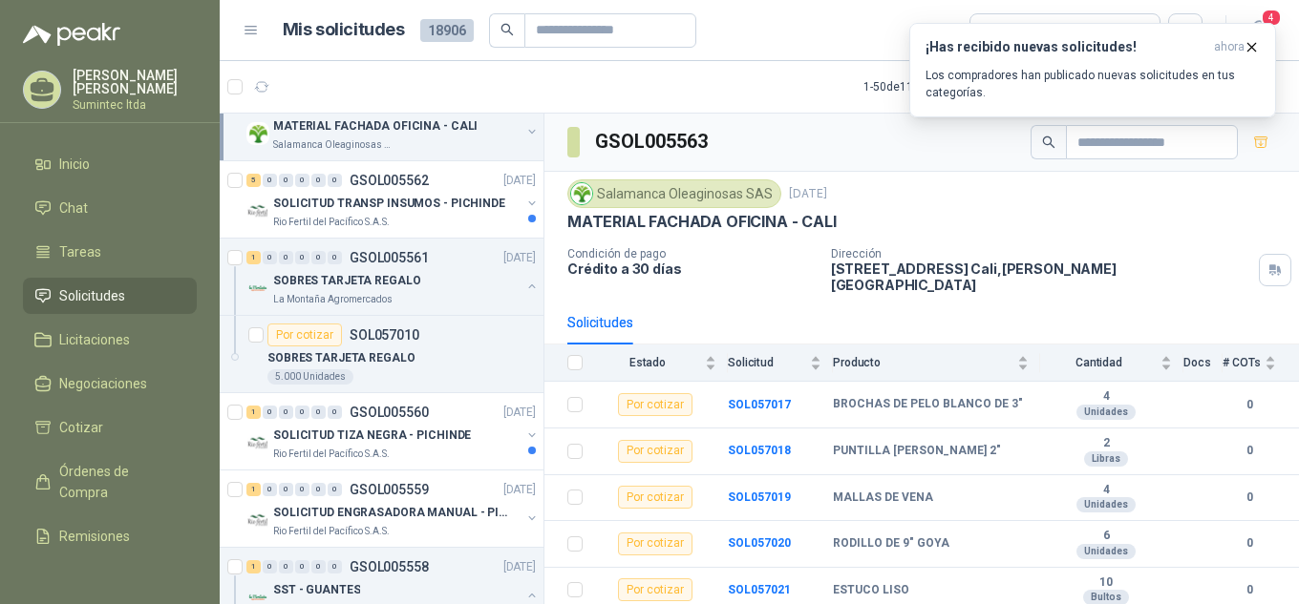
scroll to position [4305, 2]
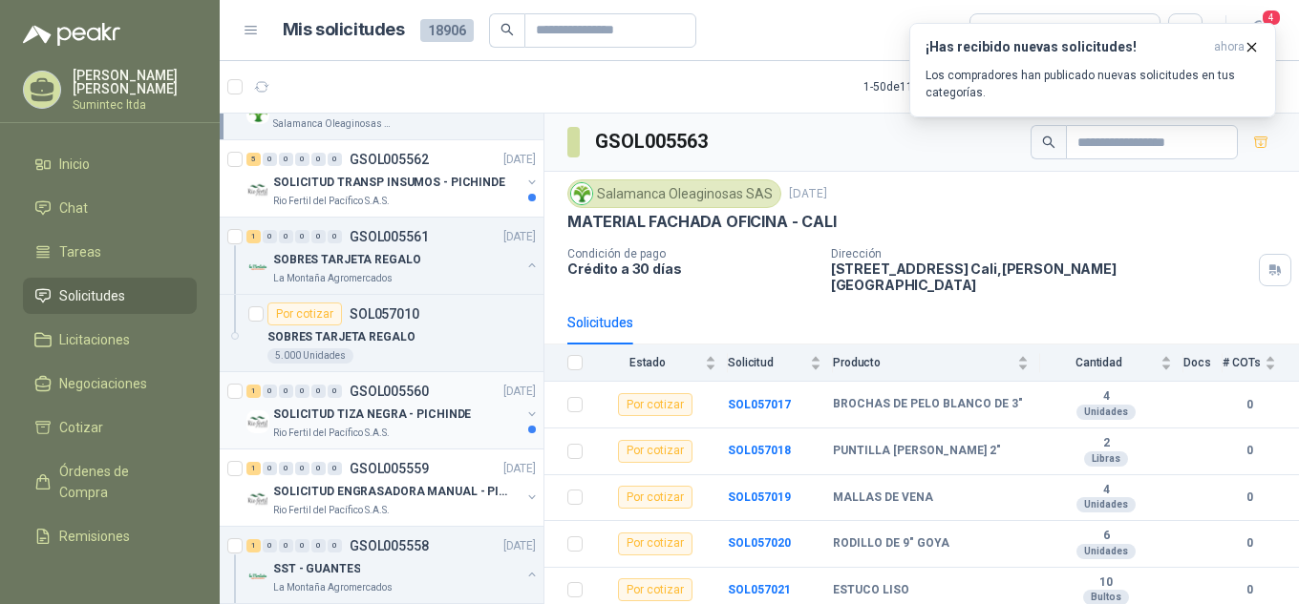
click at [451, 420] on p "SOLICITUD TIZA NEGRA - PICHINDE" at bounding box center [372, 415] width 198 height 18
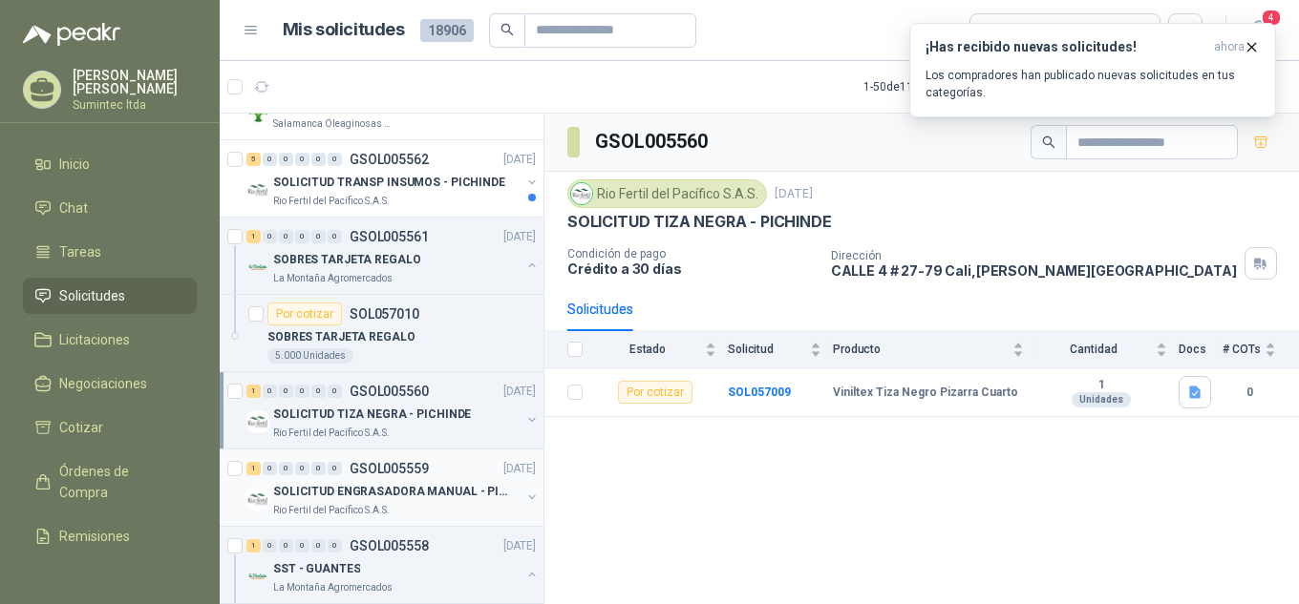
click at [443, 509] on div "Rio Fertil del Pacífico S.A.S." at bounding box center [396, 510] width 247 height 15
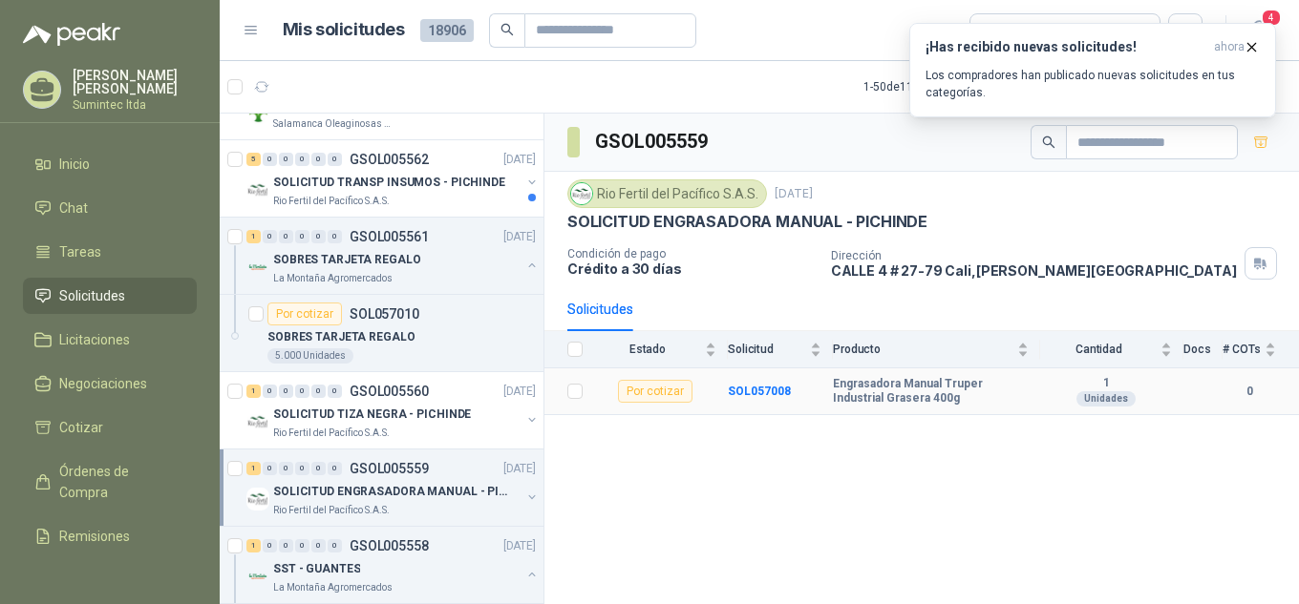
click at [650, 386] on div "Por cotizar" at bounding box center [655, 391] width 74 height 23
click at [745, 387] on b "SOL057008" at bounding box center [759, 391] width 63 height 13
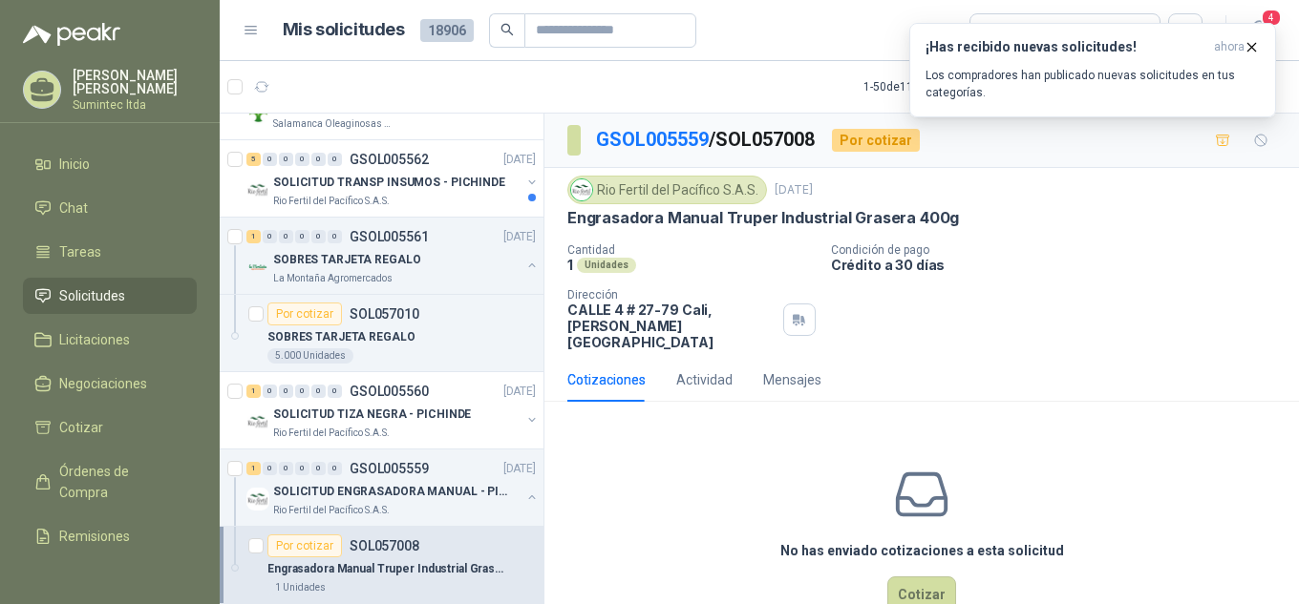
click at [683, 222] on p "Engrasadora Manual Truper Industrial Grasera 400g" at bounding box center [763, 218] width 392 height 20
copy p "Engrasadora Manual Truper Industrial Grasera 400g"
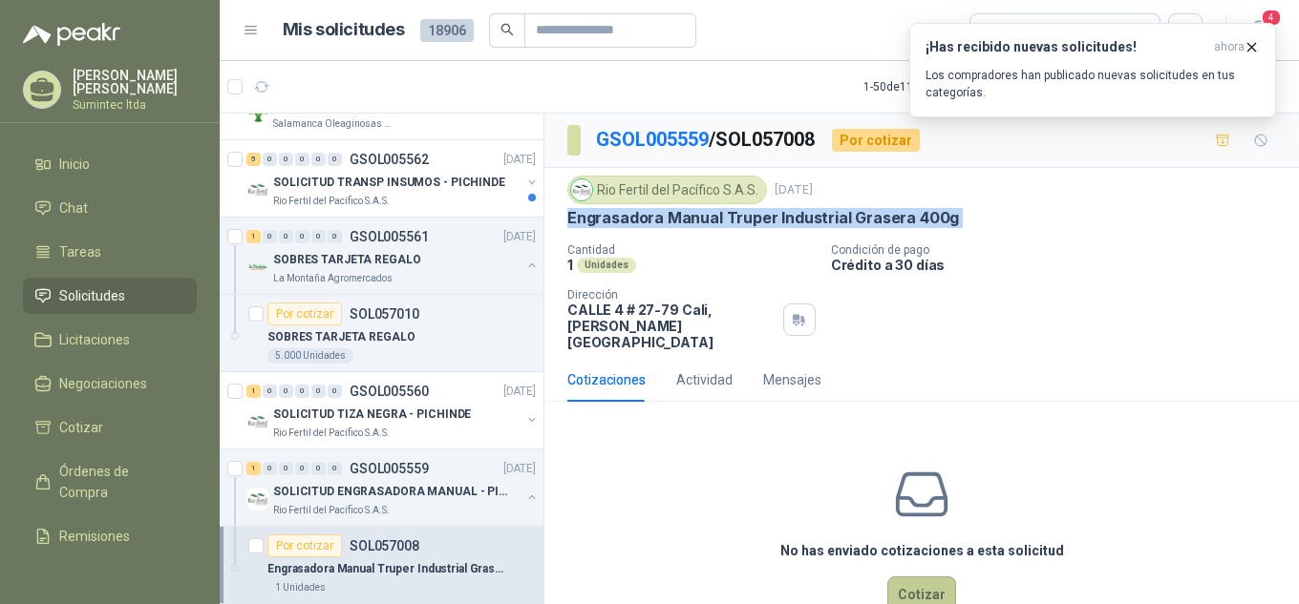
click at [919, 577] on button "Cotizar" at bounding box center [921, 595] width 69 height 36
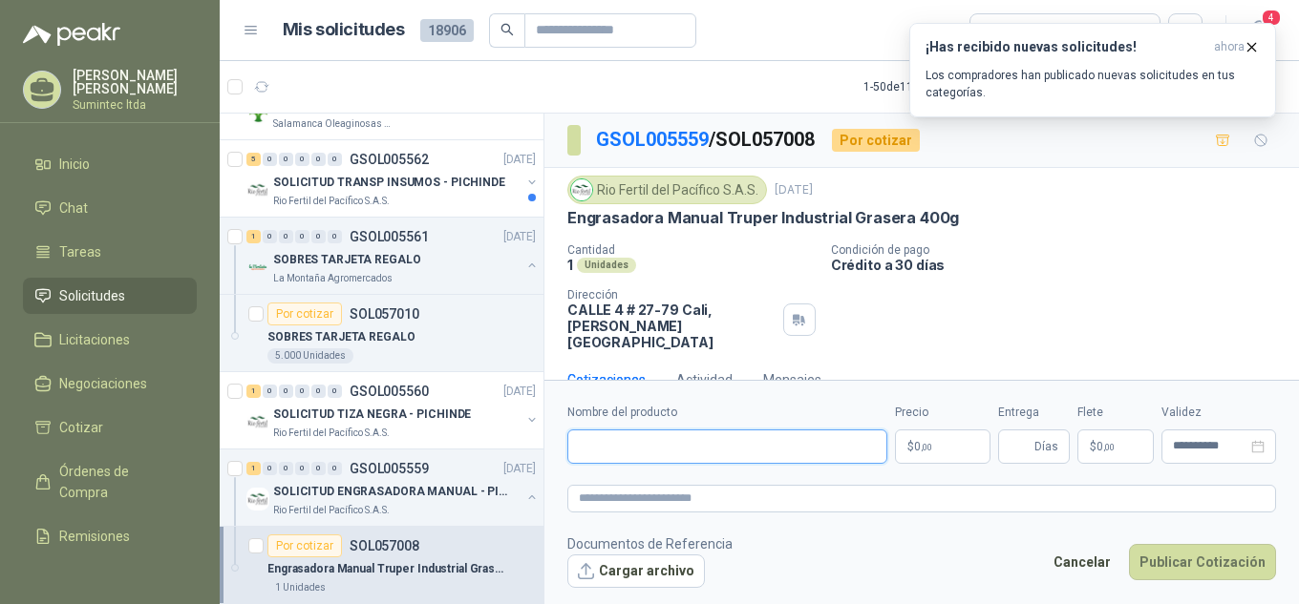
click at [723, 441] on input "Nombre del producto" at bounding box center [727, 447] width 320 height 34
paste input "**********"
type input "**********"
click at [731, 501] on textarea at bounding box center [921, 499] width 709 height 28
paste textarea "**********"
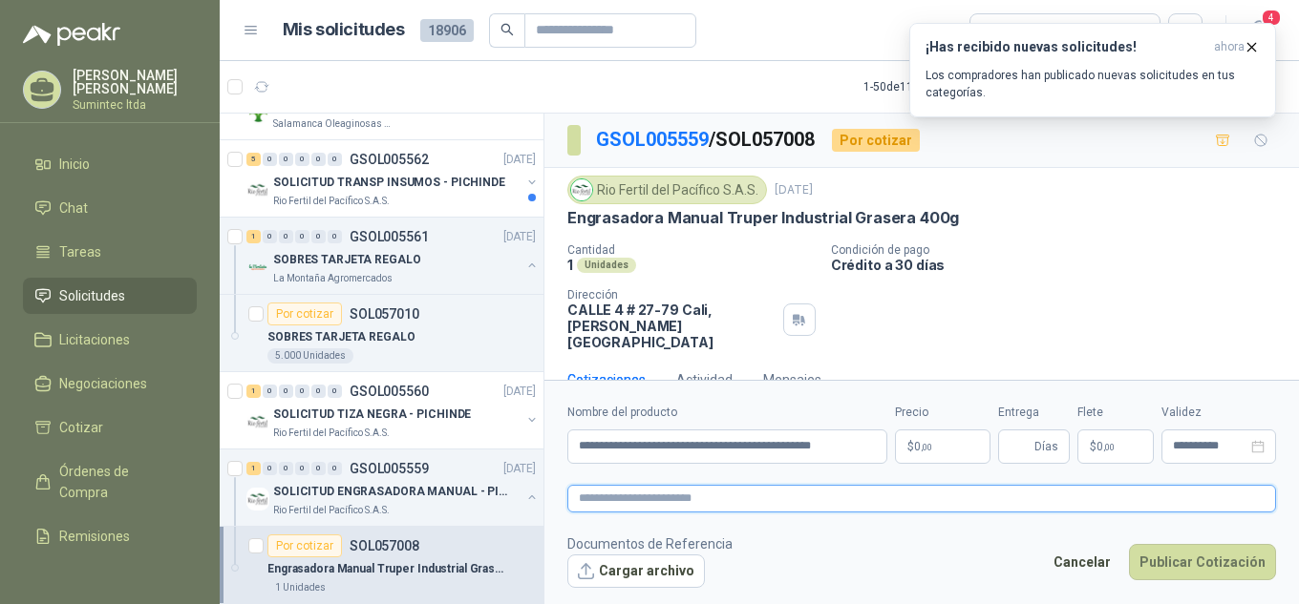
type textarea "**********"
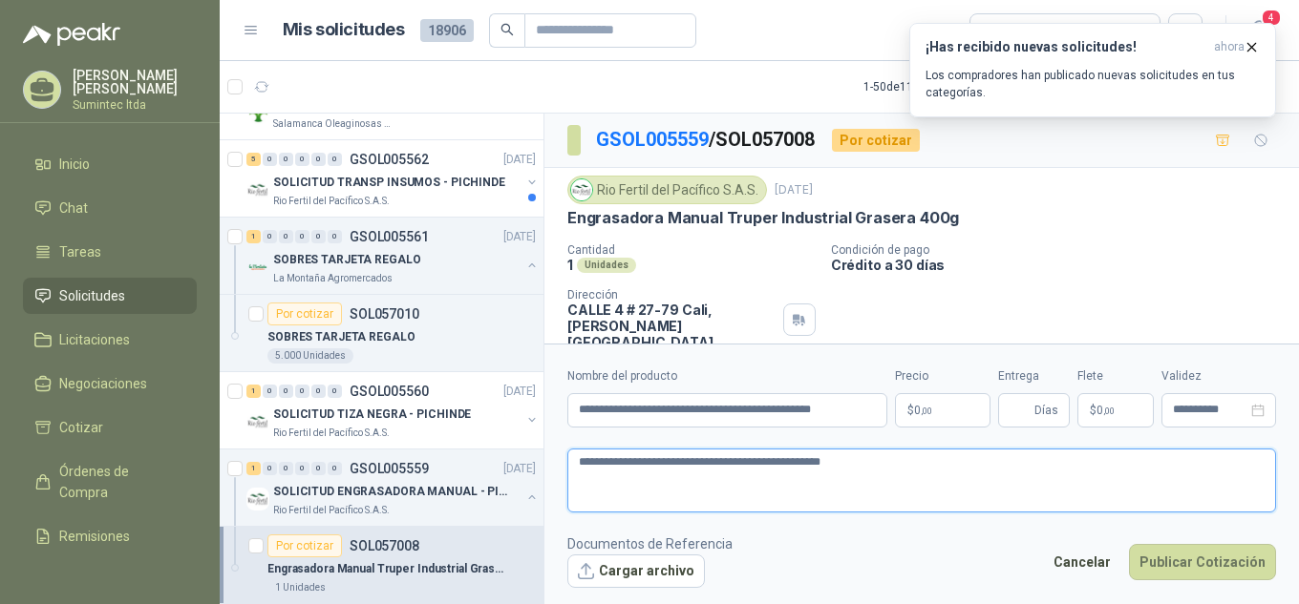
type textarea "**********"
click at [955, 407] on body "[PERSON_NAME] Sumintec ltda Inicio Chat Tareas Solicitudes Licitaciones Negocia…" at bounding box center [649, 302] width 1299 height 604
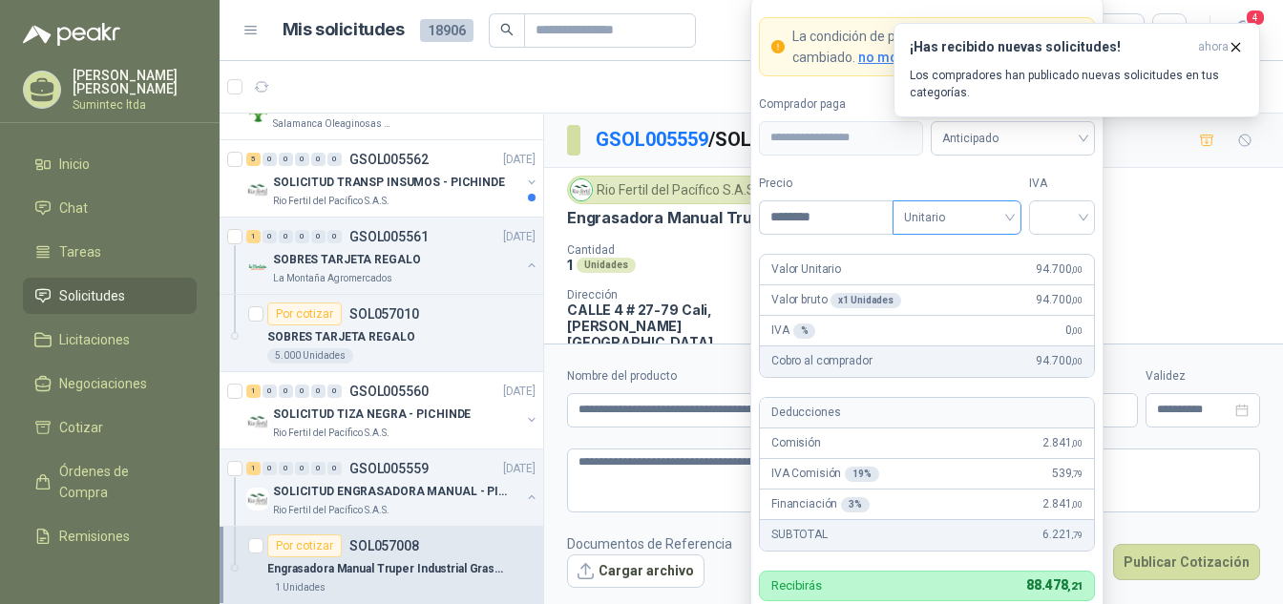
click at [925, 209] on span "Unitario" at bounding box center [957, 217] width 106 height 29
type input "********"
click at [957, 264] on div "Unitario" at bounding box center [957, 256] width 98 height 21
click at [1042, 214] on input "search" at bounding box center [1062, 215] width 43 height 29
click at [1068, 253] on div "19%" at bounding box center [1062, 256] width 35 height 21
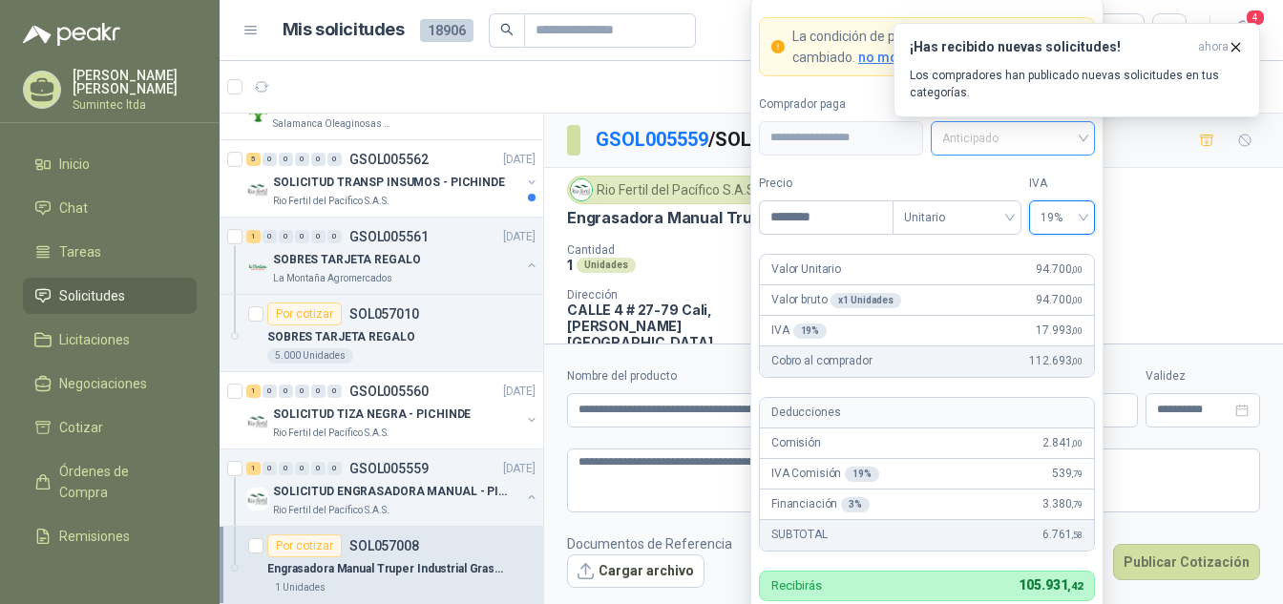
click at [1041, 143] on span "Anticipado" at bounding box center [1012, 138] width 141 height 29
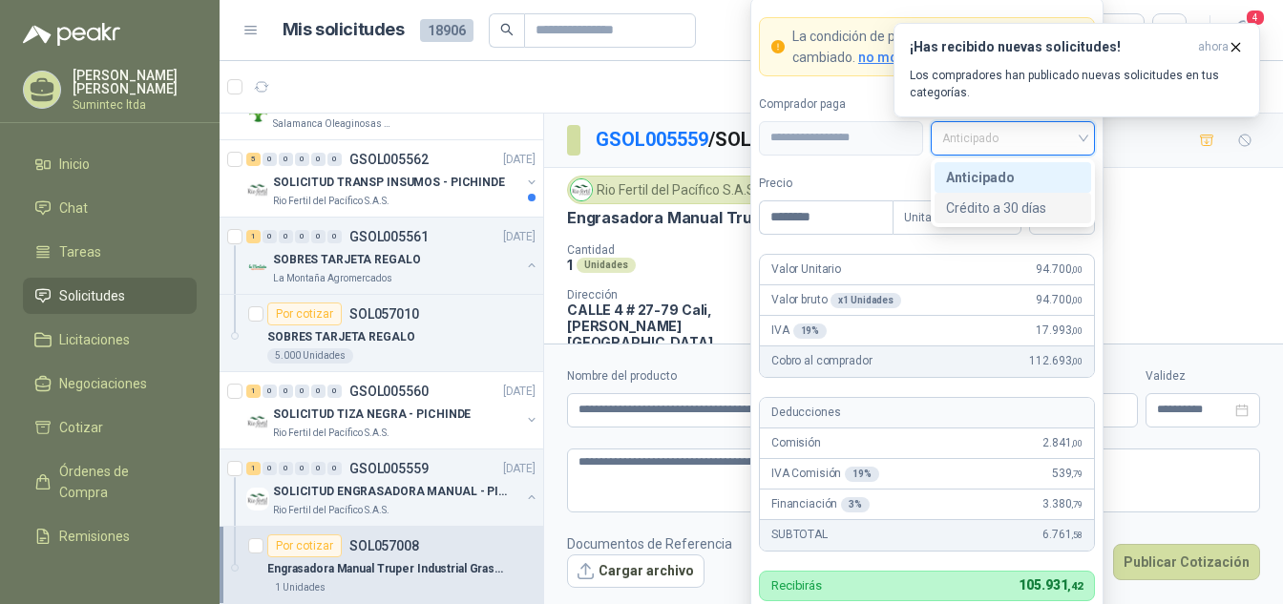
click at [1045, 222] on div "Crédito a 30 días" at bounding box center [1013, 208] width 157 height 31
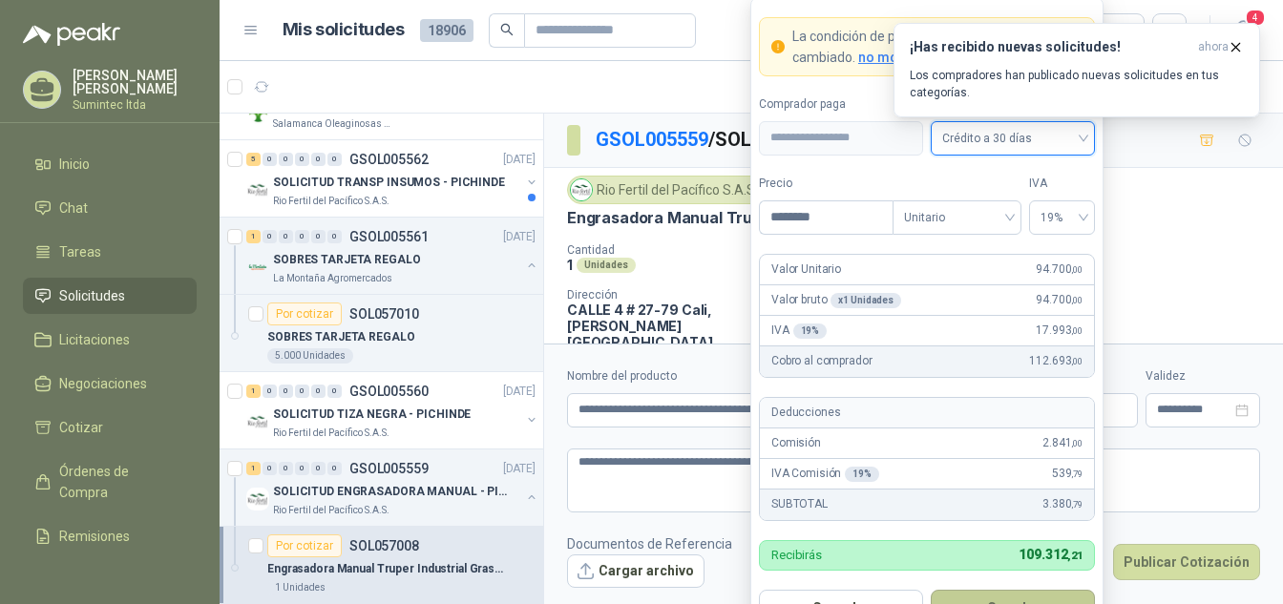
click at [990, 592] on button "Guardar" at bounding box center [1013, 608] width 164 height 36
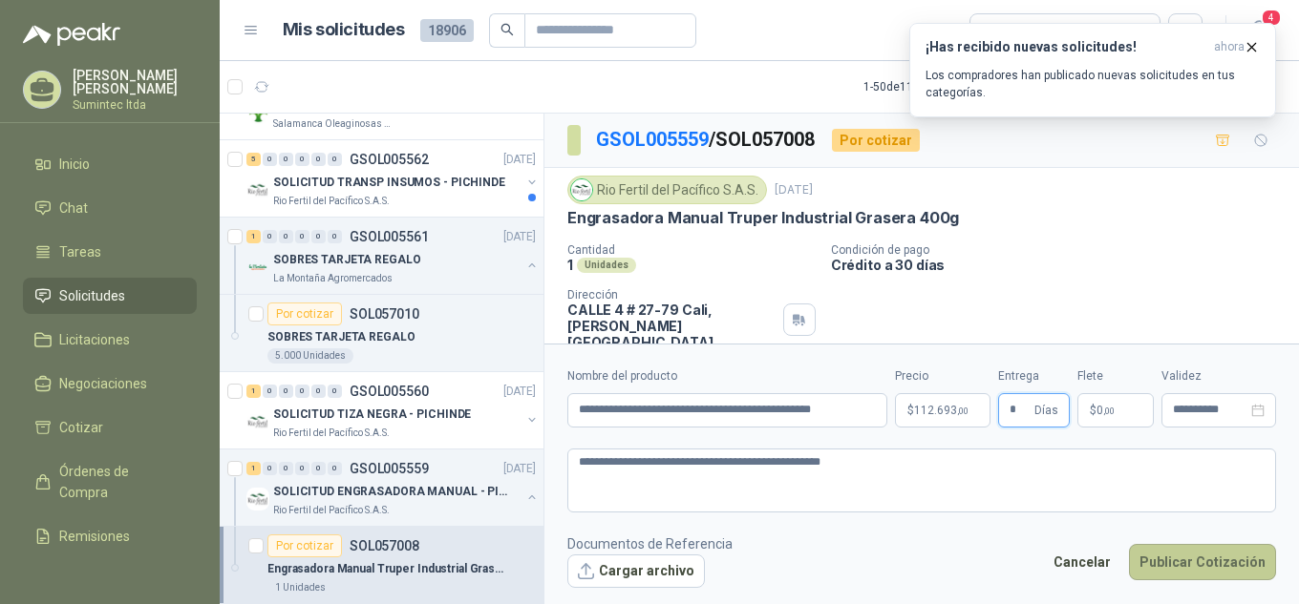
type input "*"
click at [1216, 563] on button "Publicar Cotización" at bounding box center [1202, 562] width 147 height 36
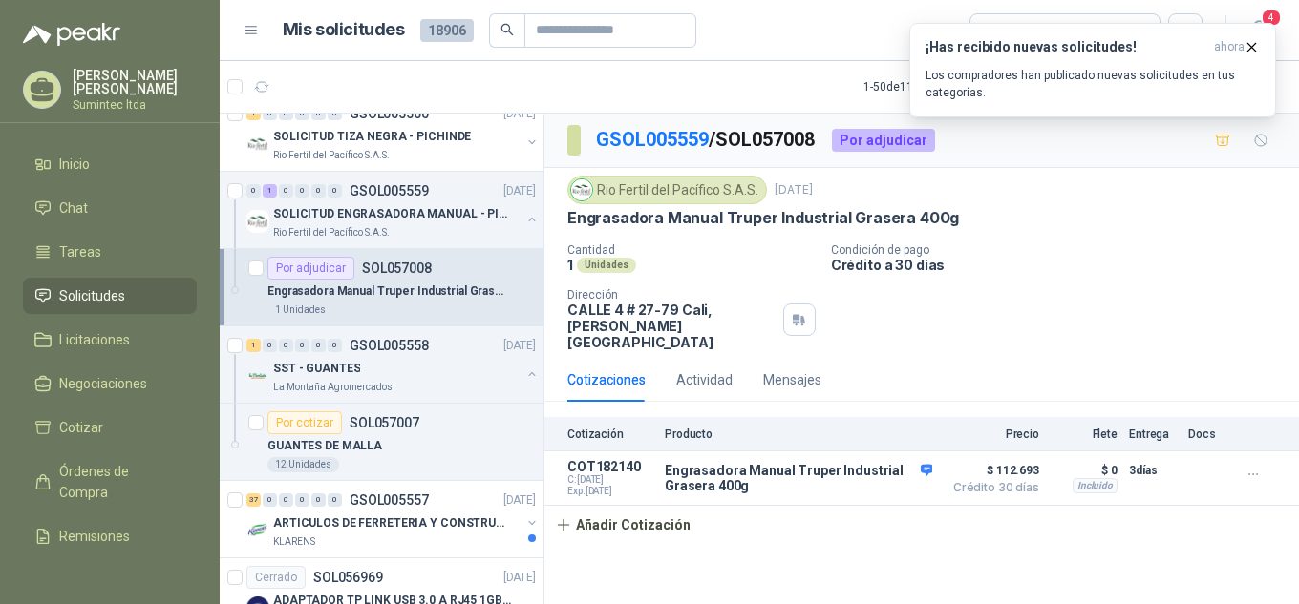
scroll to position [4613, 2]
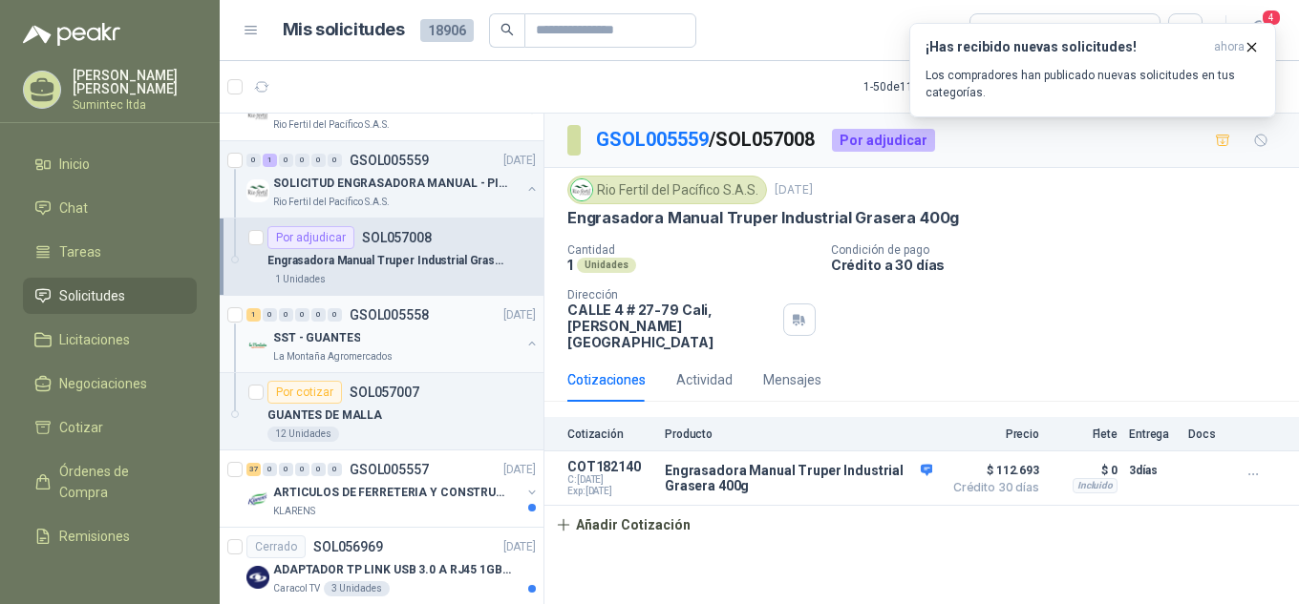
click at [421, 322] on p "GSOL005558" at bounding box center [388, 314] width 79 height 13
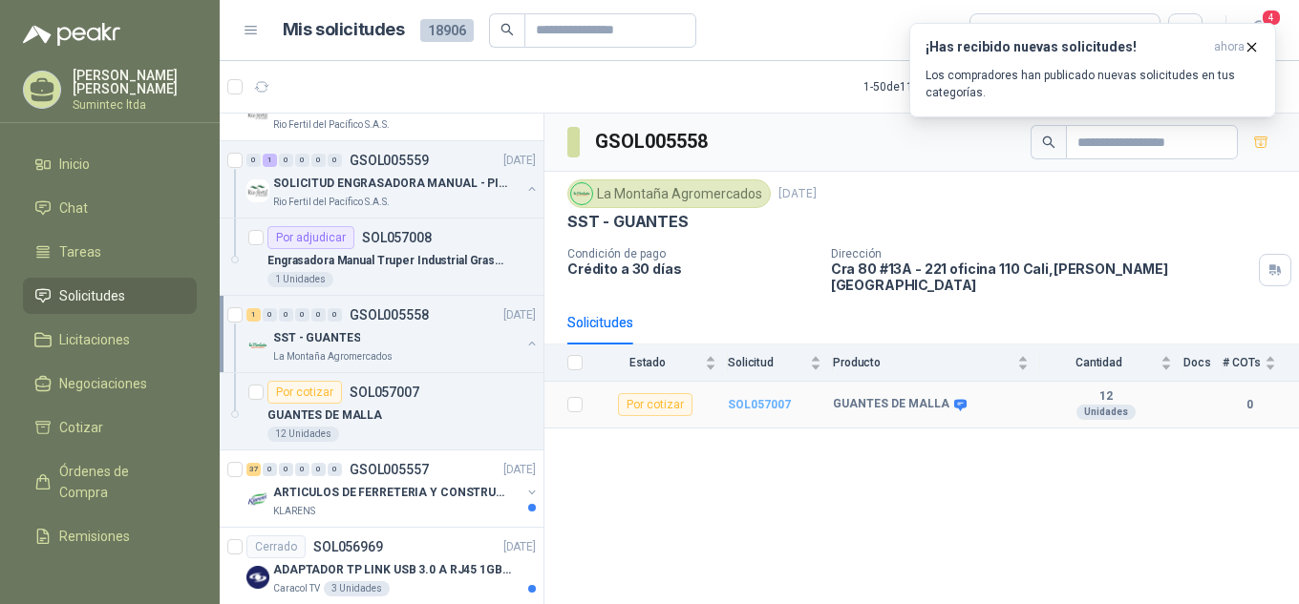
click at [752, 398] on b "SOL057007" at bounding box center [759, 404] width 63 height 13
